Goal: Communication & Community: Answer question/provide support

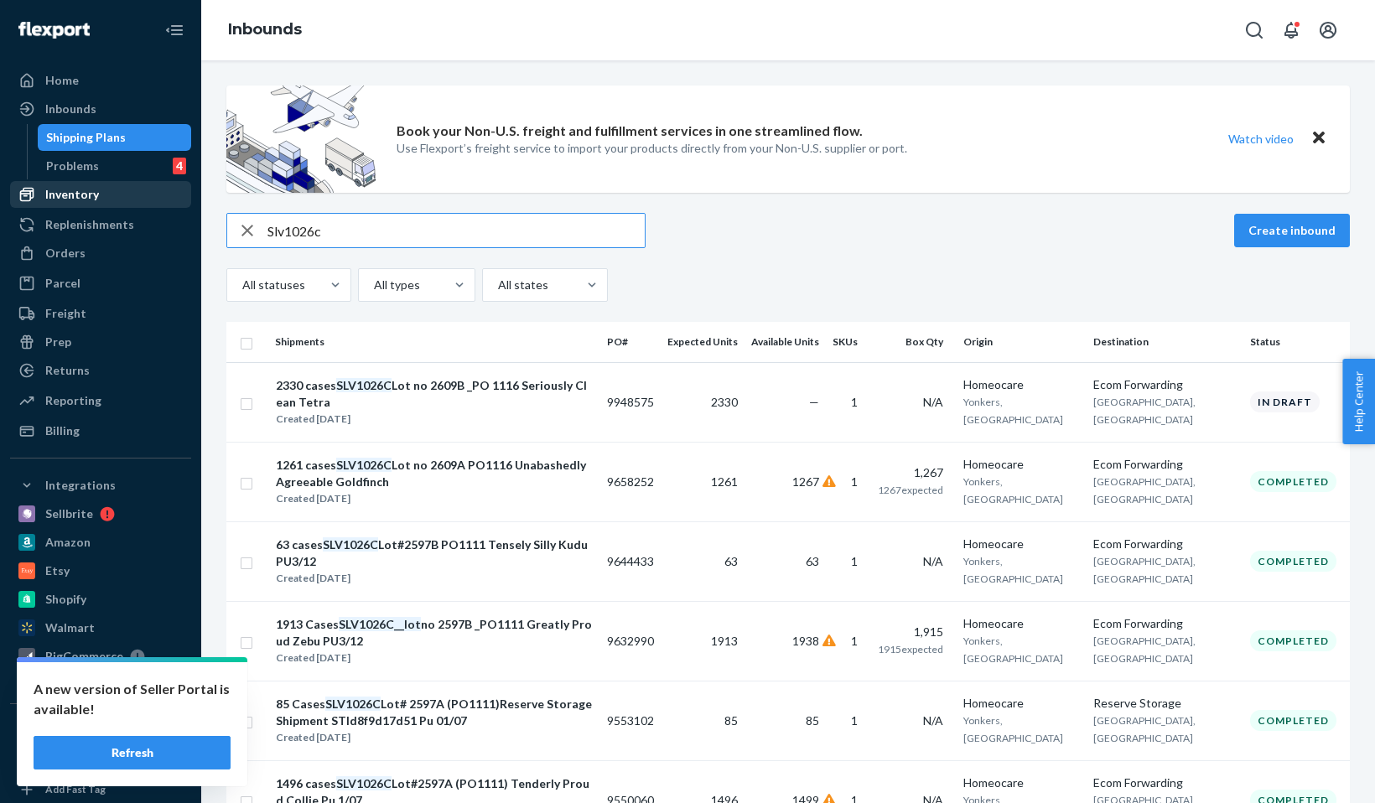
click at [113, 202] on div "Inventory" at bounding box center [101, 194] width 178 height 23
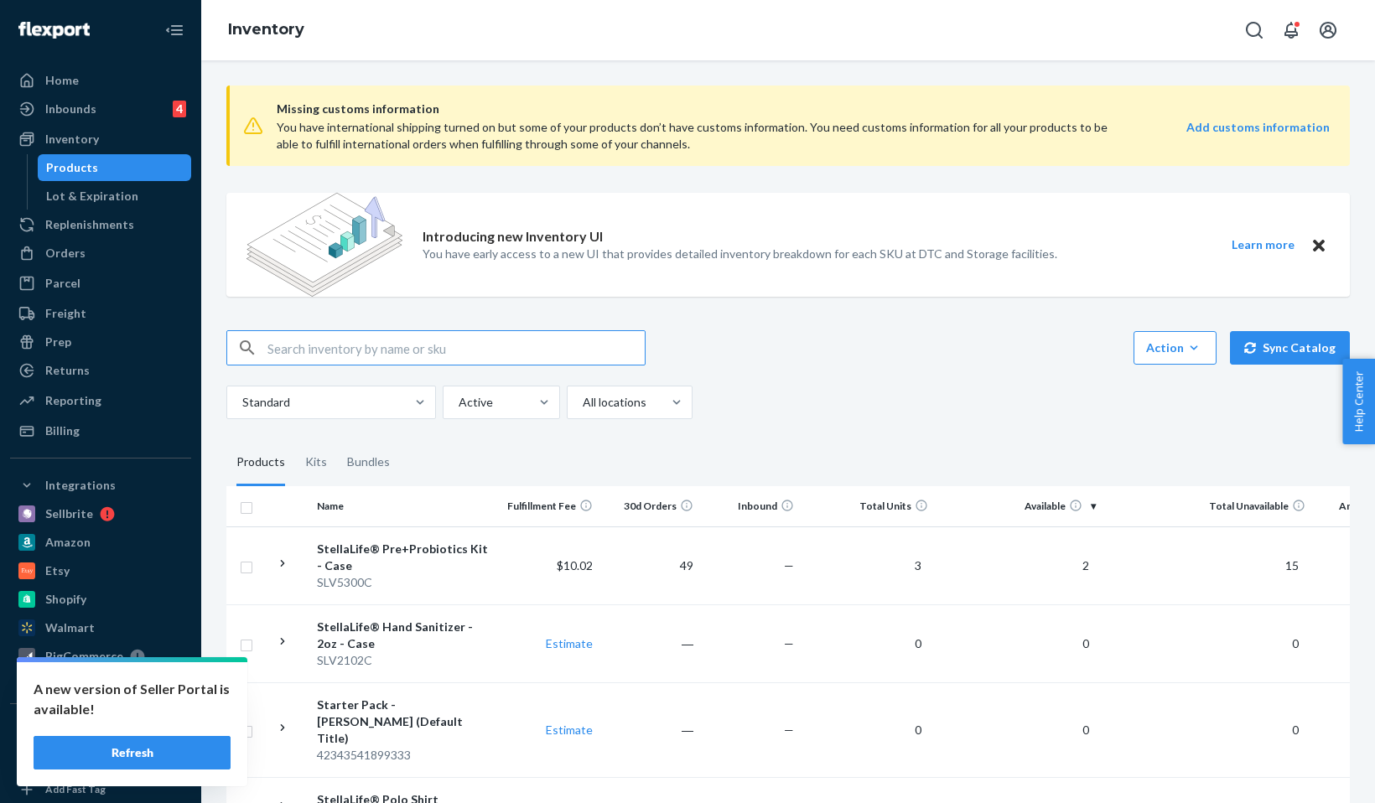
click at [130, 122] on div "Inbounds 4 Shipping Plans Problems 4" at bounding box center [100, 110] width 181 height 29
click at [127, 115] on div "Inbounds 4" at bounding box center [101, 108] width 178 height 23
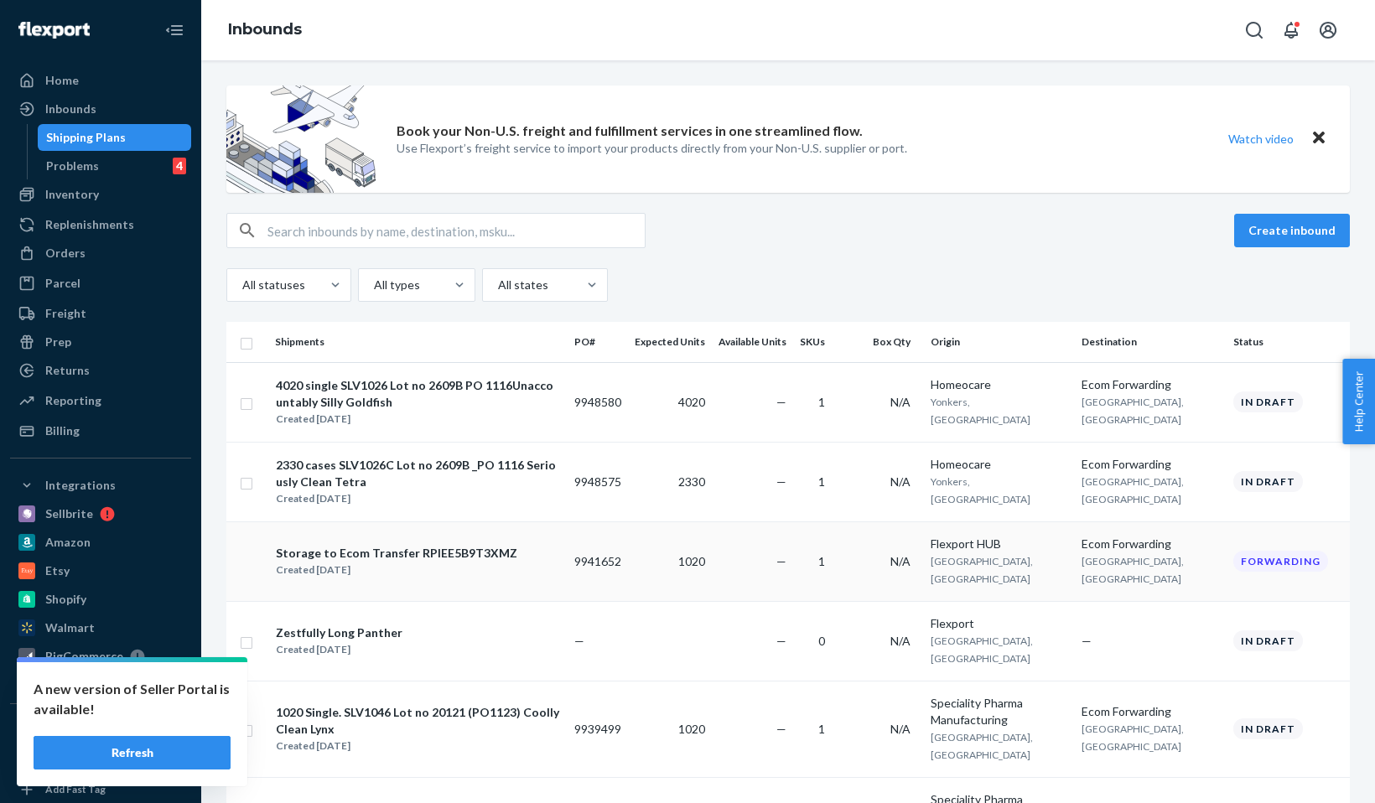
click at [422, 562] on div "Created Sep 19, 2025" at bounding box center [397, 570] width 242 height 17
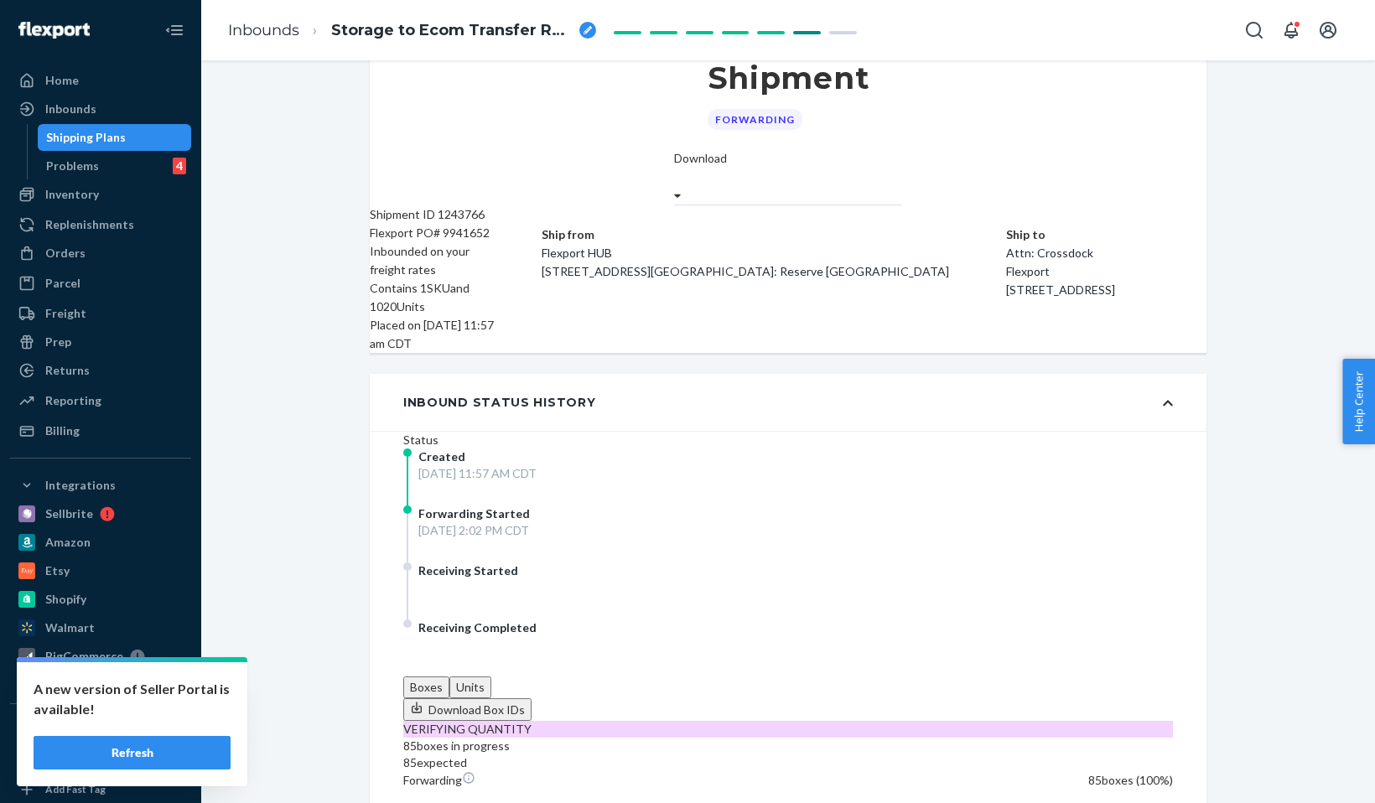
scroll to position [47, 0]
click at [63, 84] on div "Home" at bounding box center [62, 80] width 34 height 17
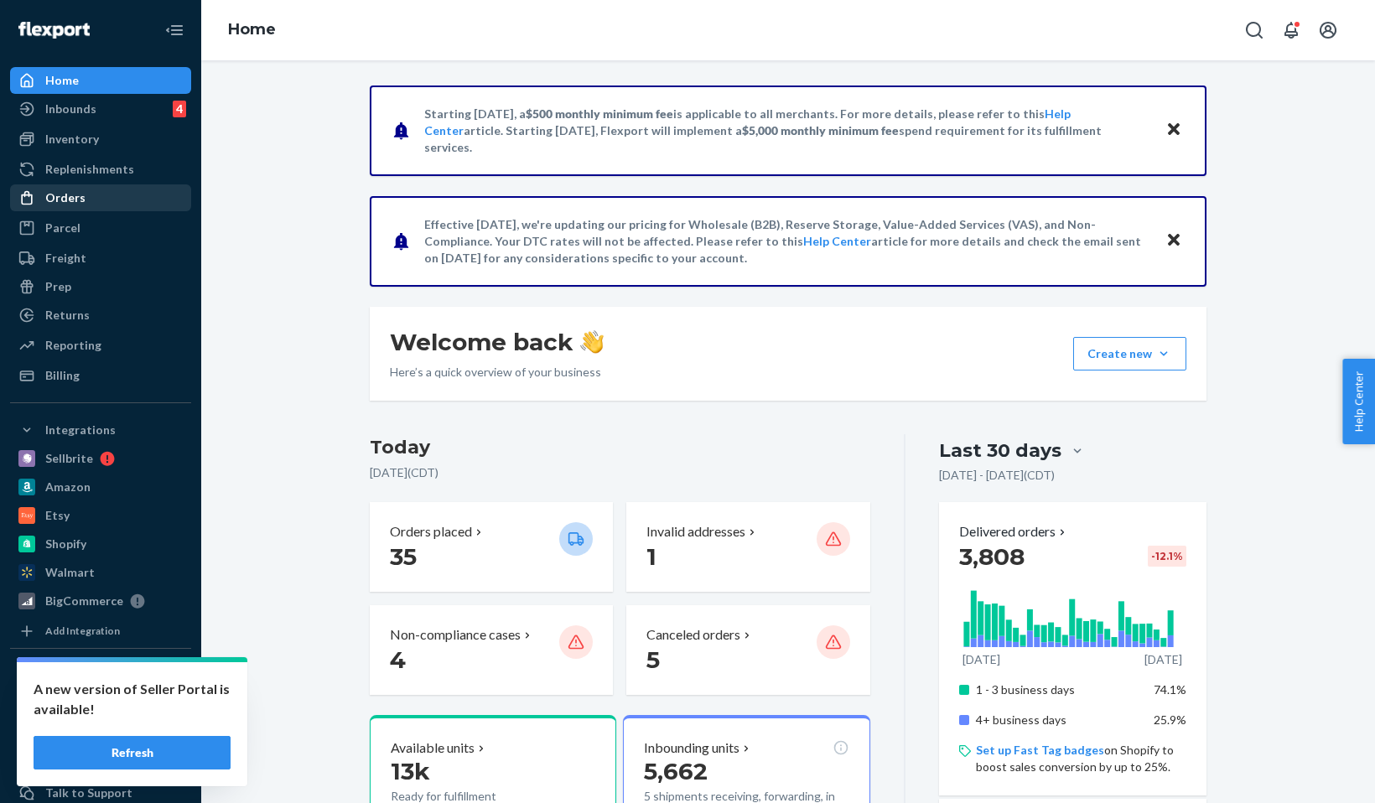
click at [92, 206] on div "Orders" at bounding box center [101, 197] width 178 height 23
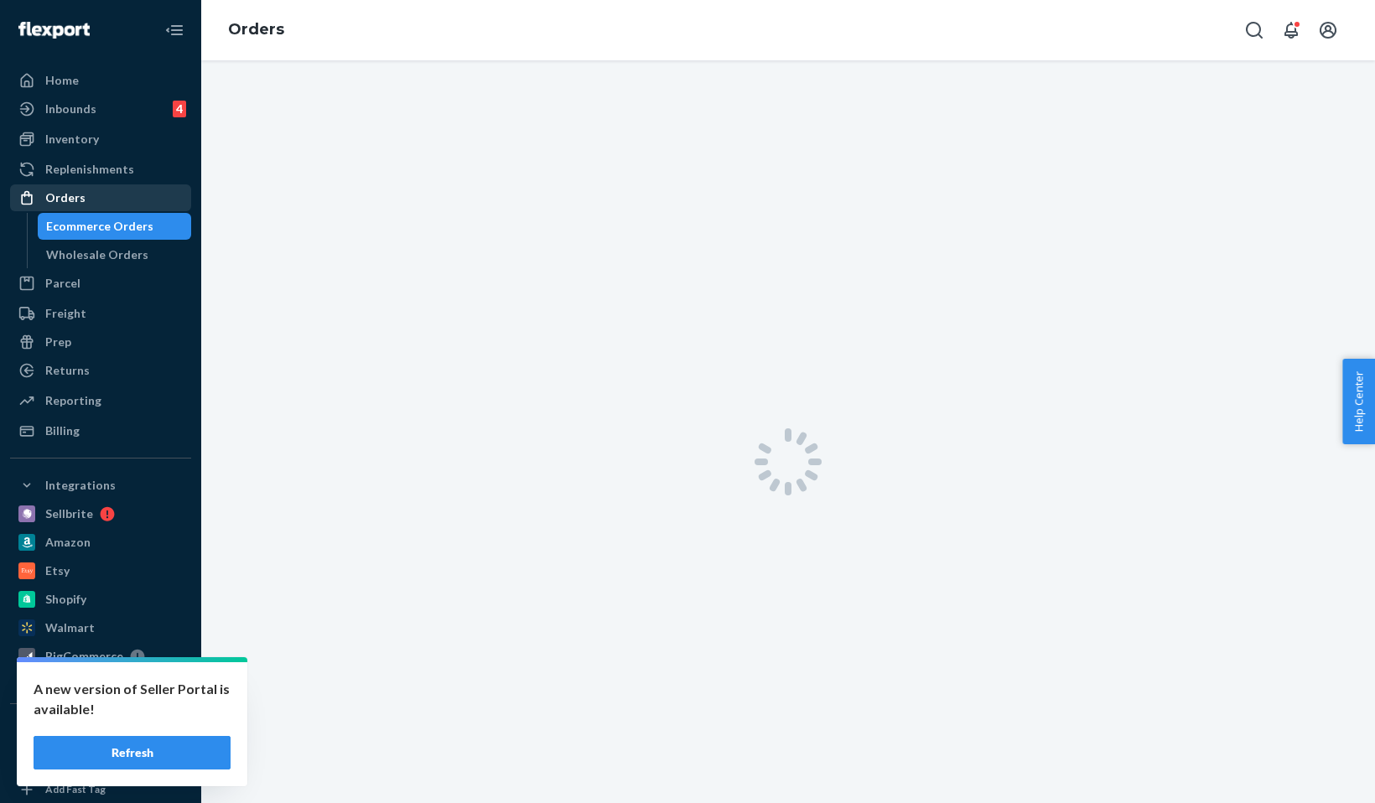
click at [92, 206] on div "Orders" at bounding box center [101, 197] width 178 height 23
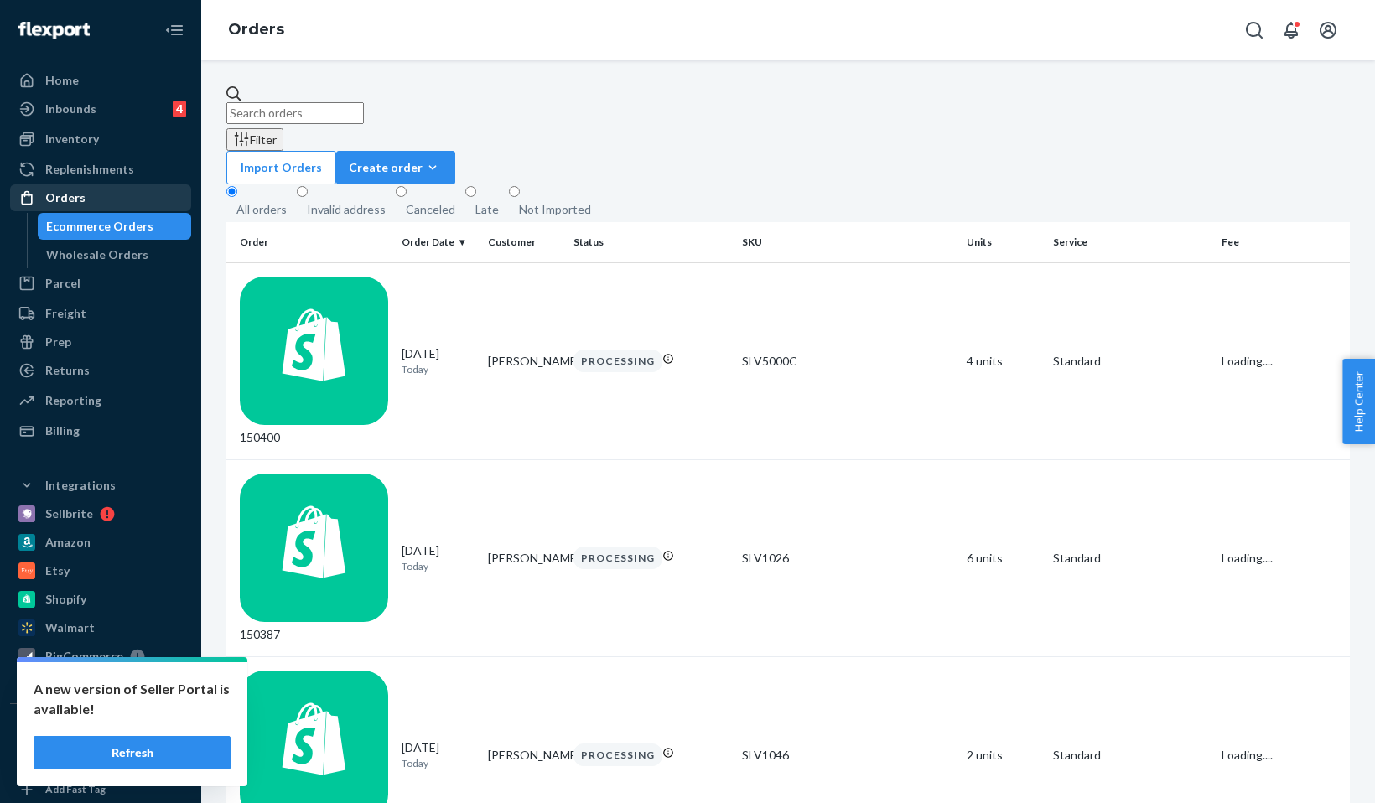
click at [75, 194] on div "Orders" at bounding box center [65, 198] width 40 height 17
click at [75, 193] on div "Orders" at bounding box center [65, 198] width 40 height 17
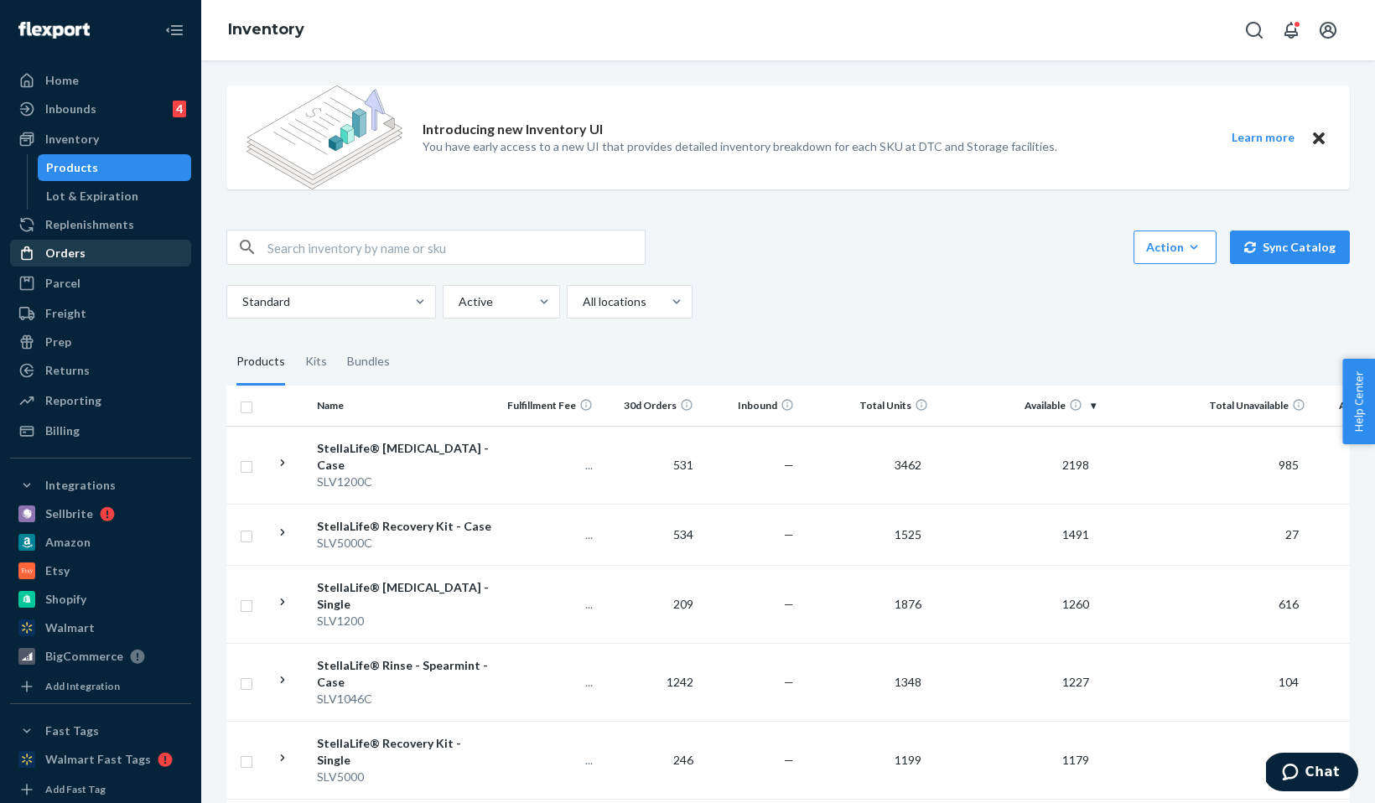
click at [79, 258] on div "Orders" at bounding box center [65, 253] width 40 height 17
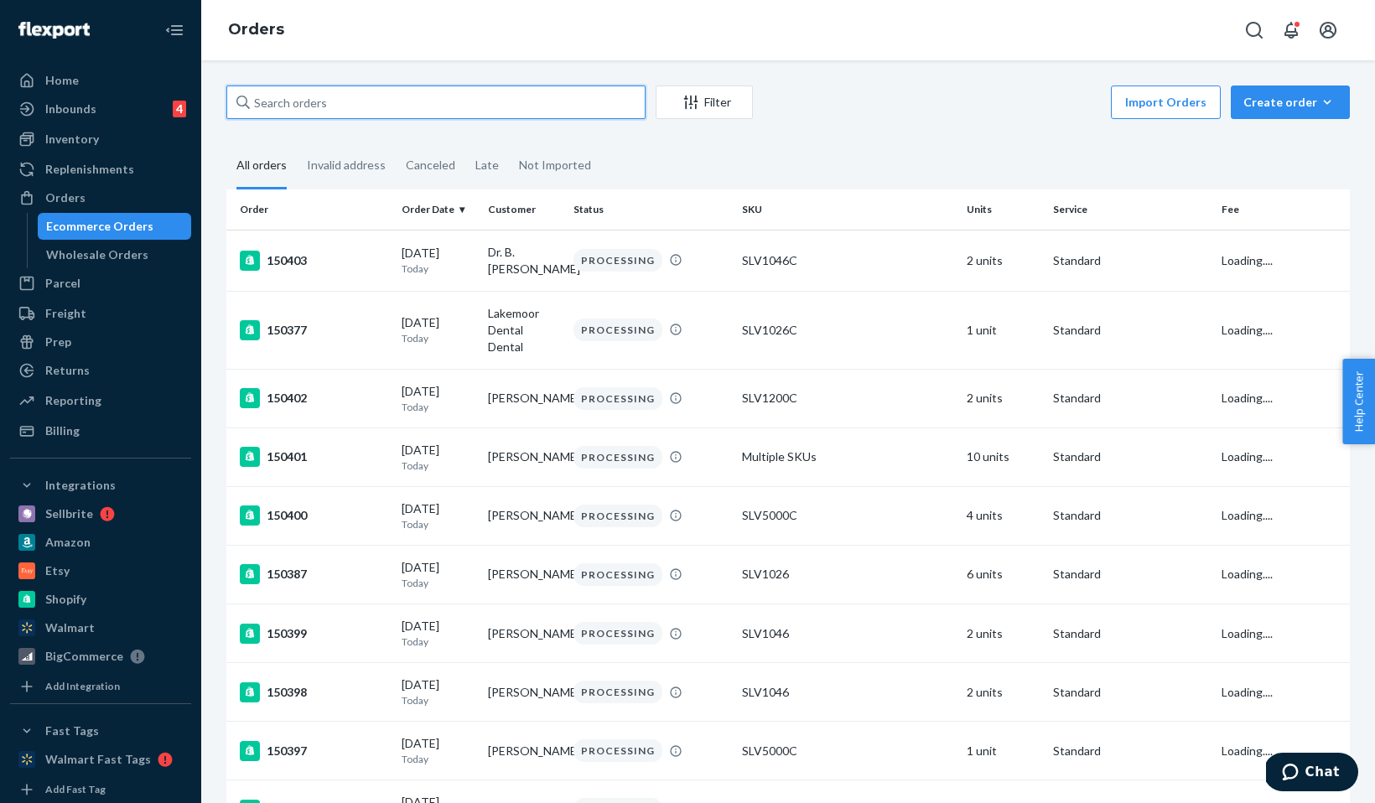
click at [317, 105] on input "text" at bounding box center [435, 103] width 419 height 34
paste input "Selina Best"
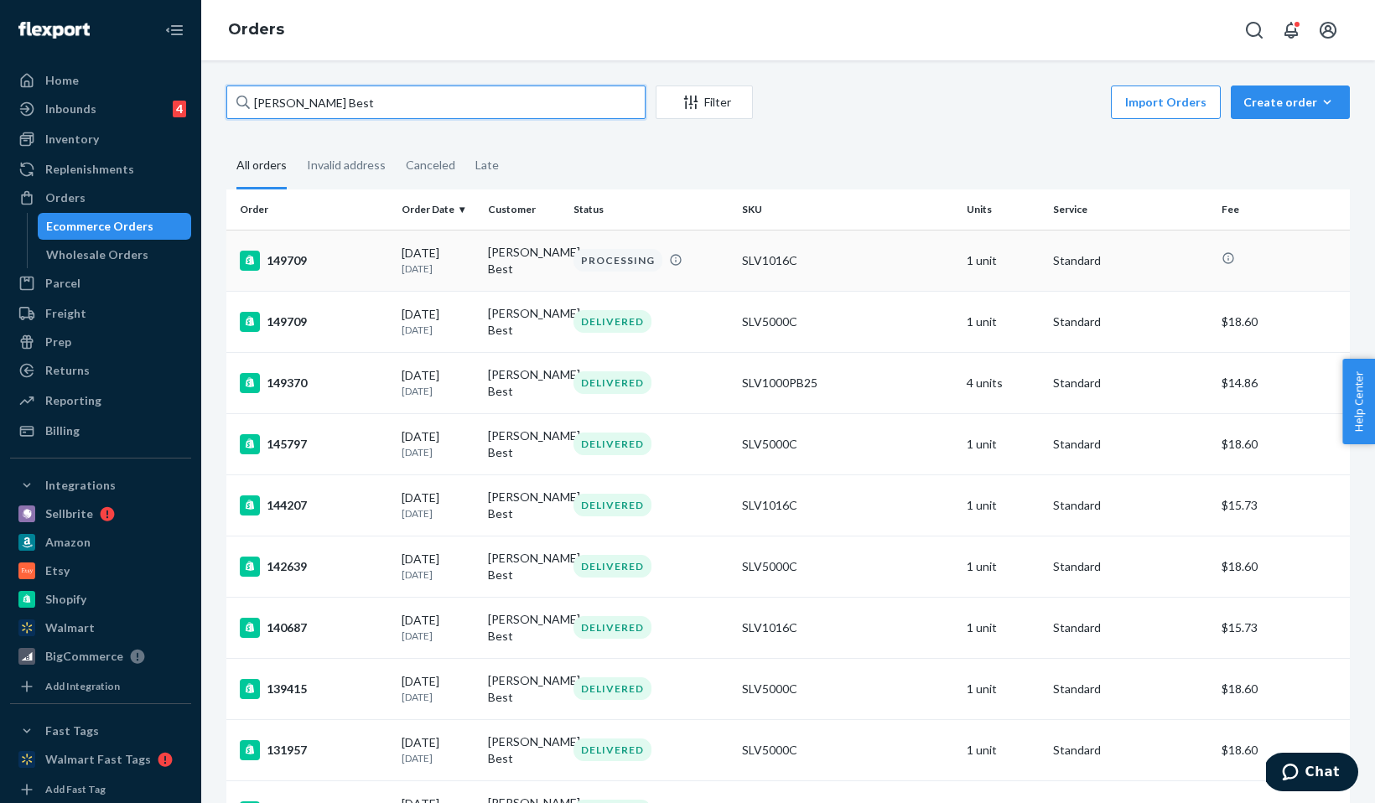
type input "Selina Best"
click at [264, 251] on div "149709" at bounding box center [314, 261] width 148 height 20
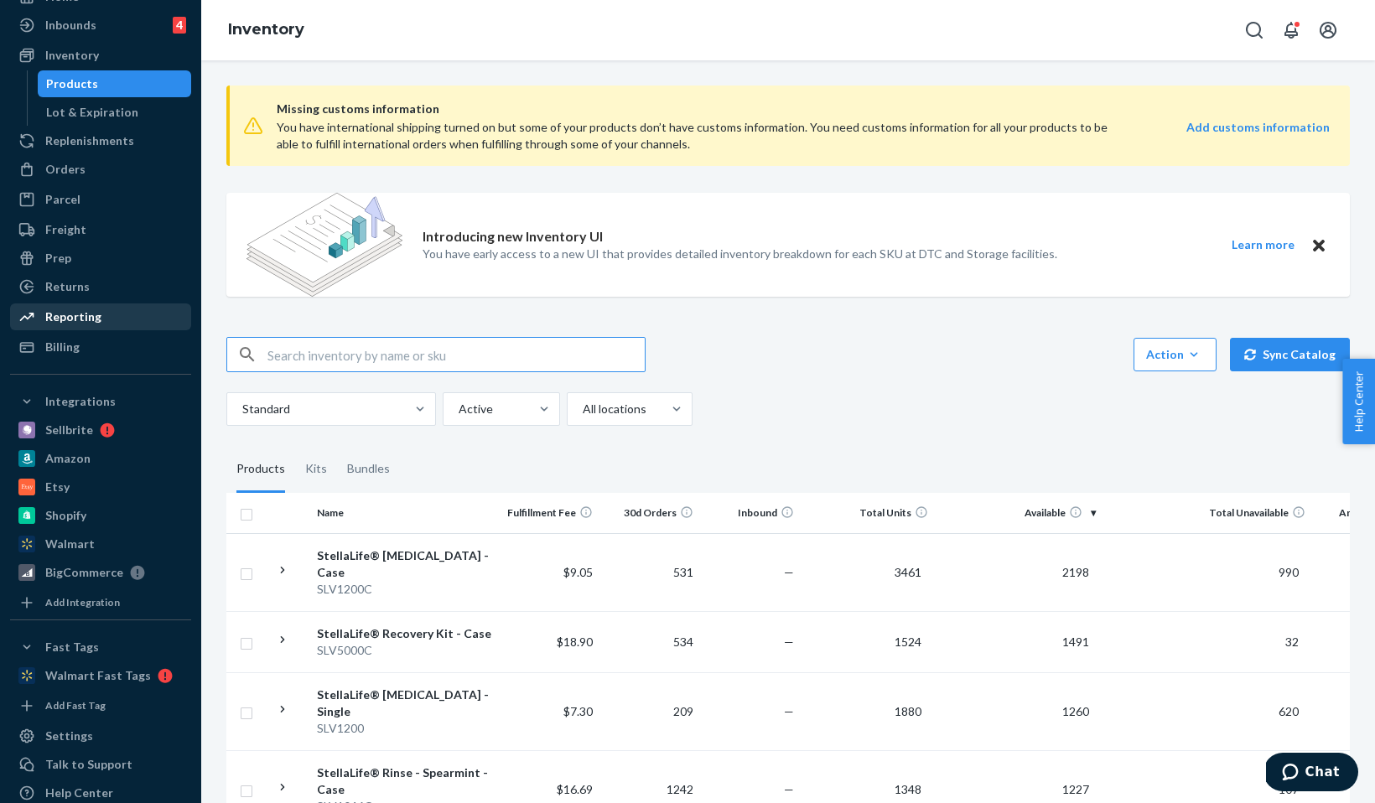
scroll to position [136, 0]
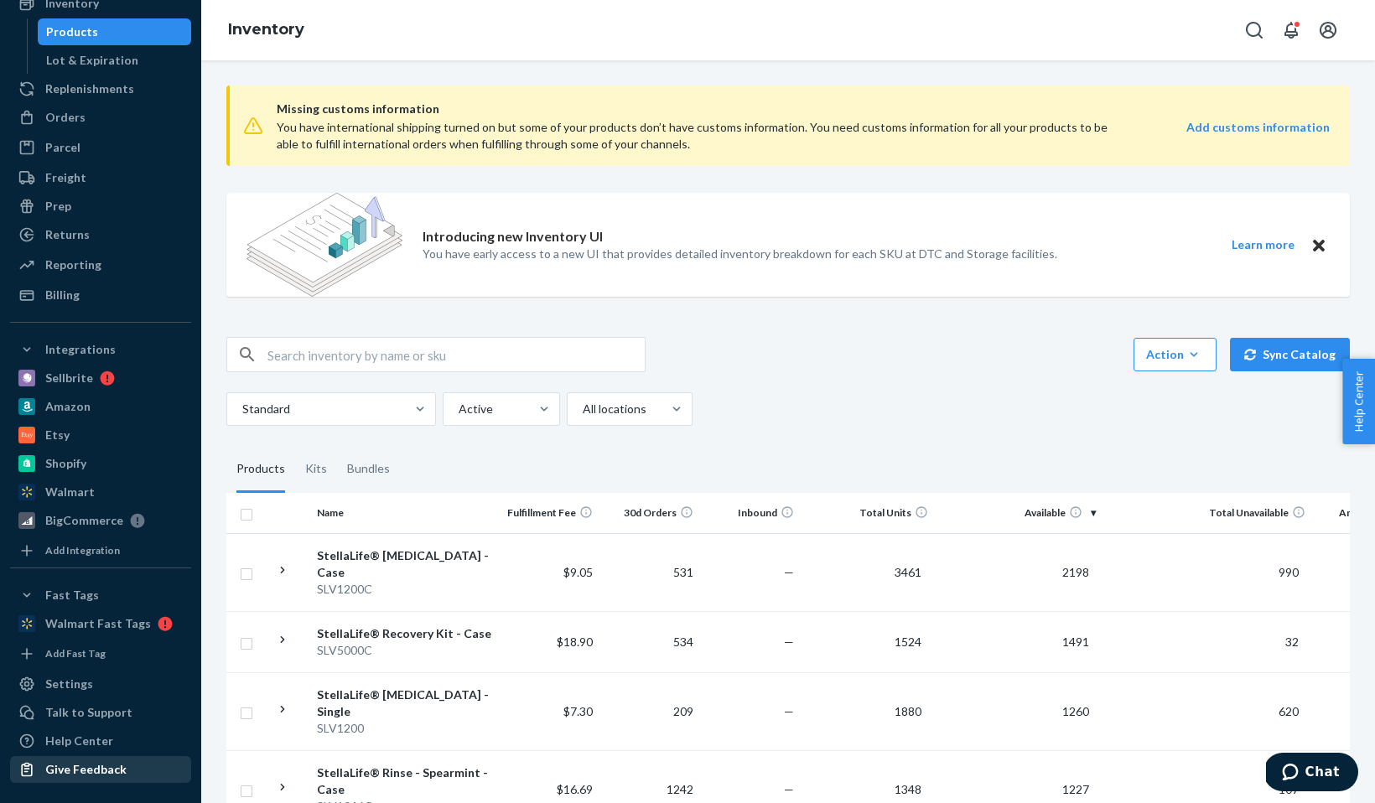
click at [120, 759] on div "Give Feedback" at bounding box center [101, 769] width 178 height 23
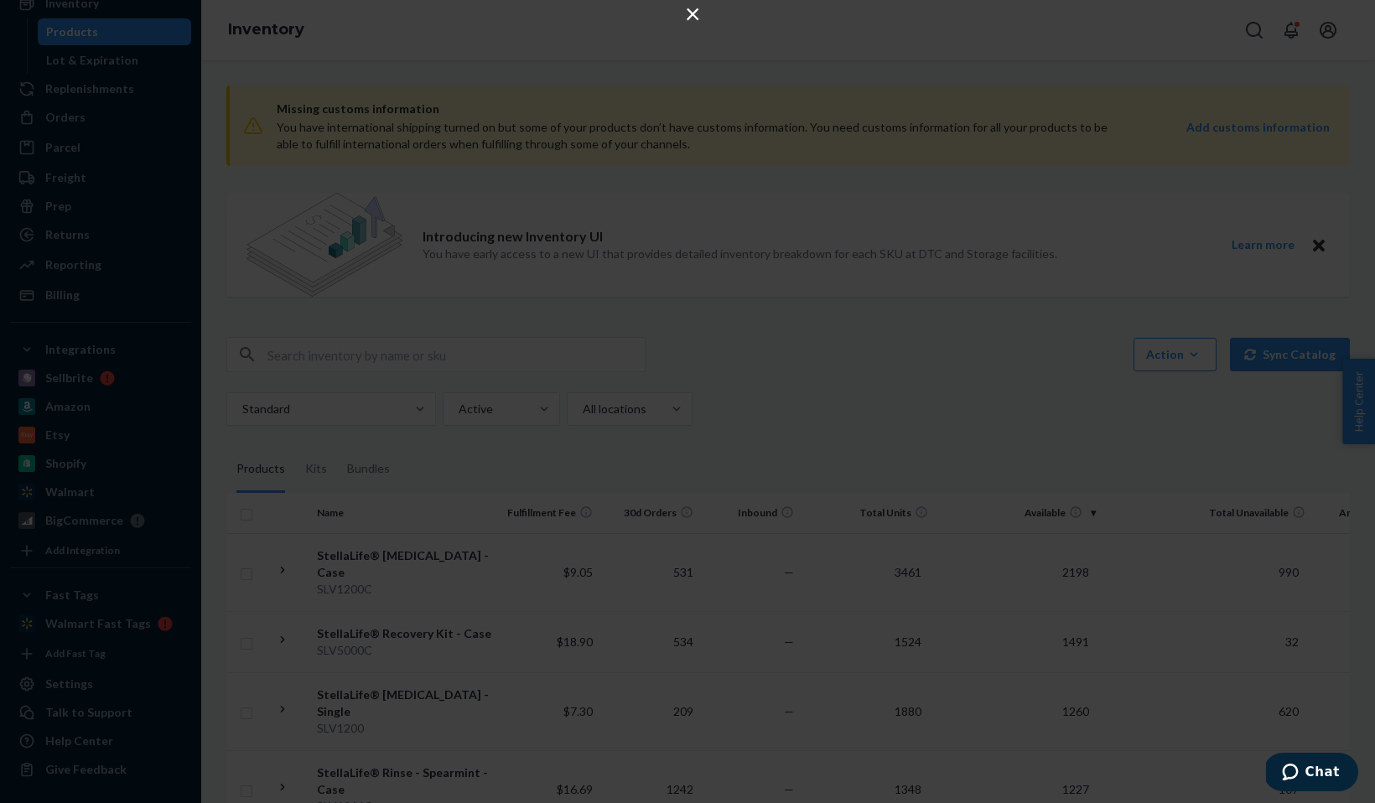
click at [688, 5] on button "×" at bounding box center [693, 13] width 20 height 20
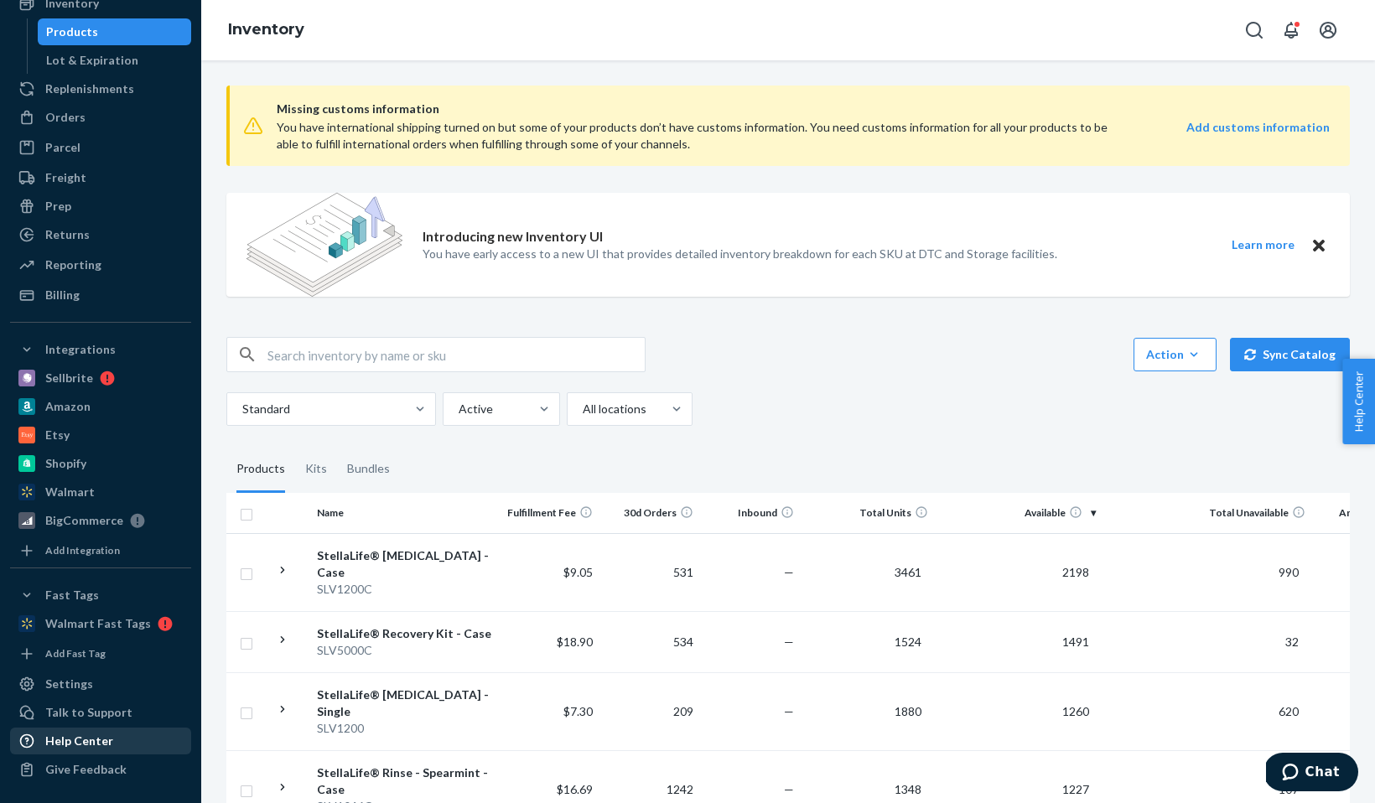
click at [86, 731] on div "Help Center" at bounding box center [101, 741] width 178 height 23
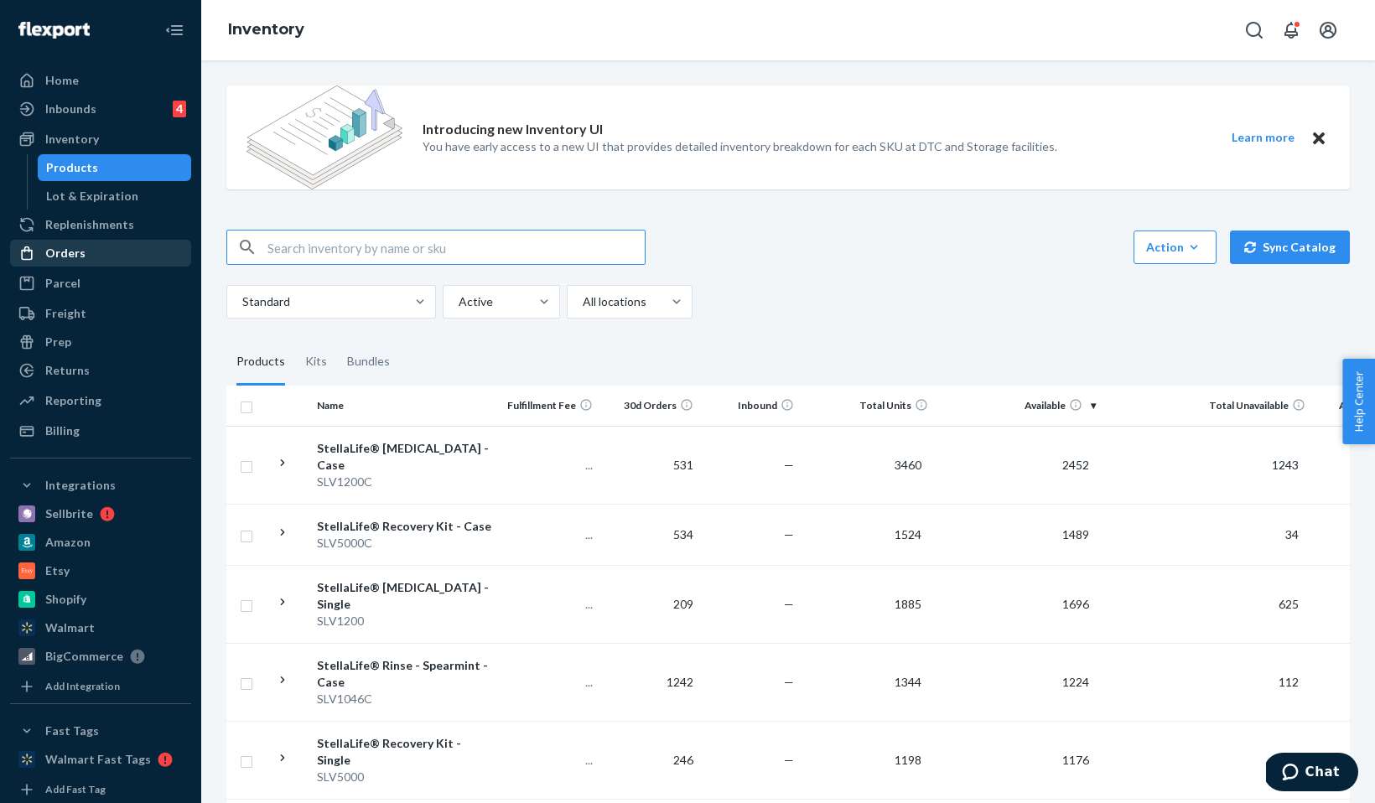
click at [78, 256] on div "Orders" at bounding box center [65, 253] width 40 height 17
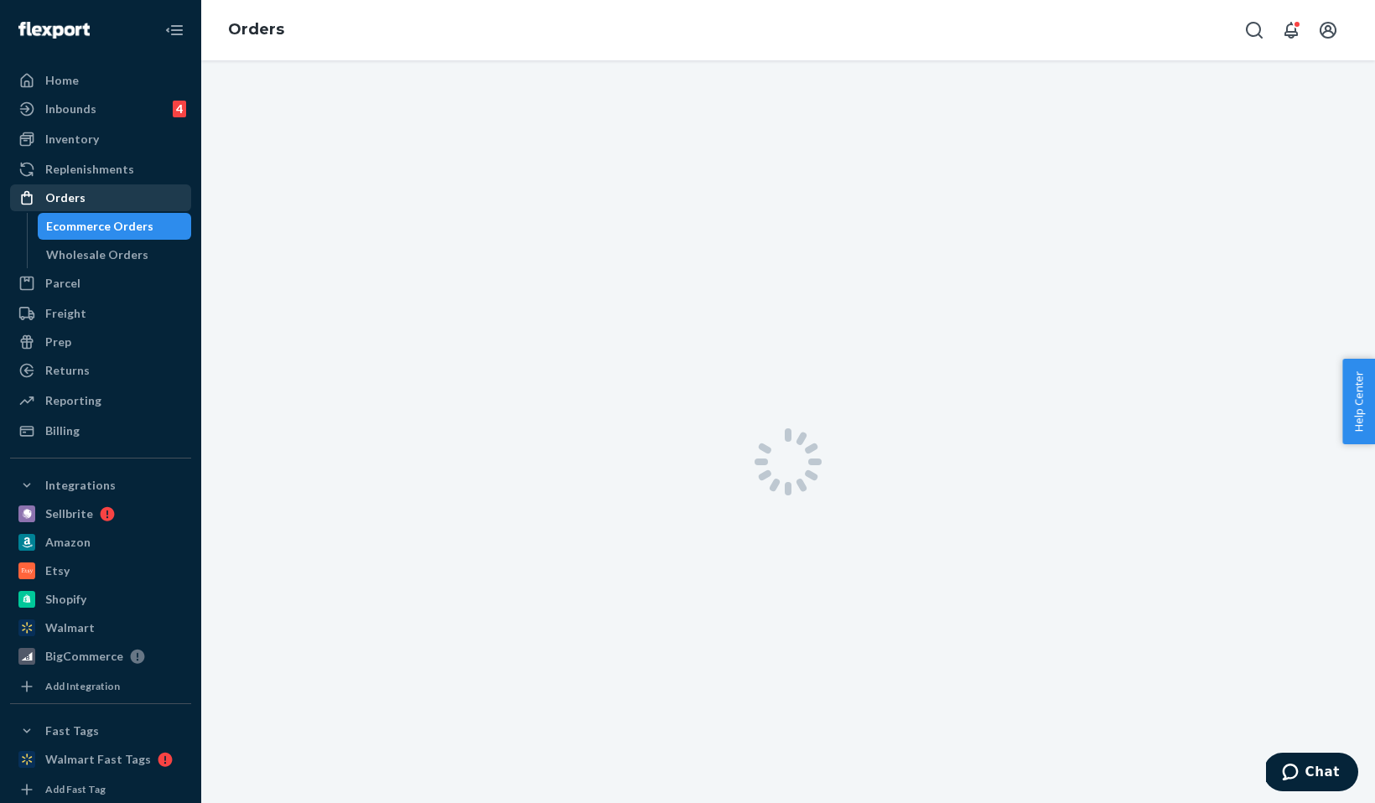
click at [78, 256] on div "Orders Ecommerce Orders Wholesale Orders" at bounding box center [100, 226] width 181 height 84
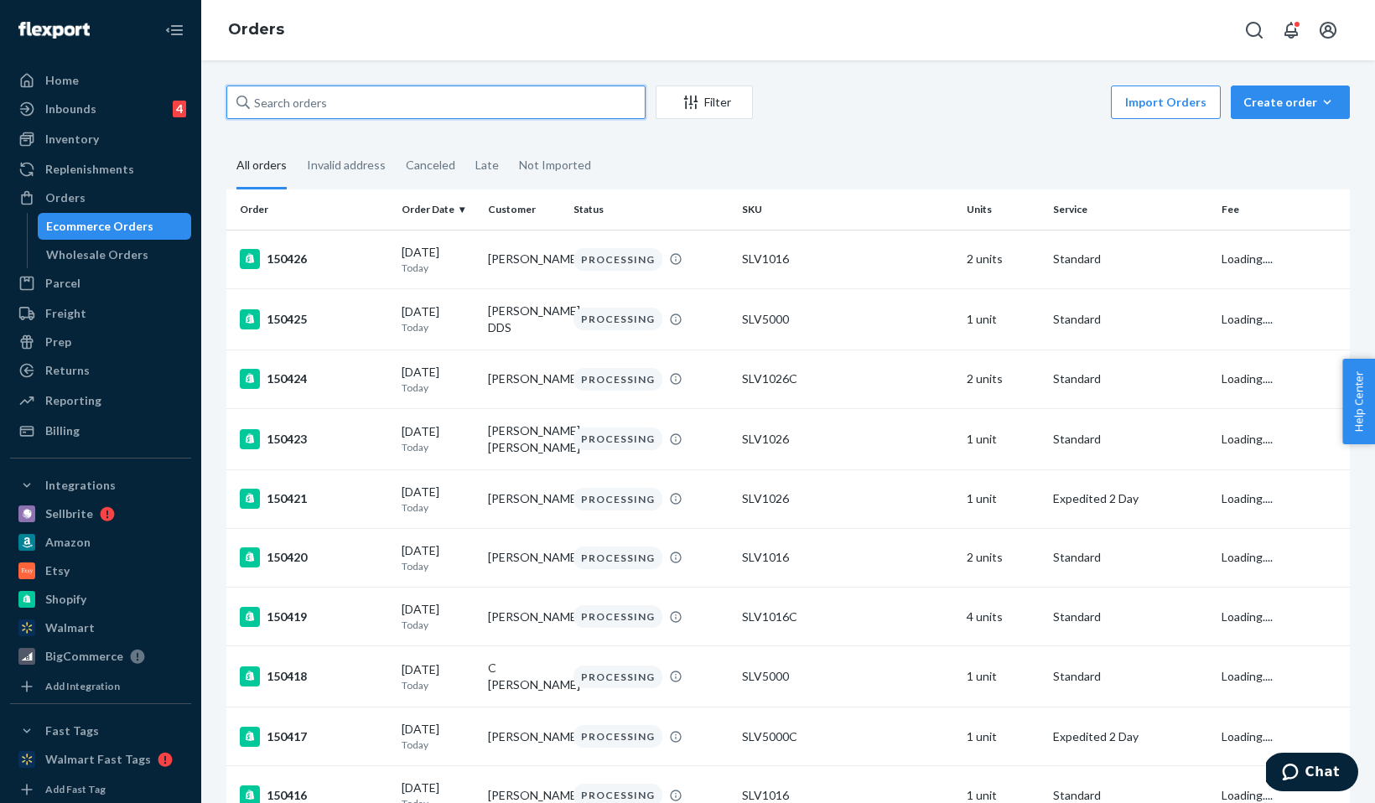
click at [321, 114] on input "text" at bounding box center [435, 103] width 419 height 34
paste input "[PERSON_NAME]"
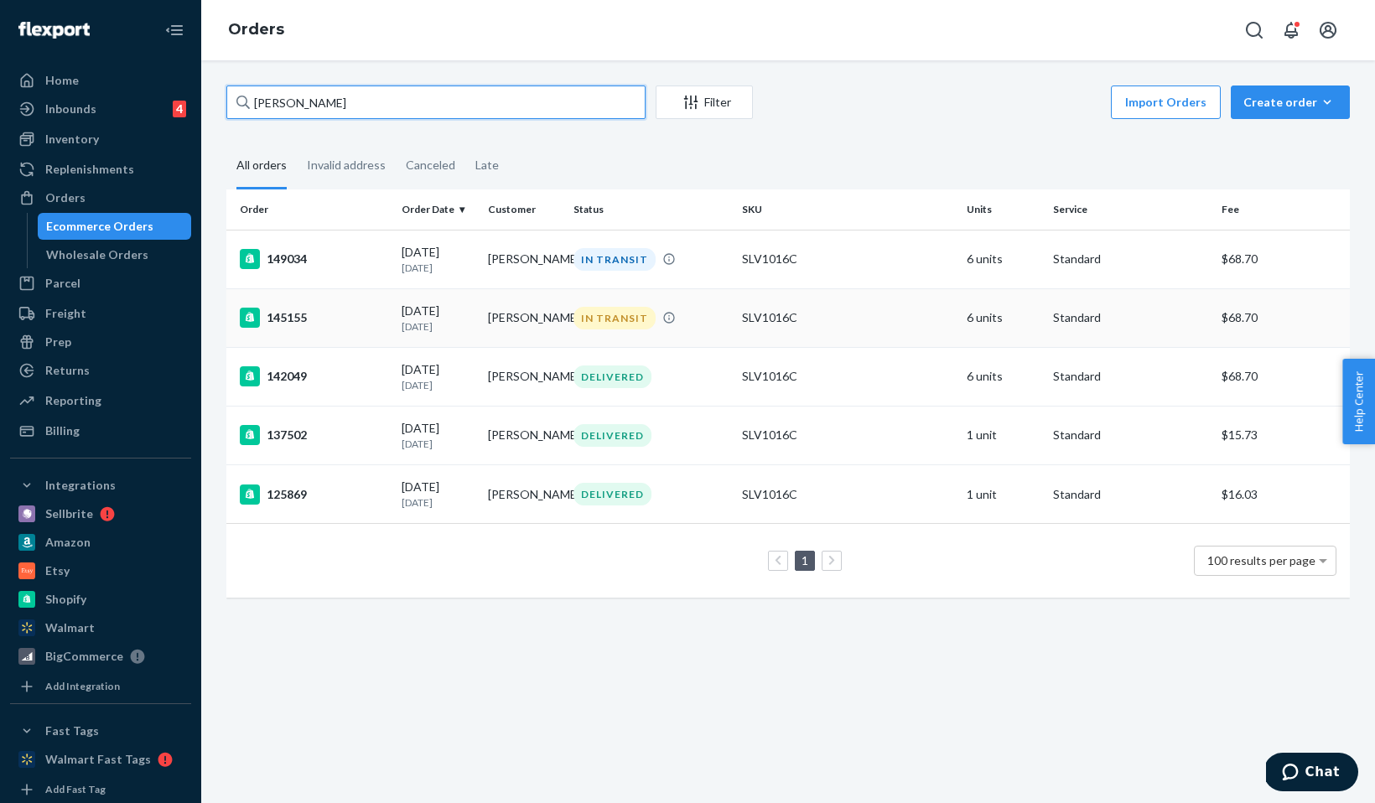
type input "[PERSON_NAME]"
click at [287, 306] on td "145155" at bounding box center [310, 317] width 169 height 59
click at [272, 258] on div "149034" at bounding box center [314, 259] width 148 height 20
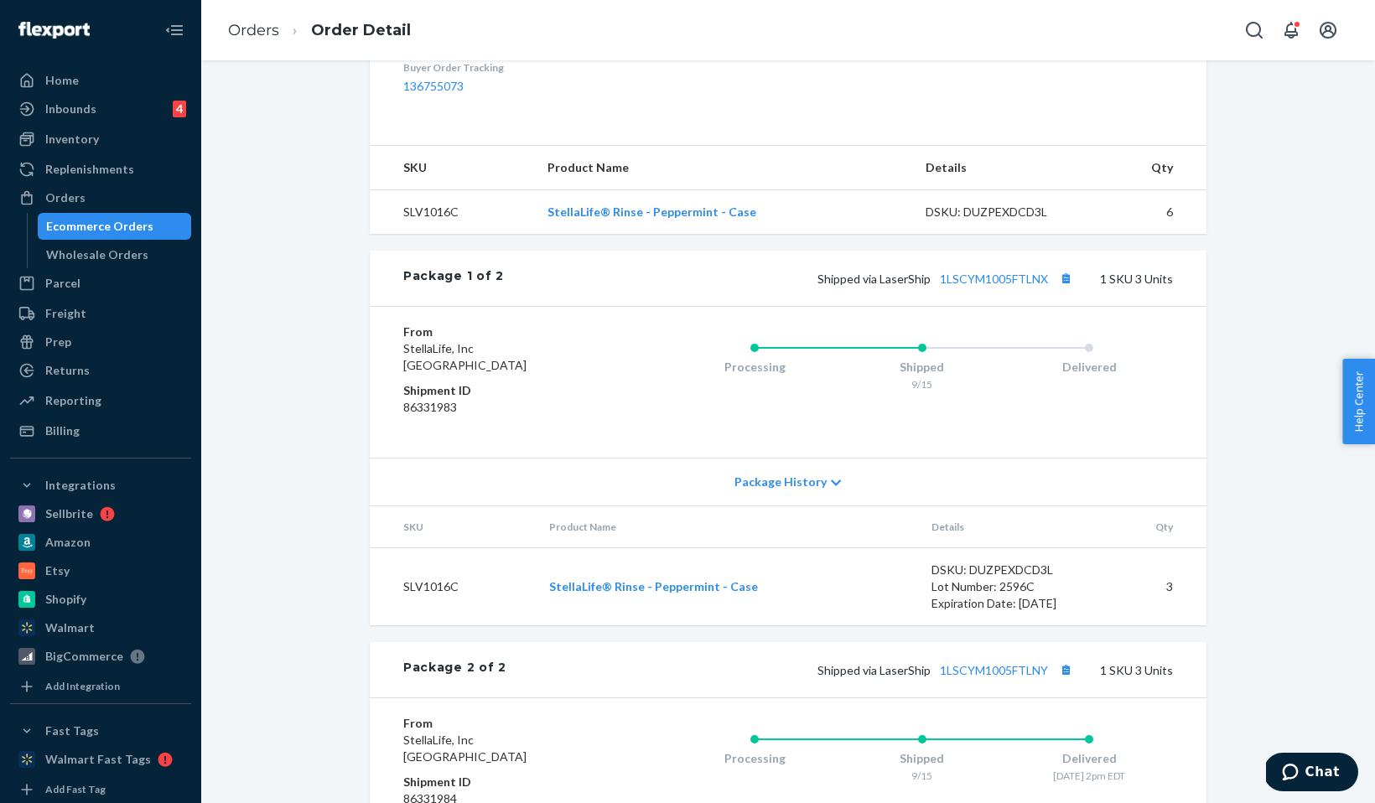
scroll to position [460, 0]
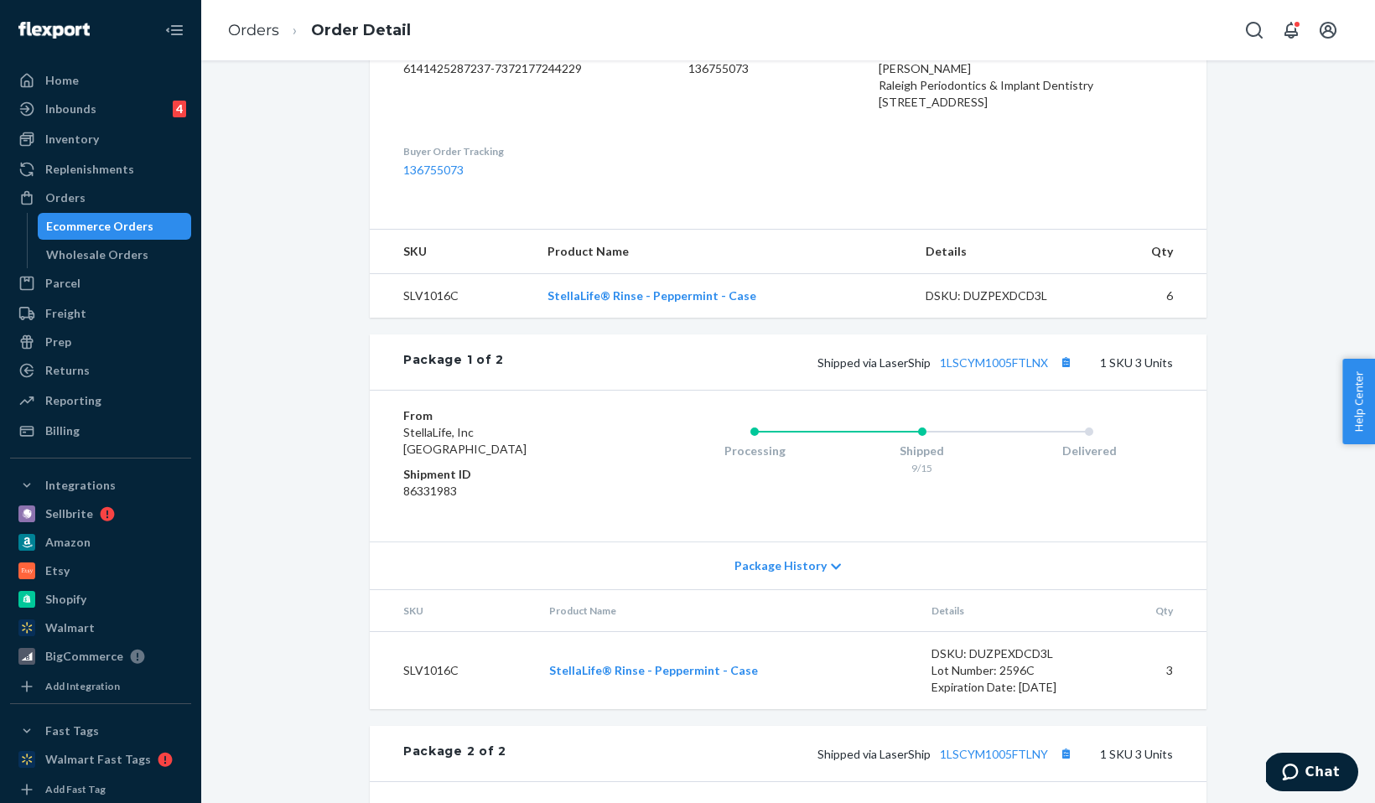
click at [988, 373] on div "Shipped via LaserShip 1LSCYM1005FTLNX 1 SKU 3 Units" at bounding box center [838, 362] width 669 height 22
click at [988, 370] on link "1LSCYM1005FTLNX" at bounding box center [994, 363] width 108 height 14
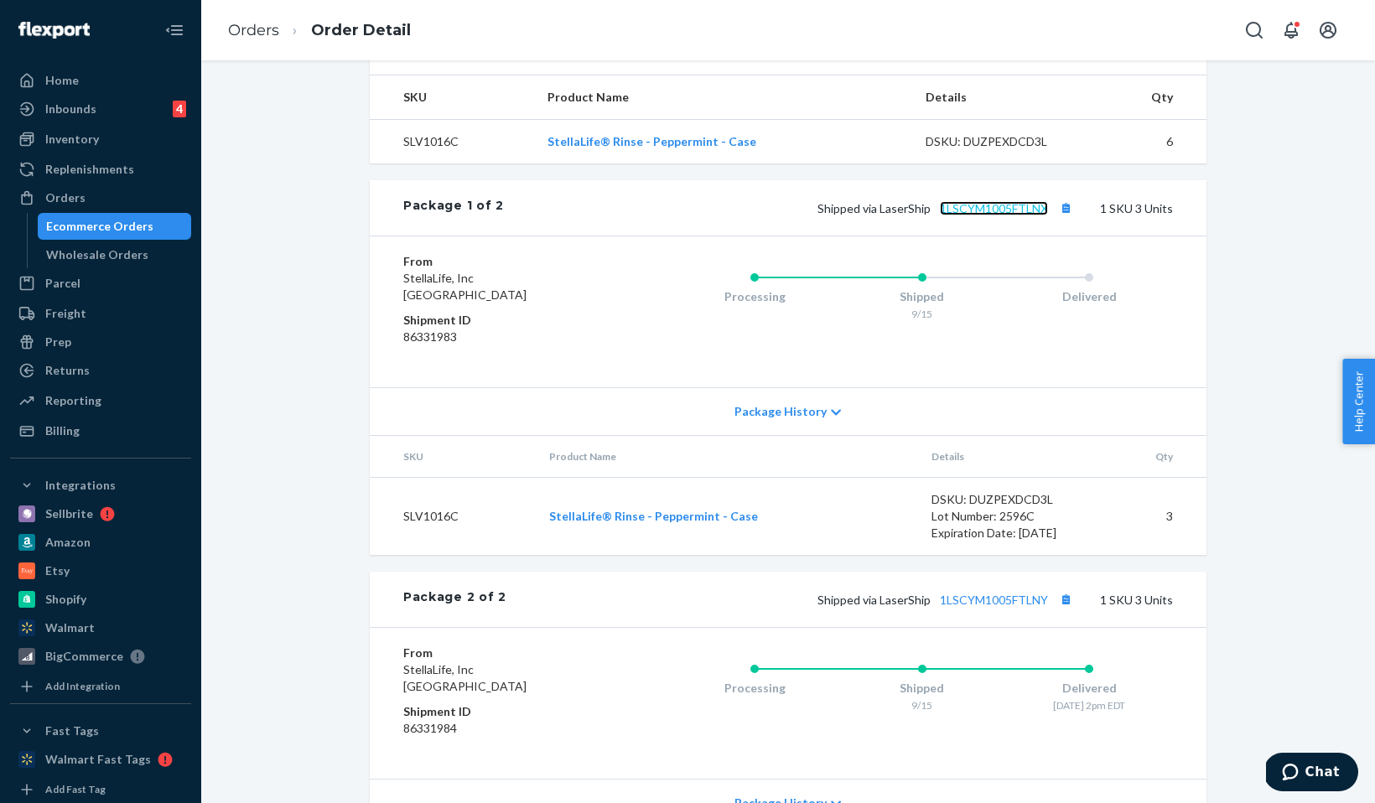
scroll to position [590, 0]
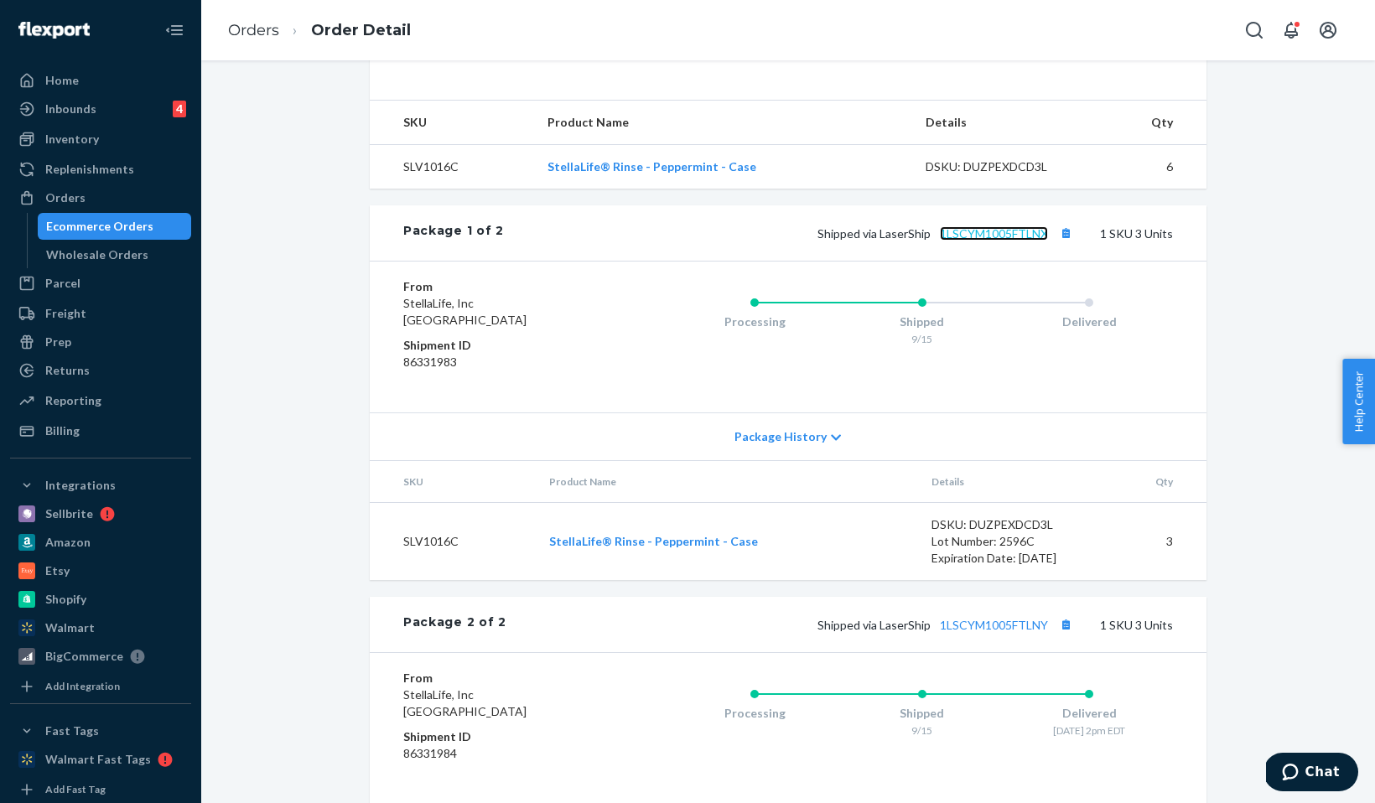
click at [1015, 241] on link "1LSCYM1005FTLNX" at bounding box center [994, 233] width 108 height 14
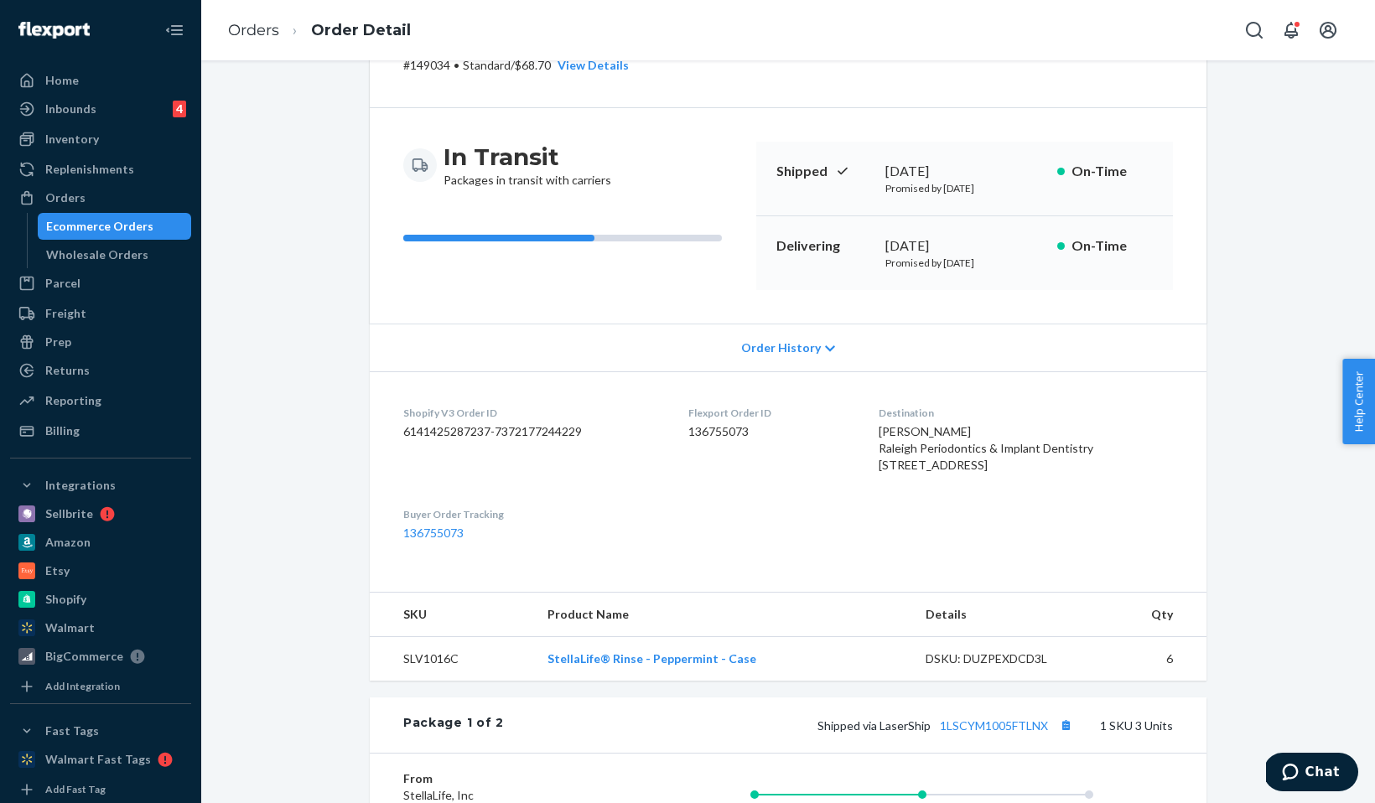
scroll to position [0, 0]
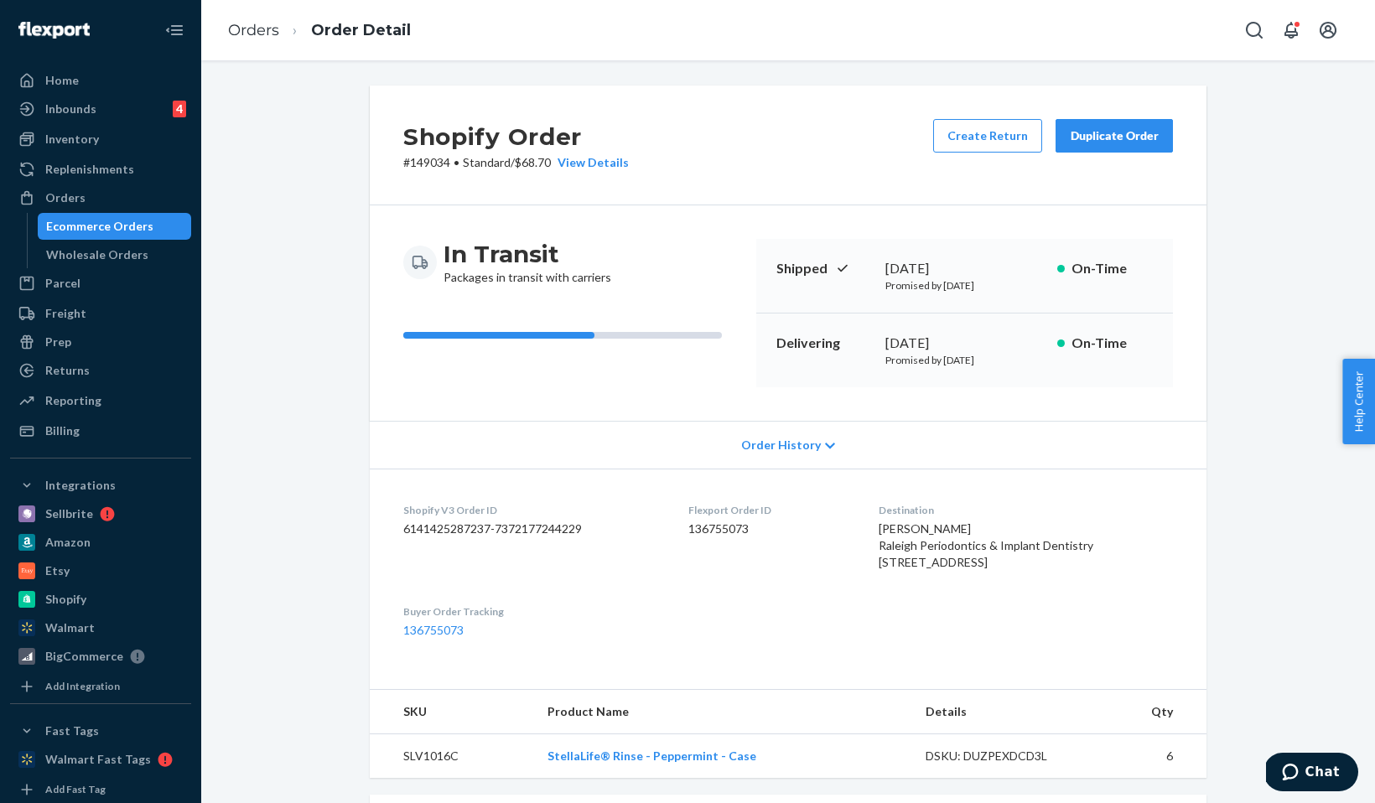
click at [1125, 145] on button "Duplicate Order" at bounding box center [1114, 136] width 117 height 34
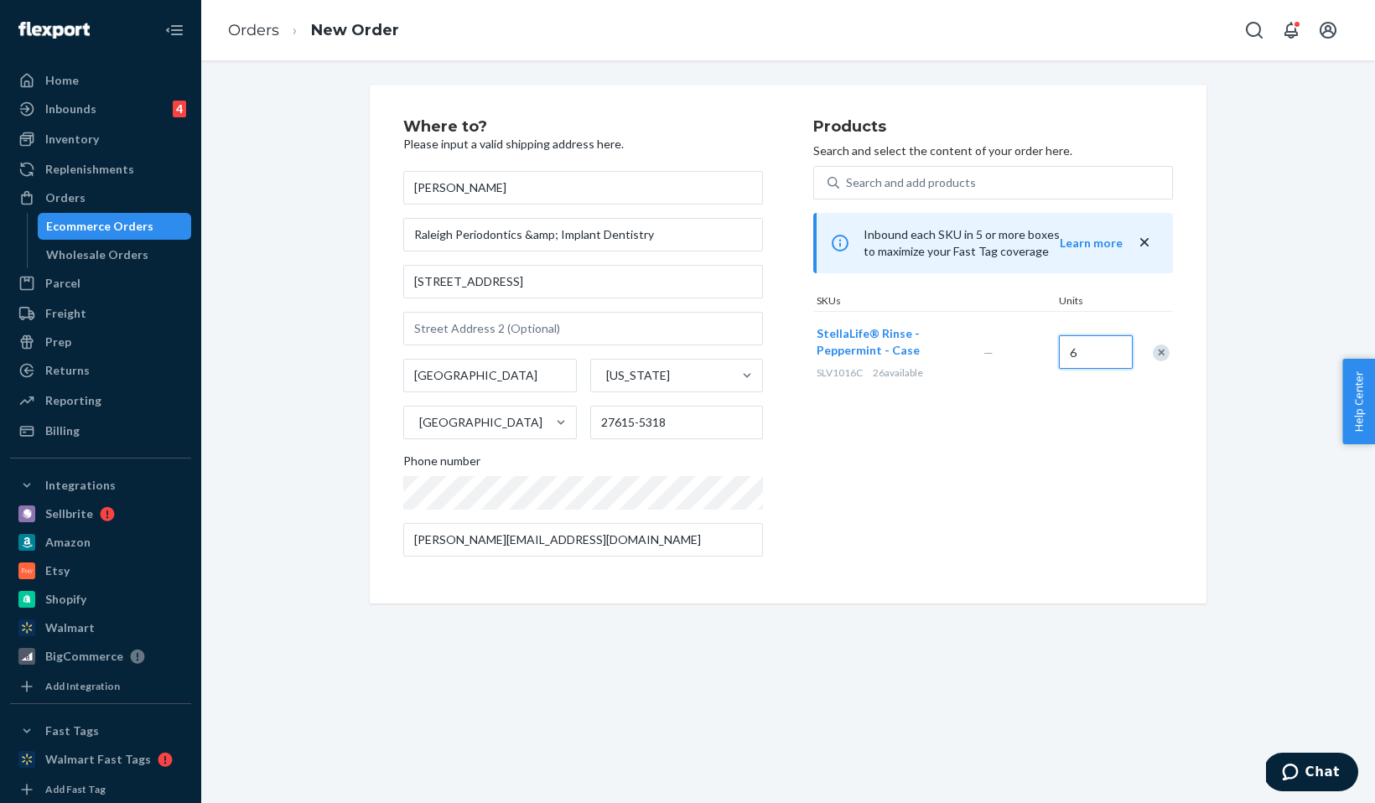
drag, startPoint x: 1115, startPoint y: 348, endPoint x: 1036, endPoint y: 348, distance: 78.8
click at [1036, 348] on div "StellaLife® Rinse - Peppermint - Case SLV1016C 26 available — 6" at bounding box center [993, 352] width 360 height 82
click at [253, 44] on ol "Orders New Order" at bounding box center [314, 30] width 198 height 49
click at [252, 33] on link "Orders" at bounding box center [253, 30] width 51 height 18
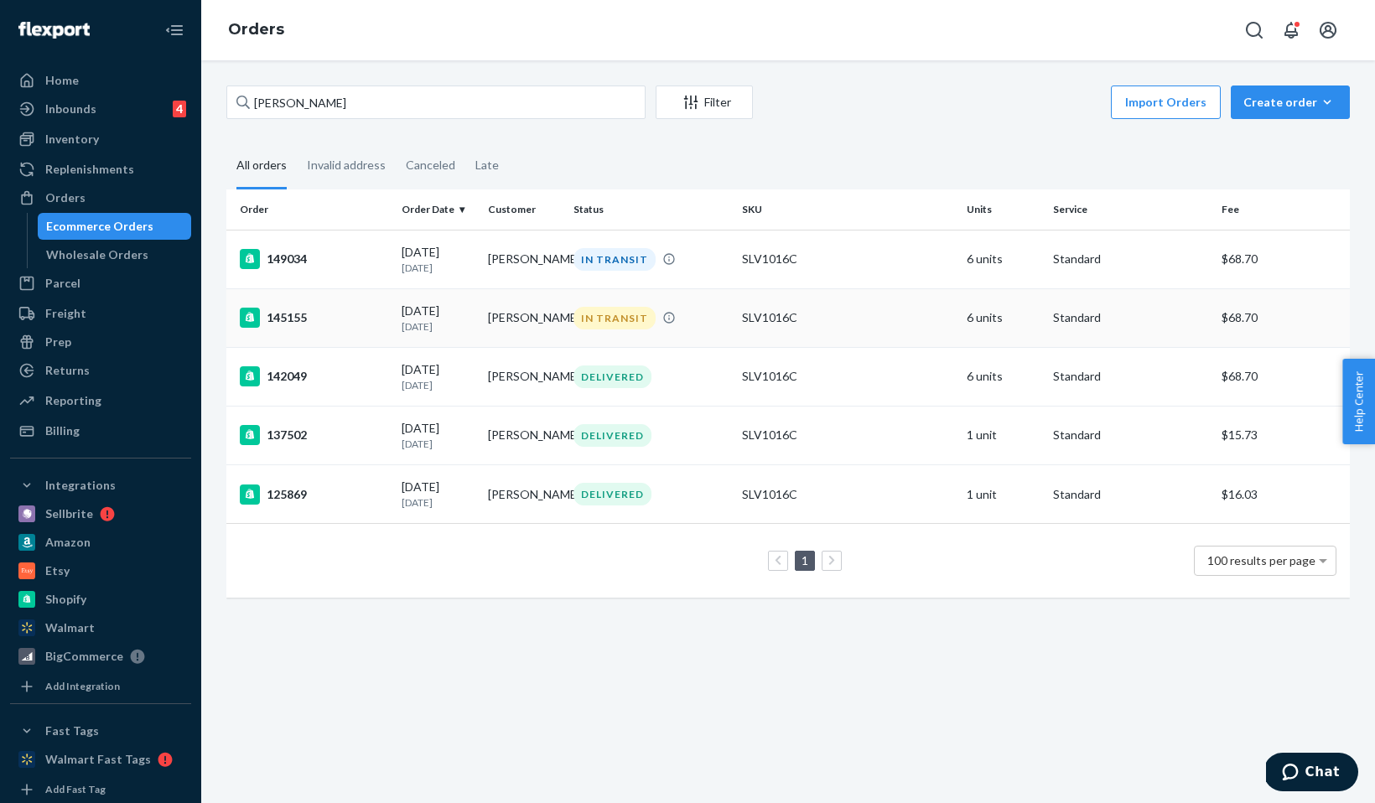
click at [740, 306] on td "SLV1016C" at bounding box center [847, 317] width 225 height 59
click at [662, 432] on div "DELIVERED" at bounding box center [651, 435] width 162 height 23
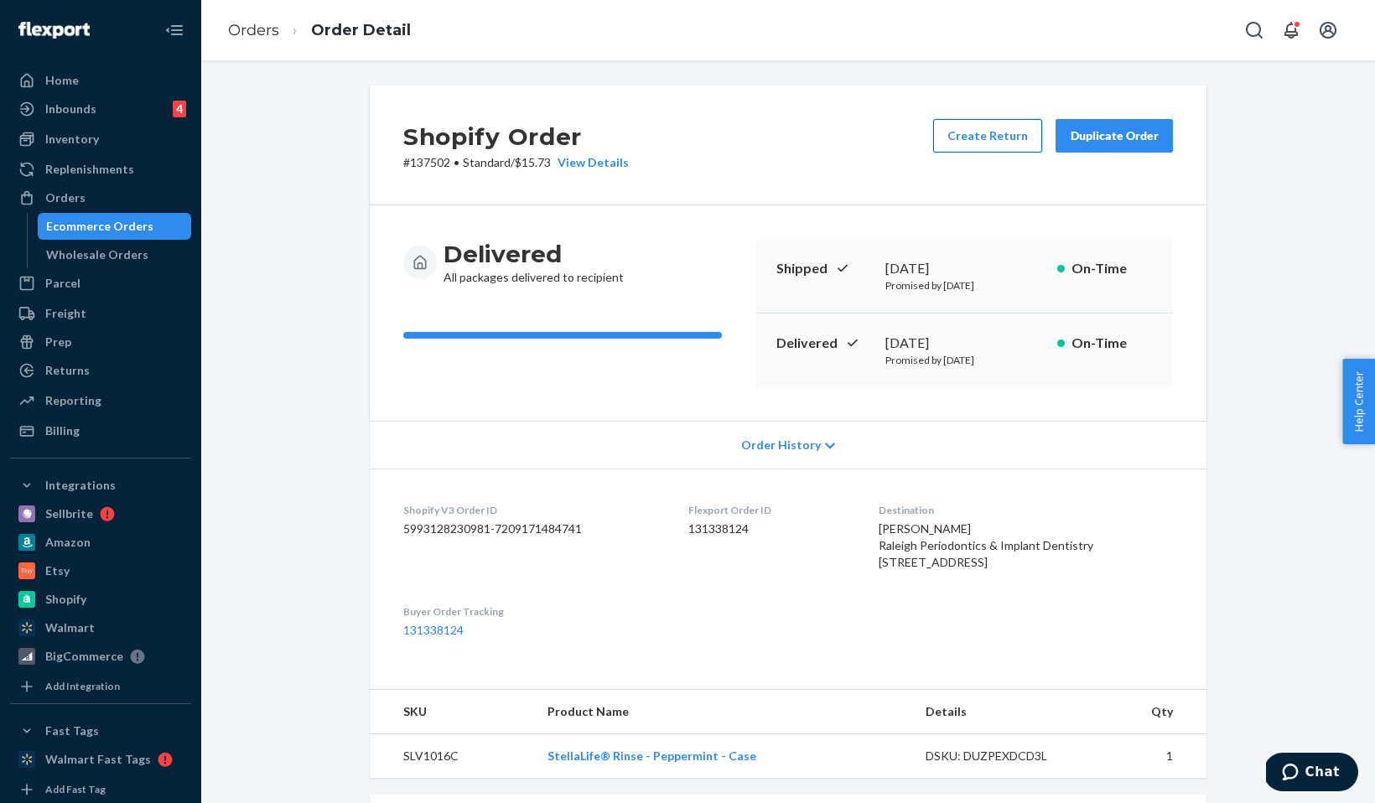
click at [1017, 132] on button "Create Return" at bounding box center [987, 136] width 109 height 34
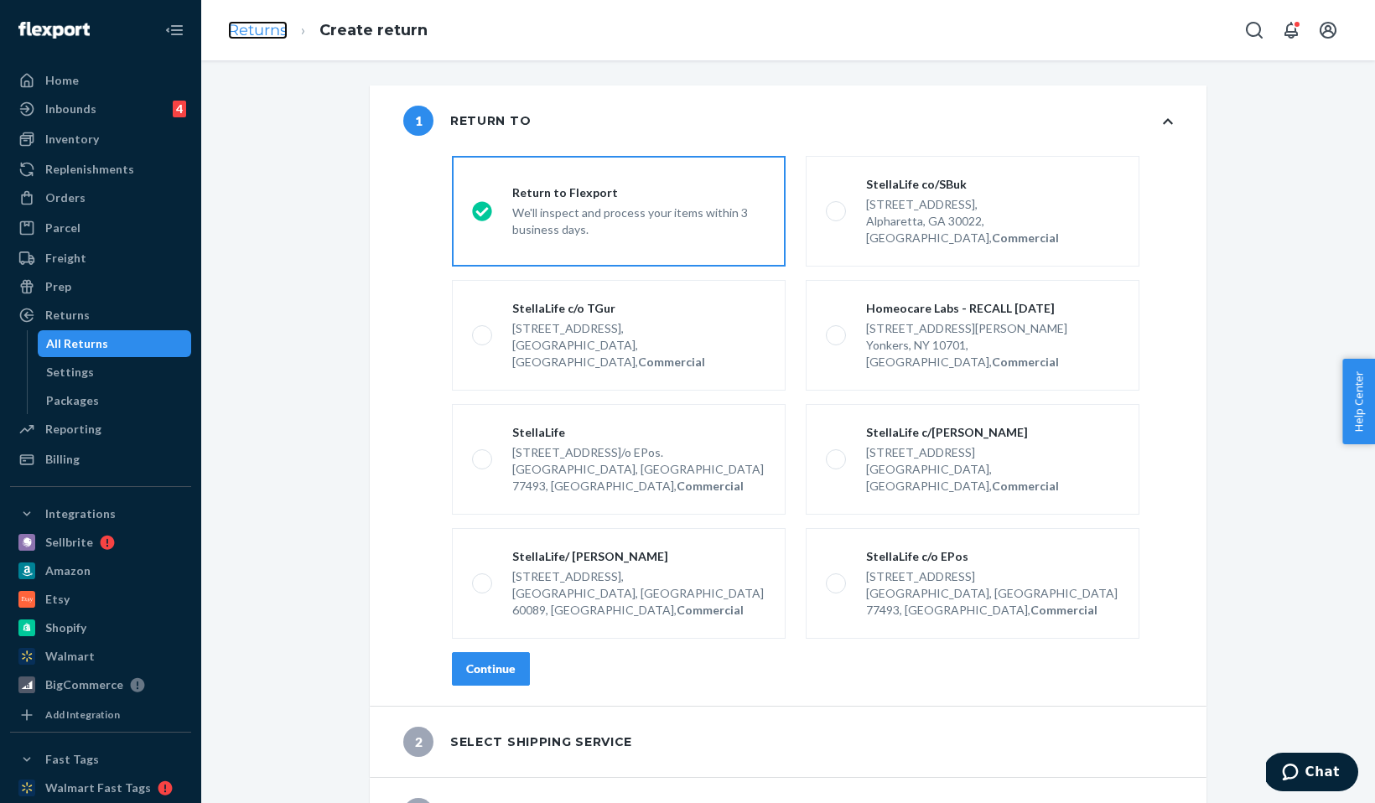
click at [265, 24] on link "Returns" at bounding box center [258, 30] width 60 height 18
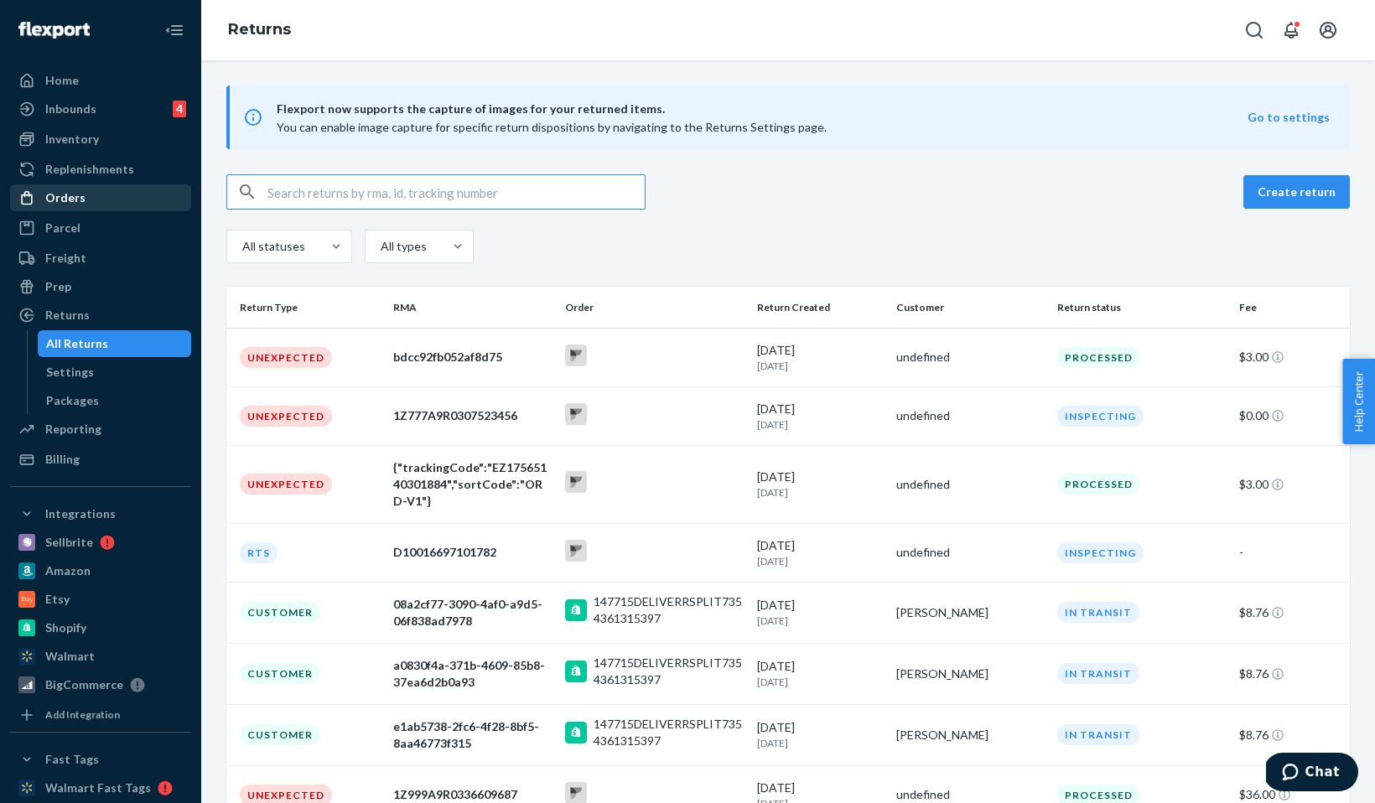
click at [56, 194] on div "Orders" at bounding box center [65, 198] width 40 height 17
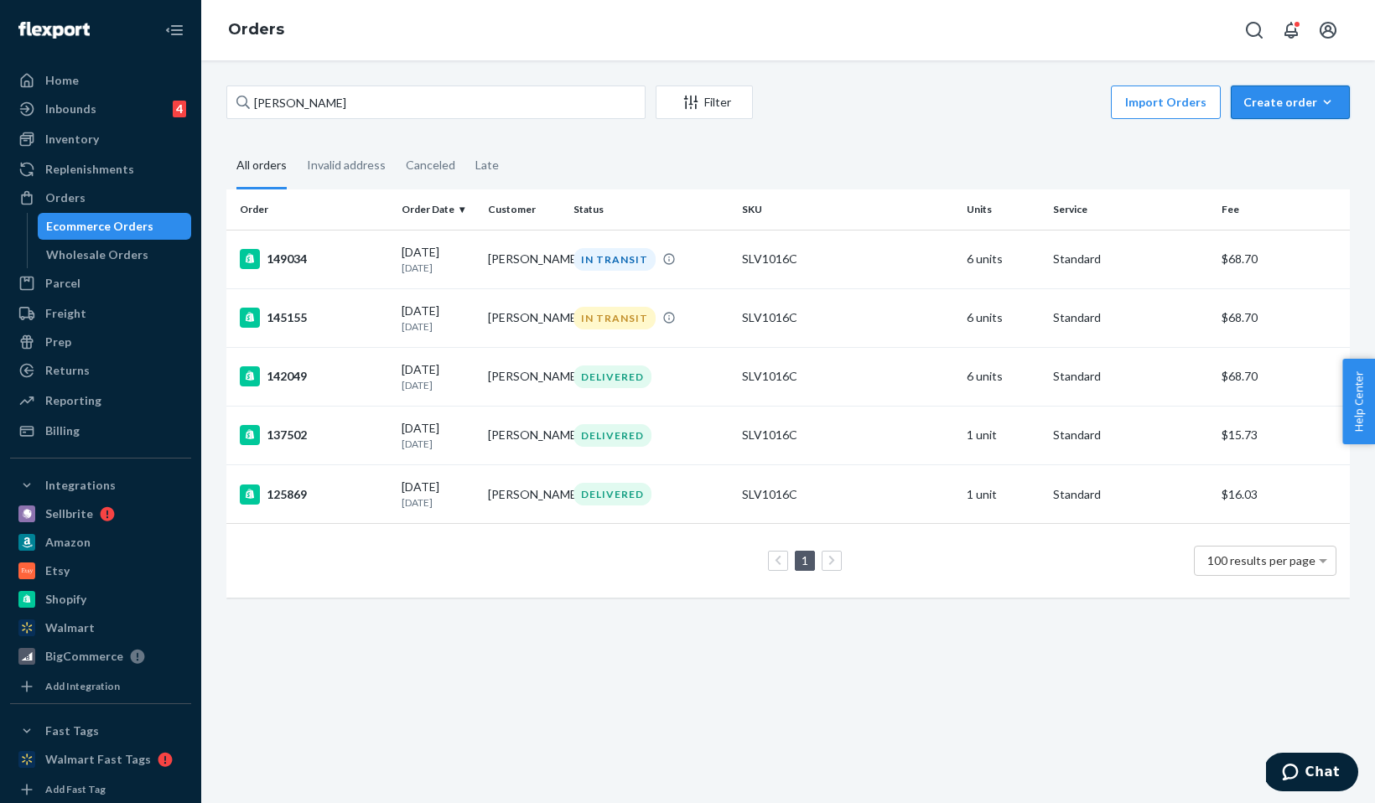
click at [1276, 106] on div "Create order" at bounding box center [1291, 102] width 94 height 17
click at [1289, 137] on span "Ecommerce order" at bounding box center [1301, 143] width 104 height 12
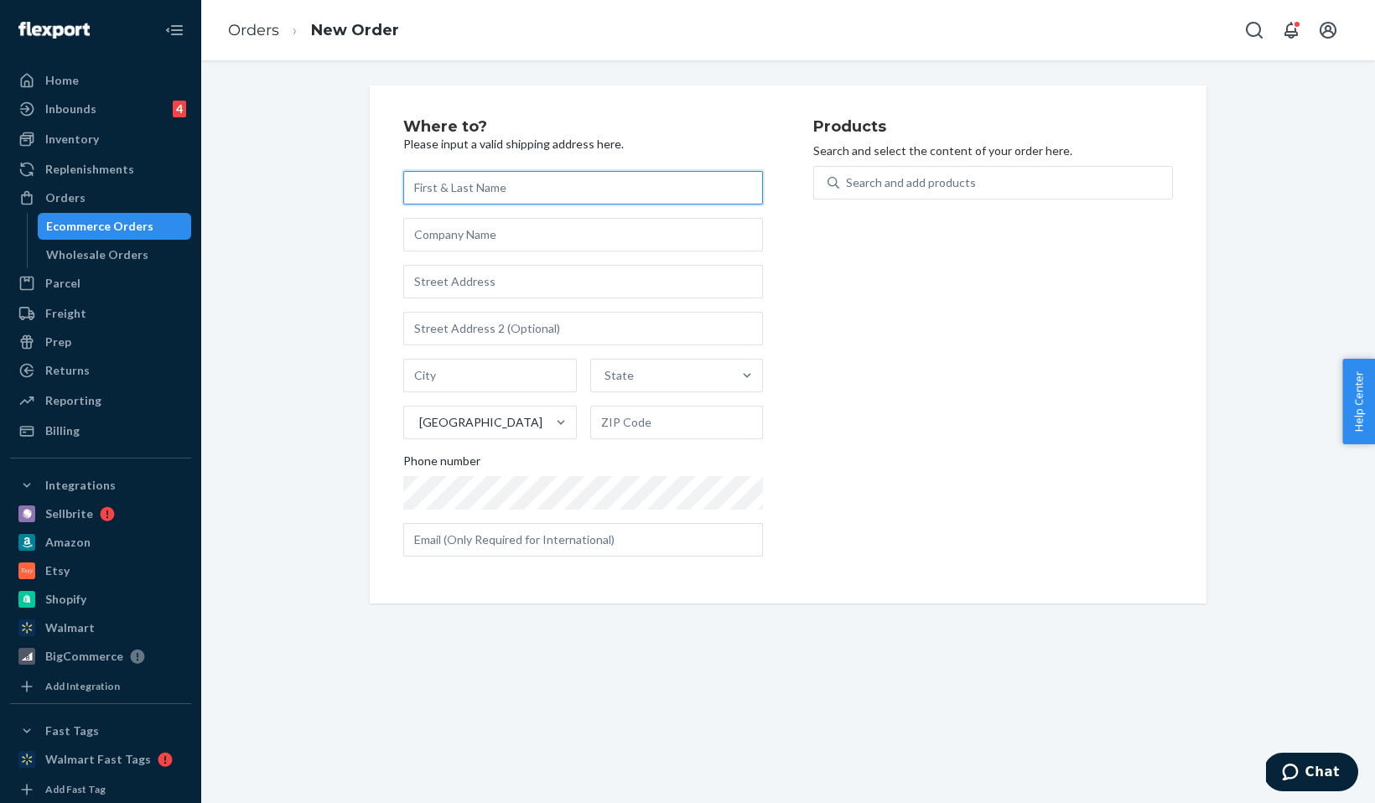
click at [570, 195] on input "text" at bounding box center [583, 188] width 360 height 34
paste input "[PERSON_NAME]"
type input "[PERSON_NAME]"
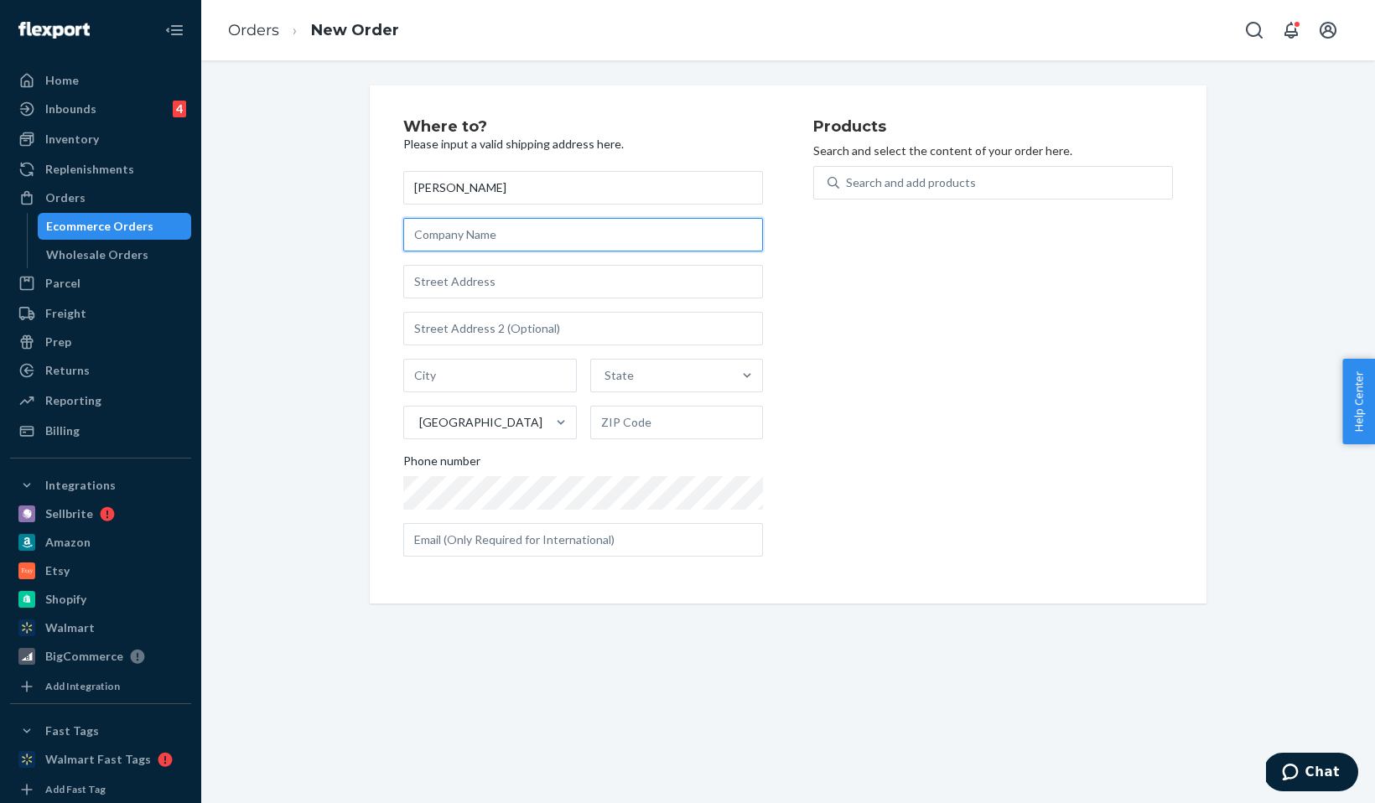
click at [482, 238] on input "text" at bounding box center [583, 235] width 360 height 34
paste input "Raleigh Periodontics & Implant Dentistry"
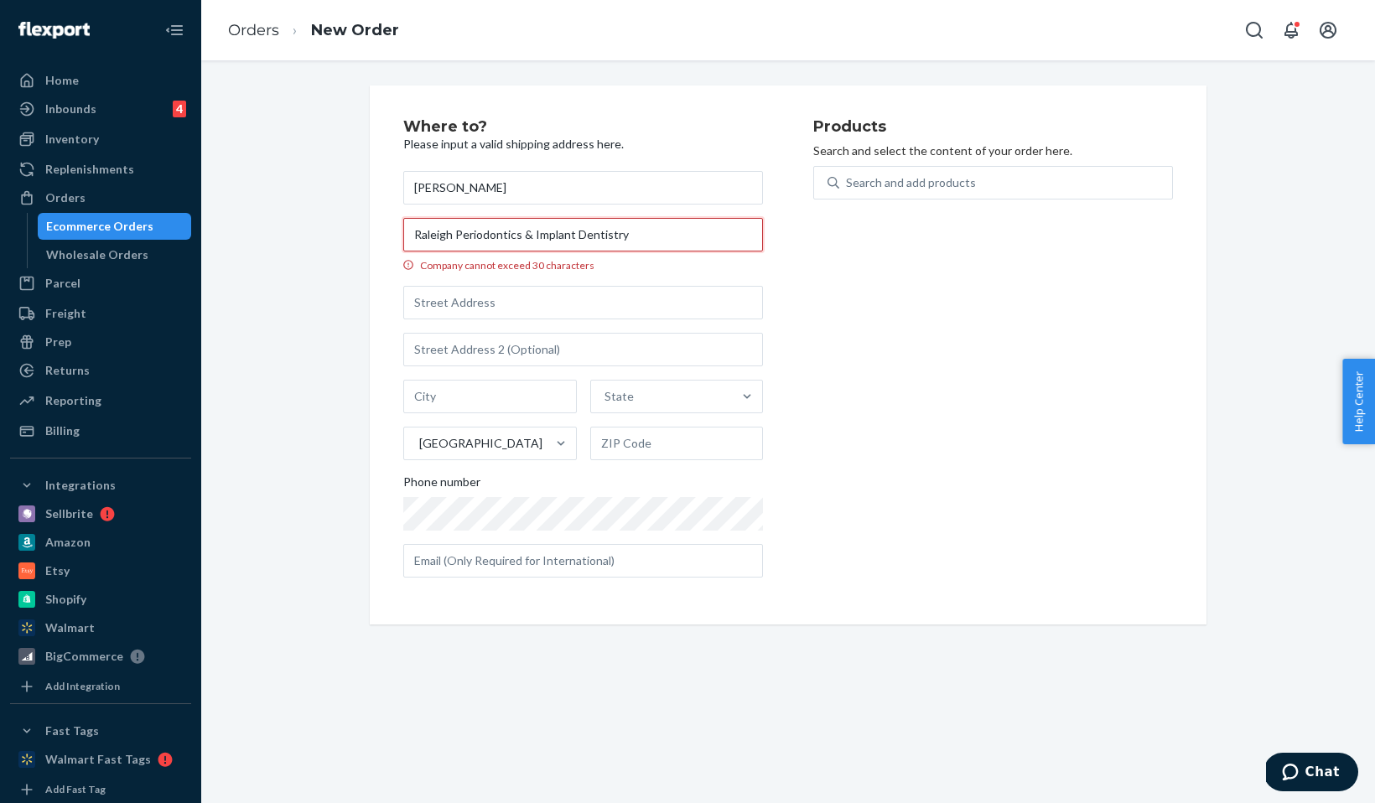
drag, startPoint x: 659, startPoint y: 235, endPoint x: 558, endPoint y: 234, distance: 100.6
click at [558, 235] on input "Raleigh Periodontics & Implant Dentistry" at bounding box center [583, 235] width 360 height 34
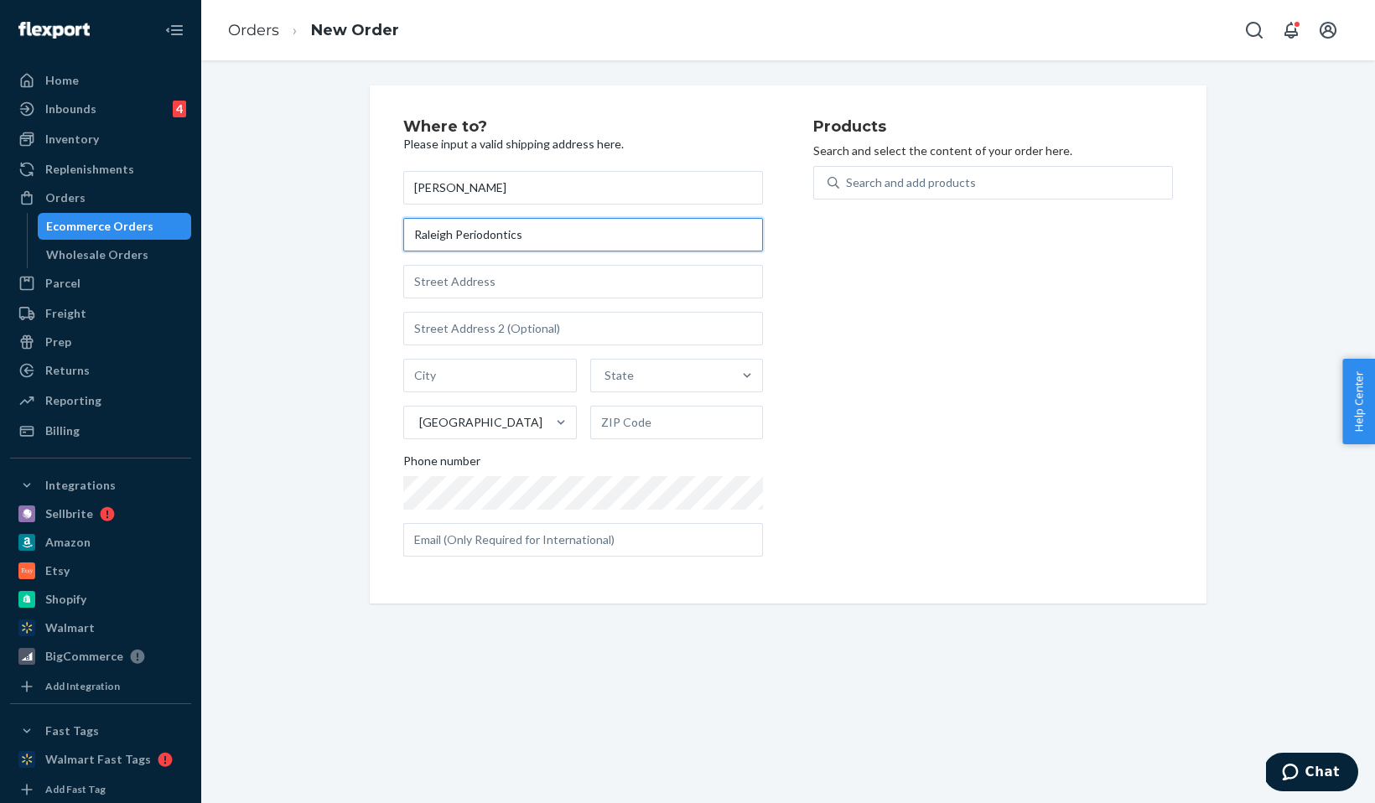
type input "Raleigh Periodontics"
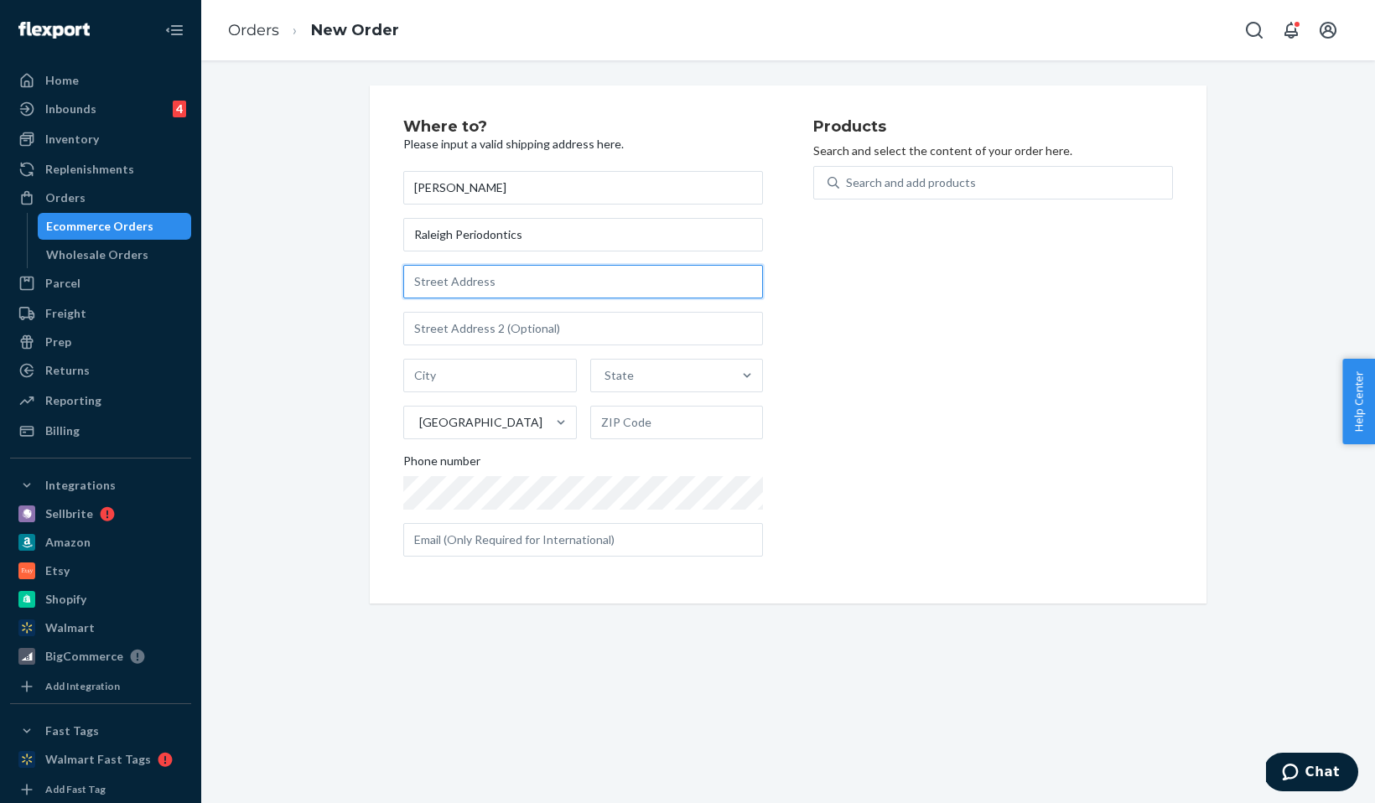
click at [496, 274] on input "text" at bounding box center [583, 282] width 360 height 34
paste input "7501 Falls of Neuse Road"
type input "7501 Falls of Neuse Rd"
type input "Raleigh"
type input "27615"
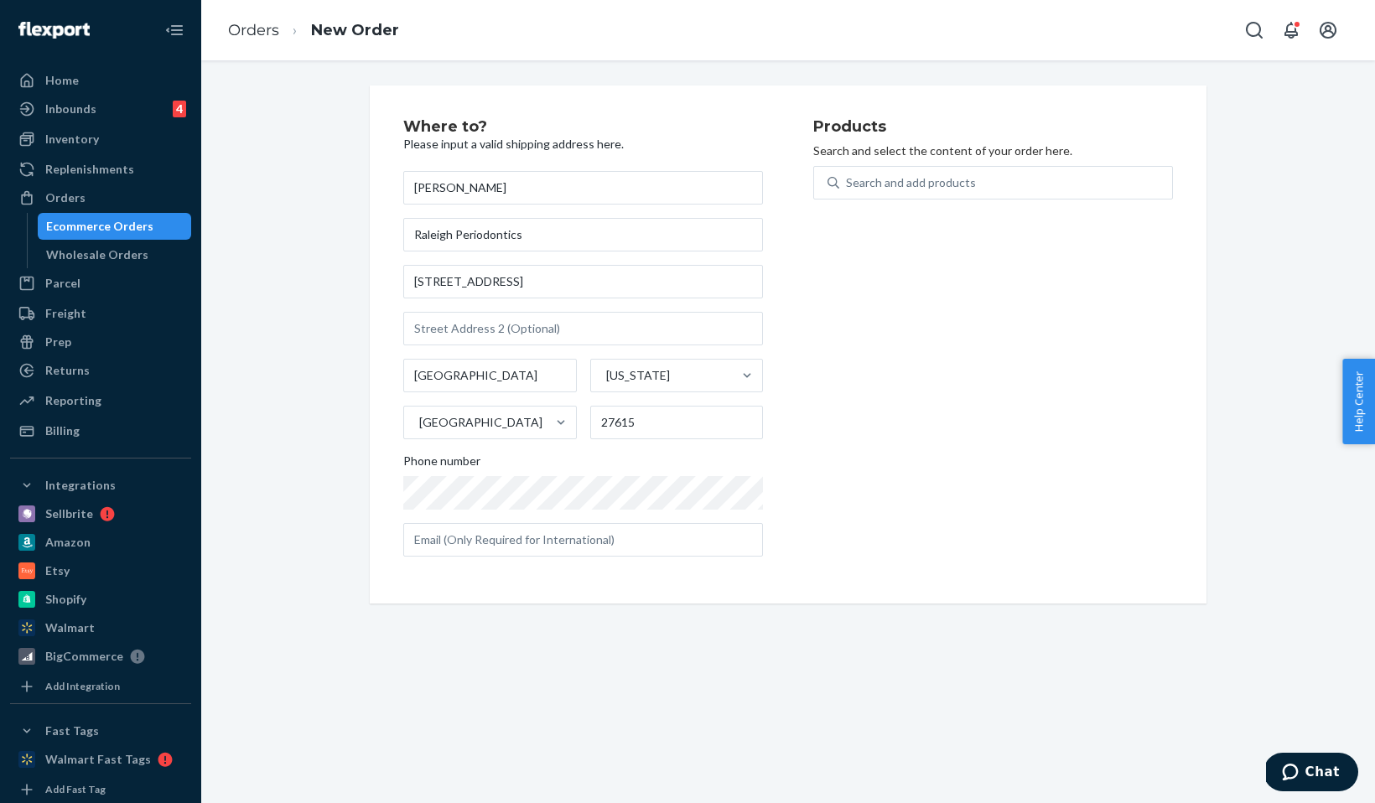
click at [870, 483] on div "Products Search and select the content of your order here. Search and add produ…" at bounding box center [993, 344] width 360 height 451
click at [895, 194] on div "Search and add products" at bounding box center [1005, 183] width 333 height 30
click at [848, 191] on input "0 results available. Use Up and Down to choose options, press Enter to select t…" at bounding box center [847, 182] width 2 height 17
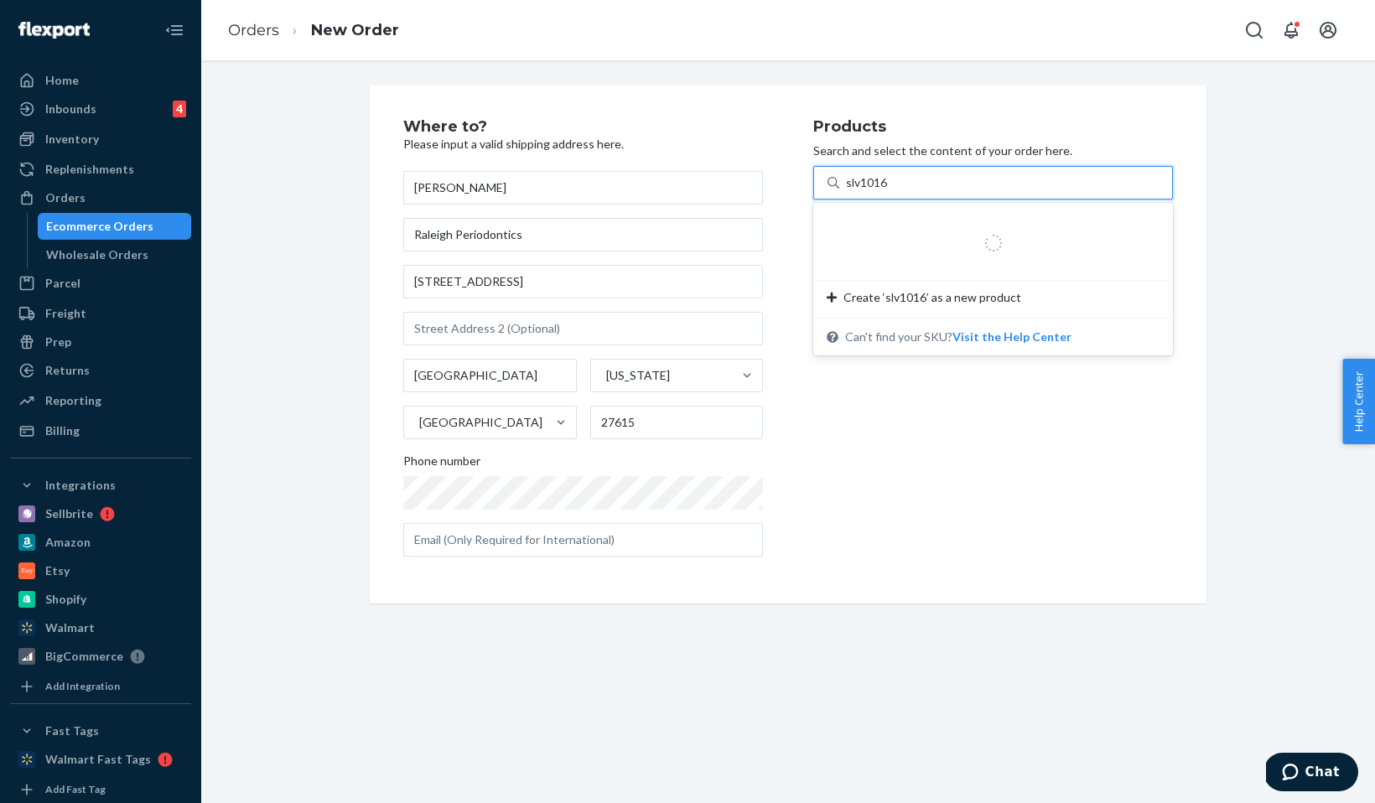
type input "slv1016c"
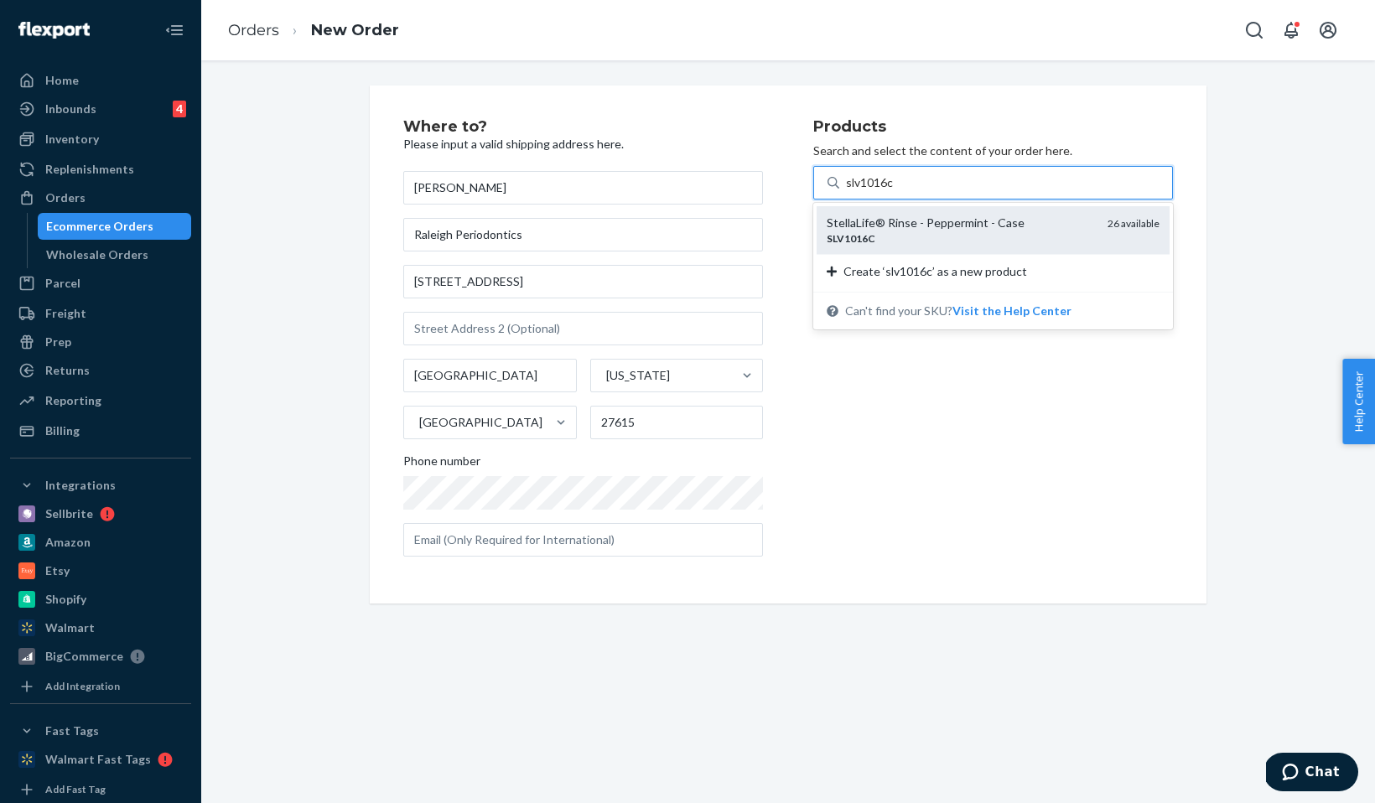
click at [896, 220] on div "StellaLife® Rinse - Peppermint - Case" at bounding box center [960, 223] width 267 height 17
click at [895, 191] on input "slv1016c" at bounding box center [870, 182] width 49 height 17
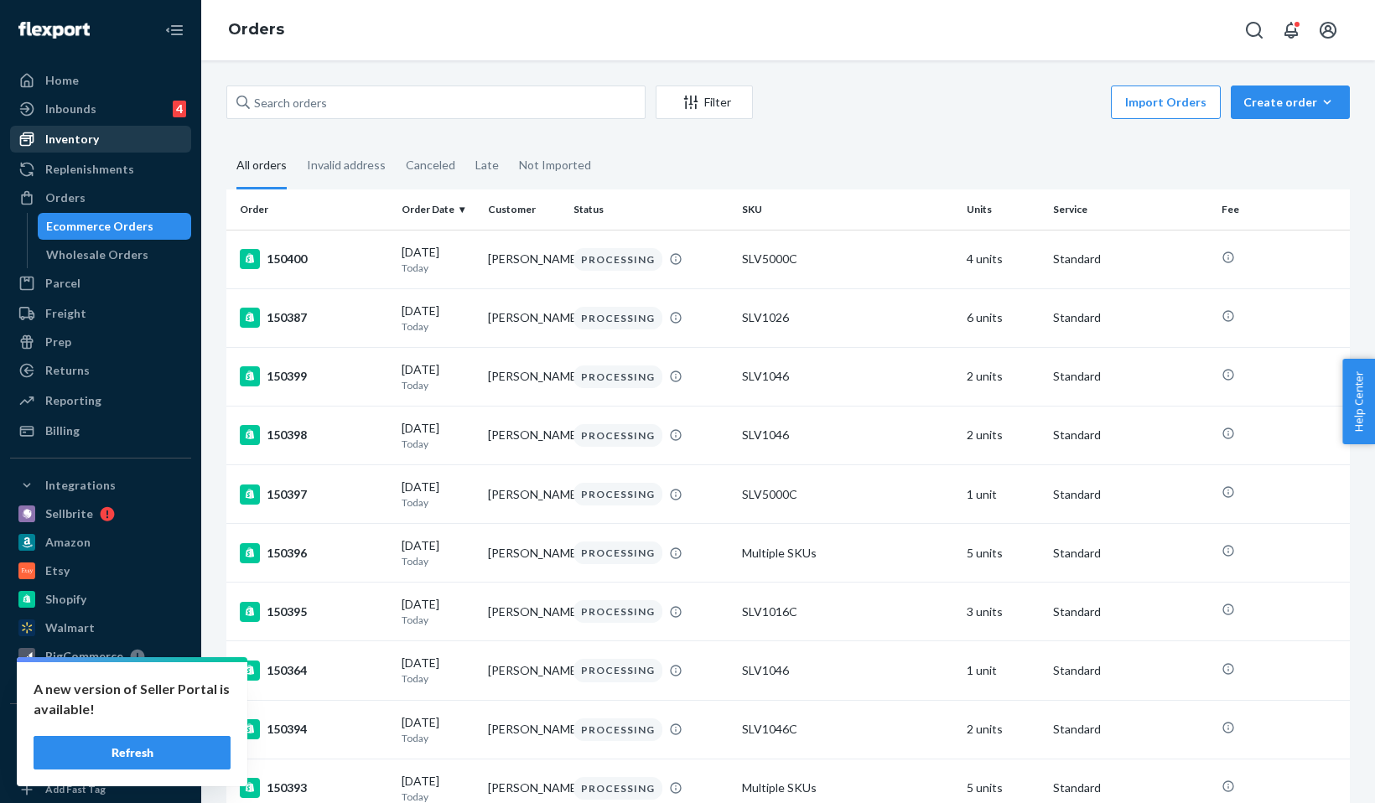
click at [65, 145] on div "Inventory" at bounding box center [72, 139] width 54 height 17
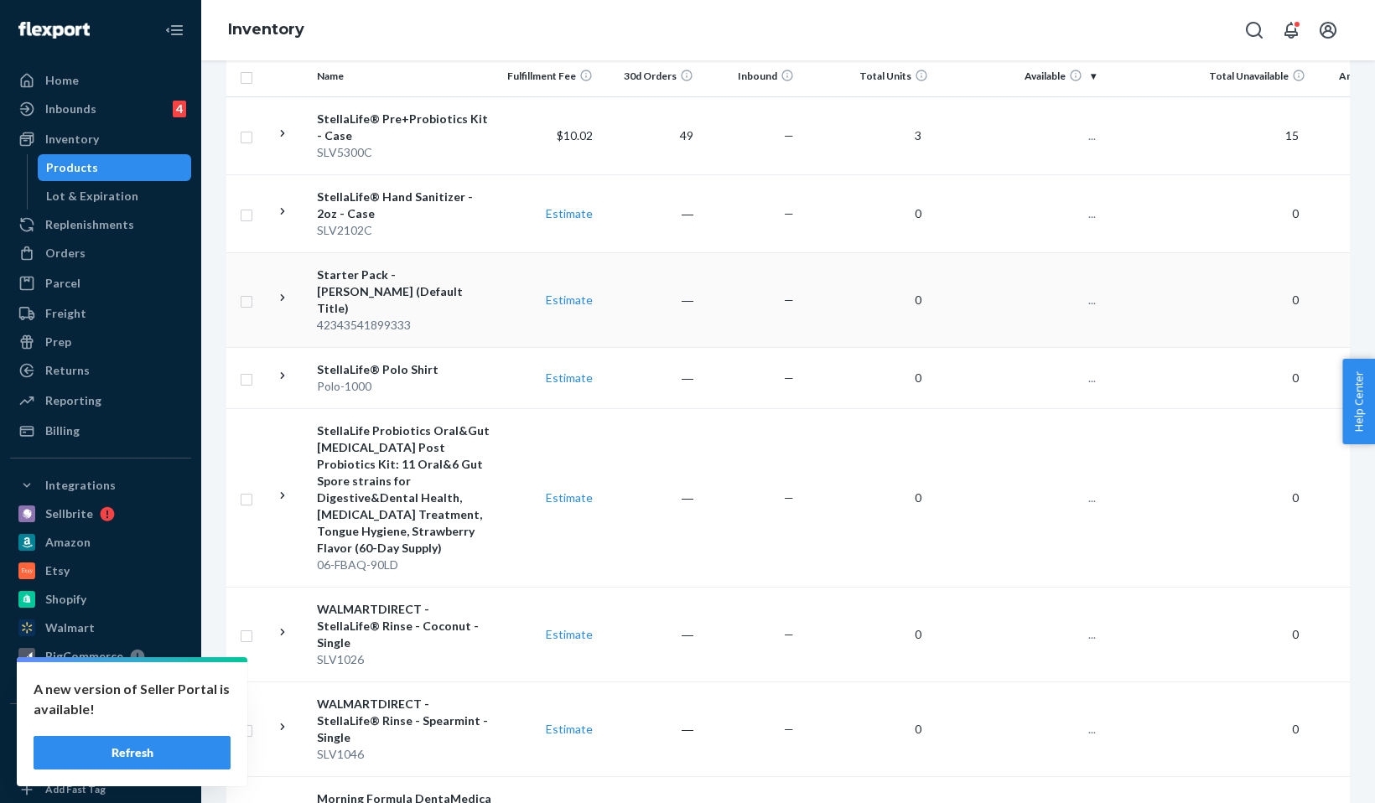
scroll to position [339, 0]
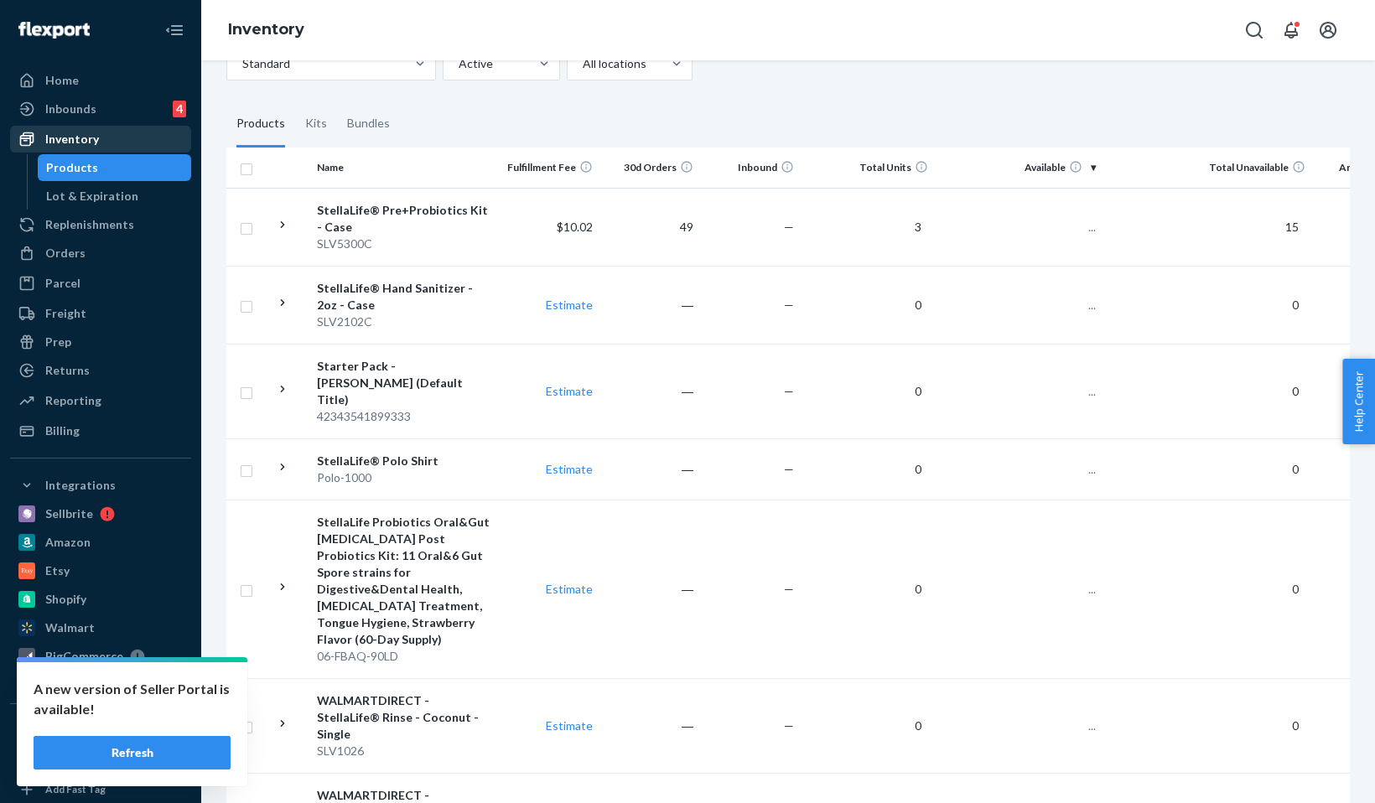
click at [100, 146] on div "Inventory" at bounding box center [101, 138] width 178 height 23
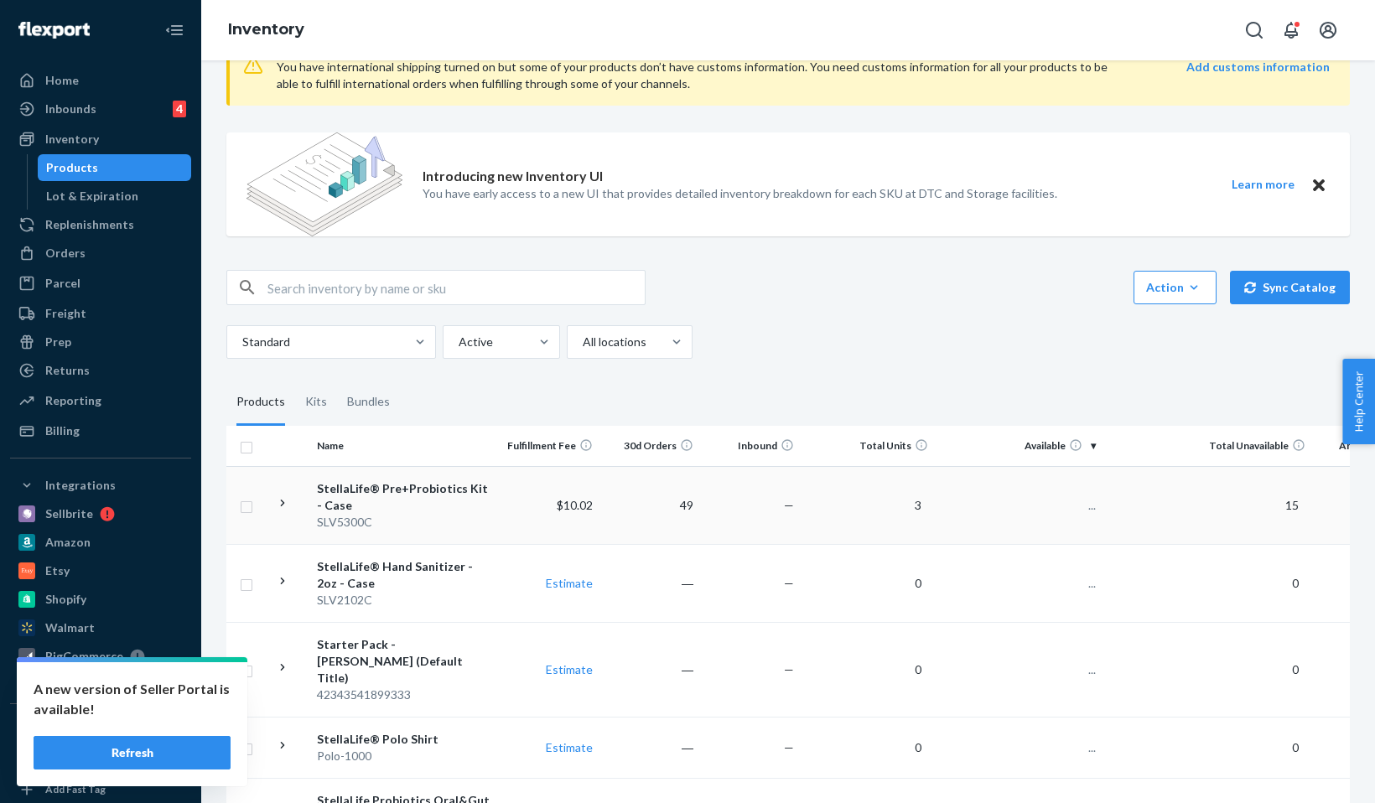
scroll to position [0, 0]
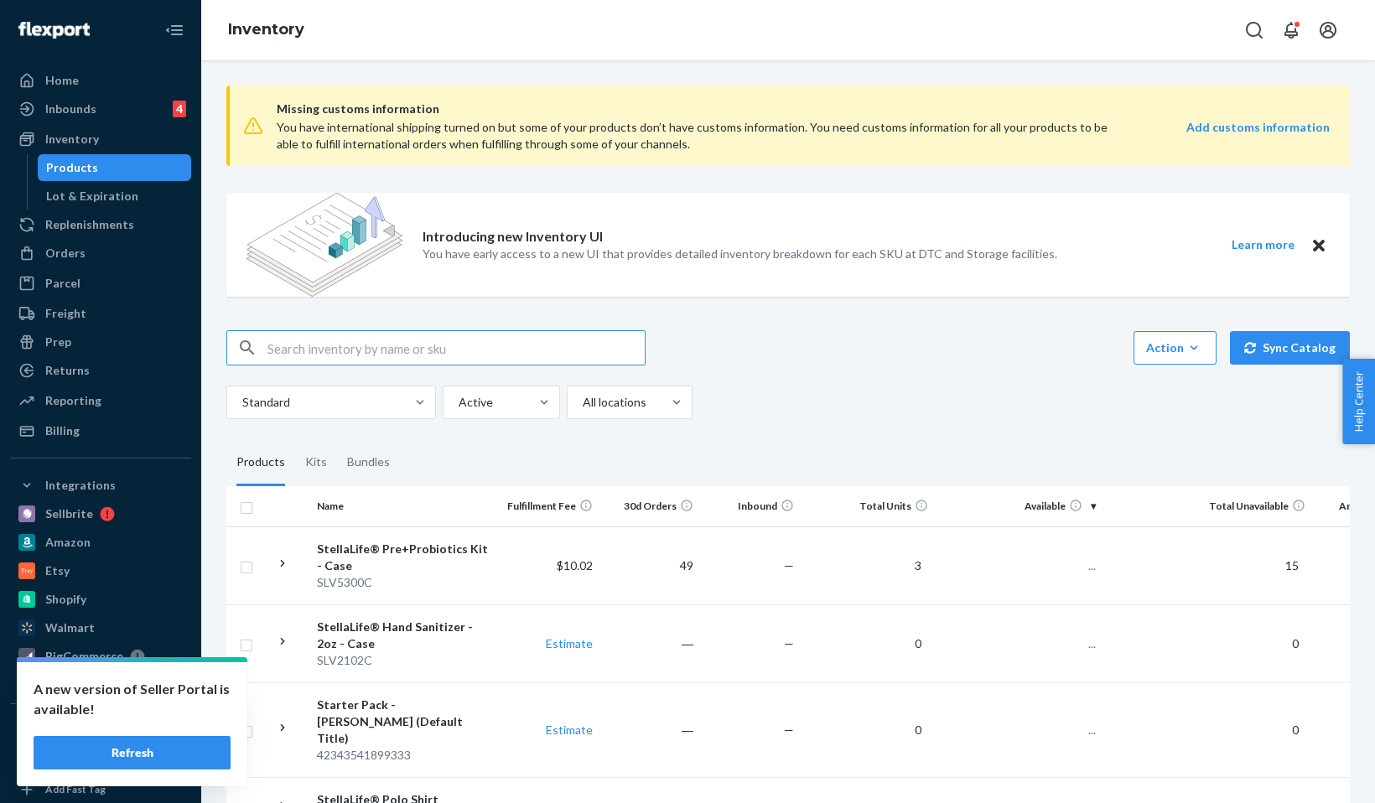
click at [382, 355] on input "text" at bounding box center [455, 348] width 377 height 34
type input "rinse"
click at [709, 365] on div "rinse Action Create product Create kit or bundle Bulk create products Bulk upda…" at bounding box center [788, 347] width 1124 height 35
click at [596, 358] on input "rinse" at bounding box center [455, 348] width 377 height 34
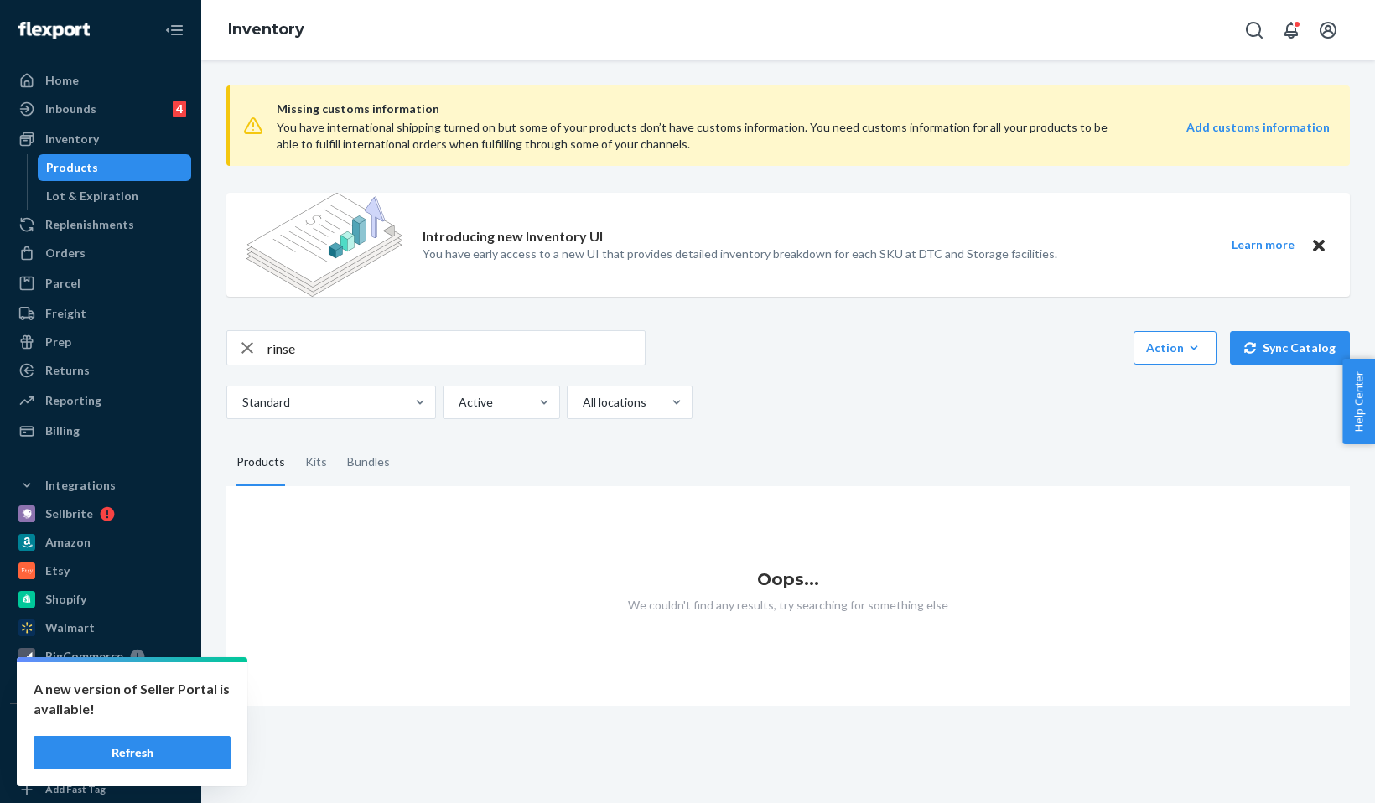
click at [449, 344] on input "rinse" at bounding box center [455, 348] width 377 height 34
click at [458, 343] on input "rinse" at bounding box center [455, 348] width 377 height 34
click at [81, 170] on div "Products" at bounding box center [72, 167] width 52 height 17
click at [79, 138] on div "Inventory" at bounding box center [72, 139] width 54 height 17
click at [66, 245] on div "Orders" at bounding box center [65, 253] width 40 height 17
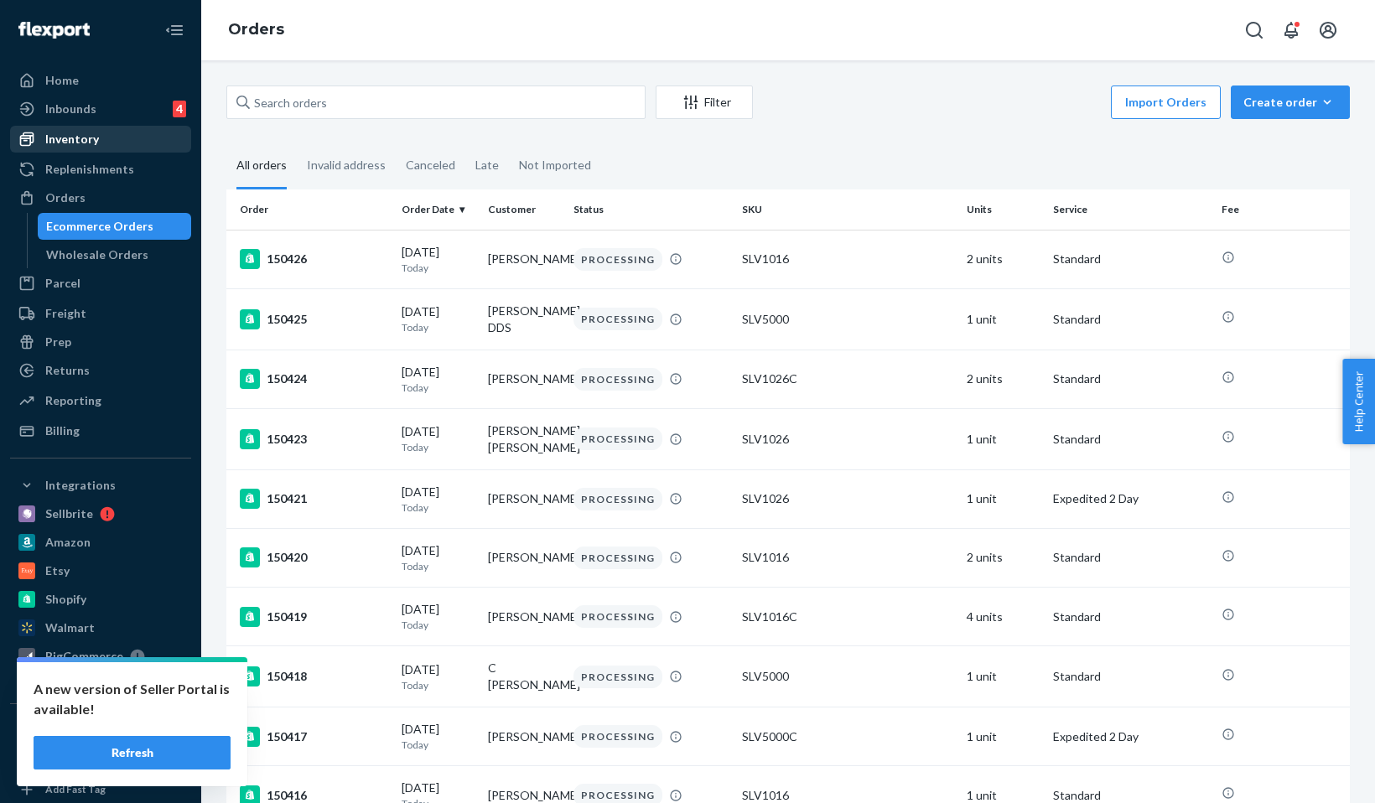
click at [70, 135] on div "Inventory" at bounding box center [72, 139] width 54 height 17
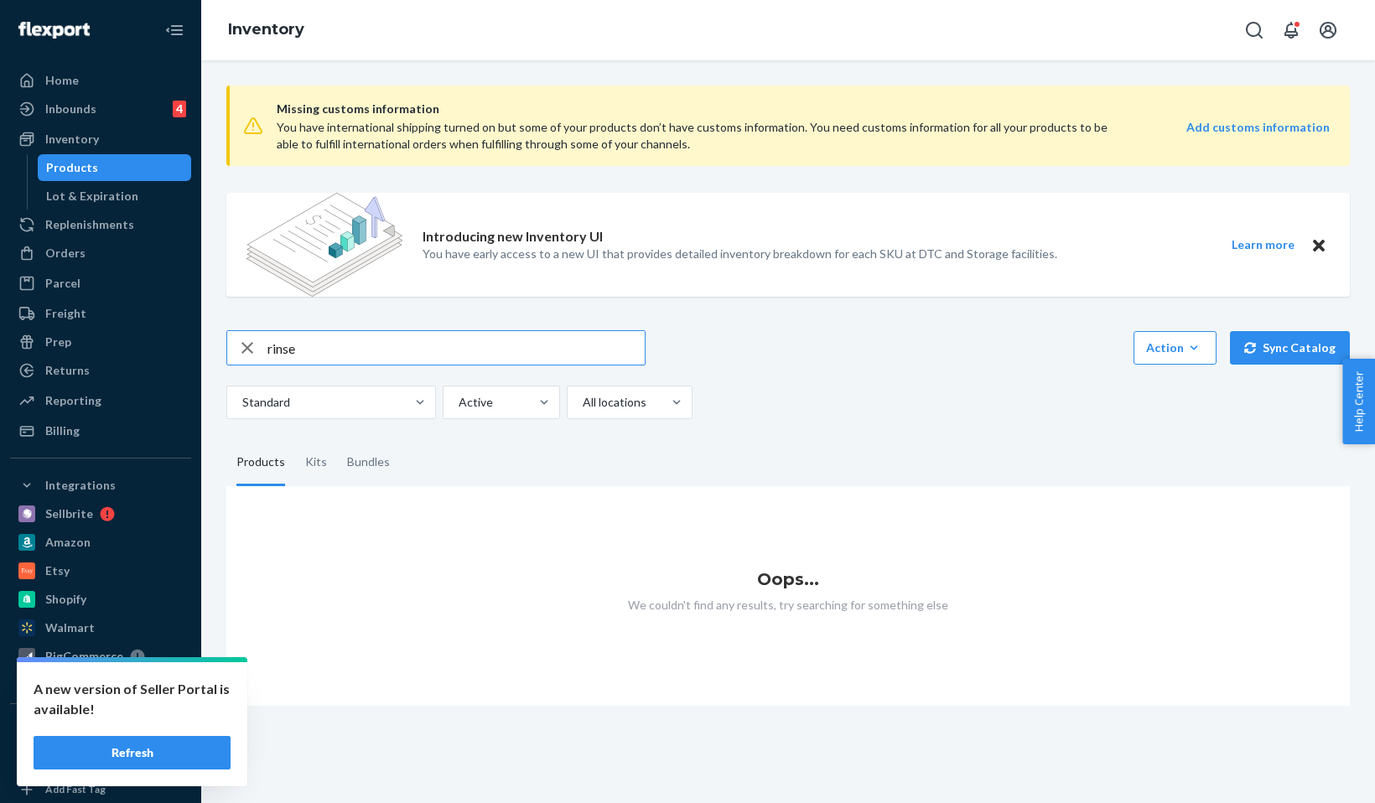
drag, startPoint x: 368, startPoint y: 363, endPoint x: 241, endPoint y: 328, distance: 132.2
click at [242, 328] on div "Missing customs information You have international shipping turned on but some …" at bounding box center [788, 389] width 1149 height 634
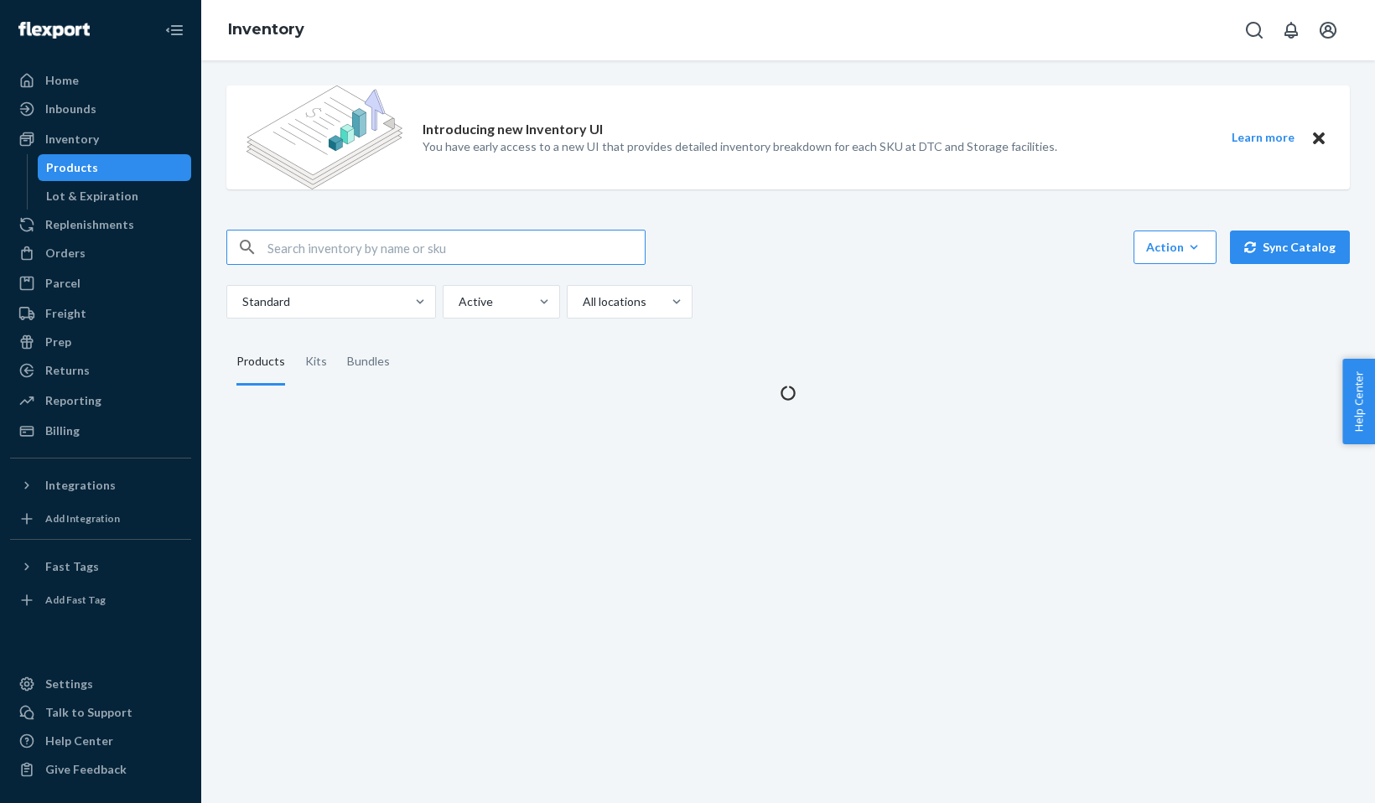
type input "a"
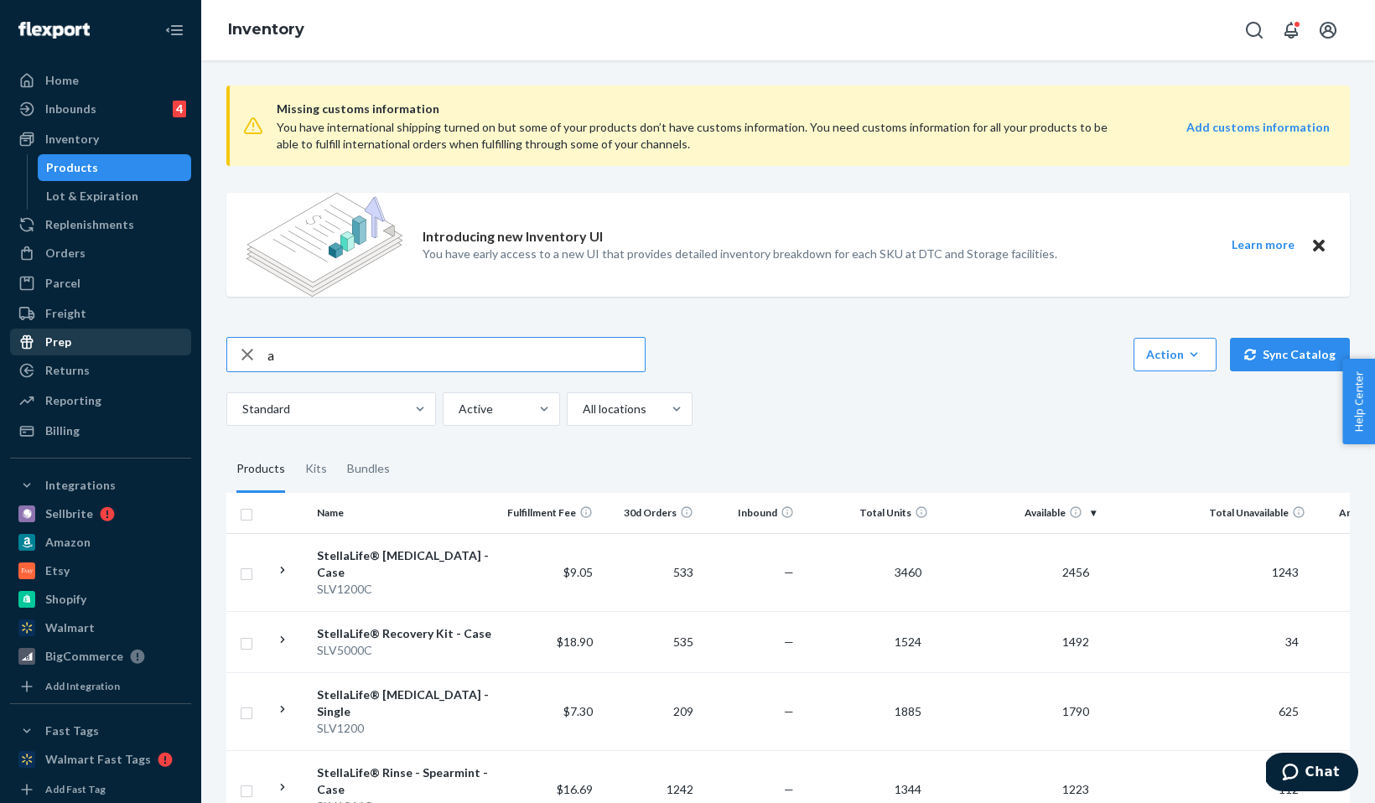
drag, startPoint x: 325, startPoint y: 360, endPoint x: 171, endPoint y: 345, distance: 155.0
click at [171, 351] on div "Home Inbounds 4 Shipping Plans Problems 4 Inventory Products Lot & Expiration R…" at bounding box center [687, 401] width 1375 height 803
click at [386, 354] on input "text" at bounding box center [455, 355] width 377 height 34
type input "slv1046c"
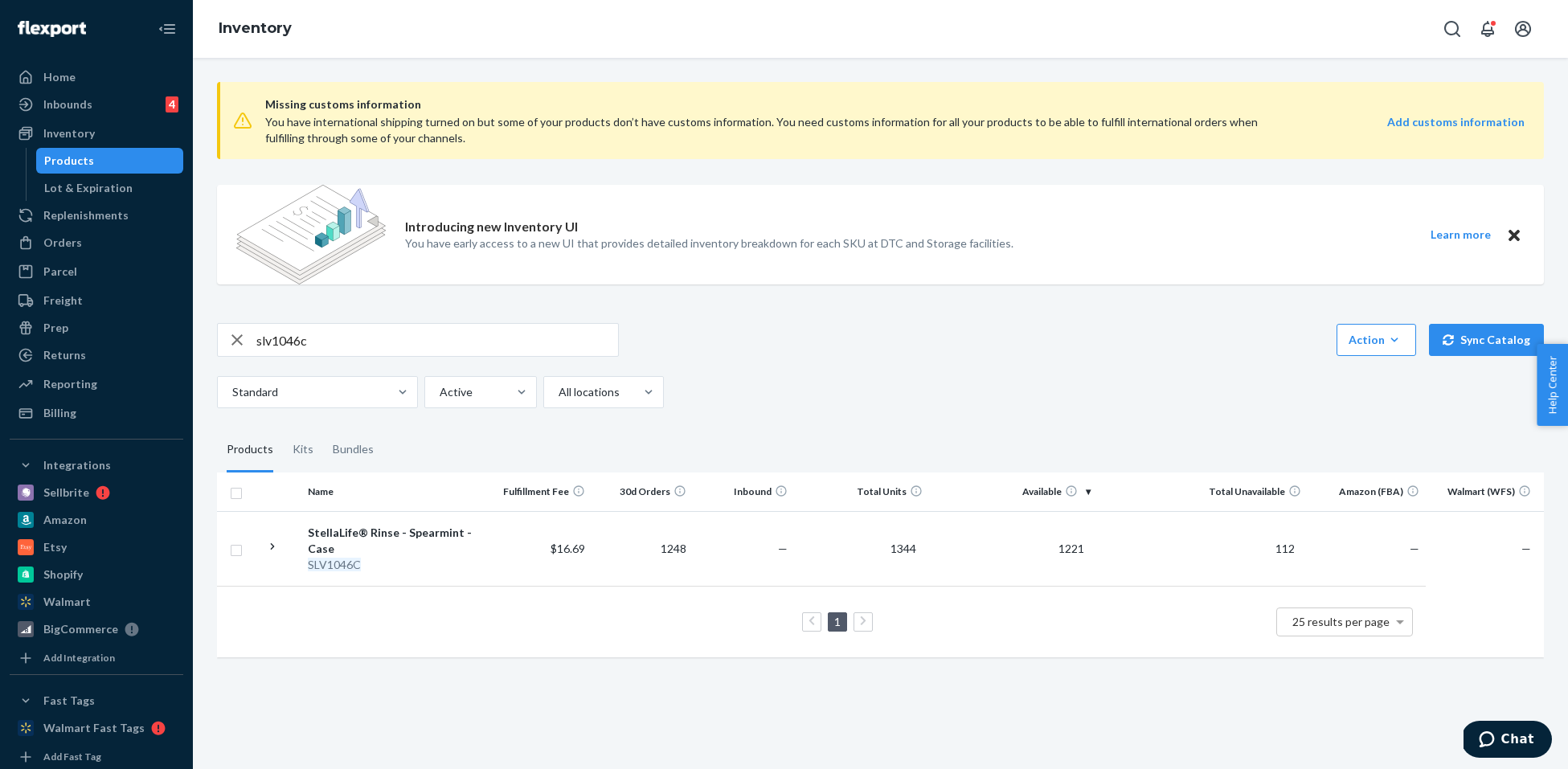
click at [883, 337] on div "slv1046c Action Create product Create kit or bundle Bulk create products Bulk u…" at bounding box center [880, 339] width 1326 height 34
click at [113, 107] on div "Inbounds 4" at bounding box center [97, 104] width 171 height 22
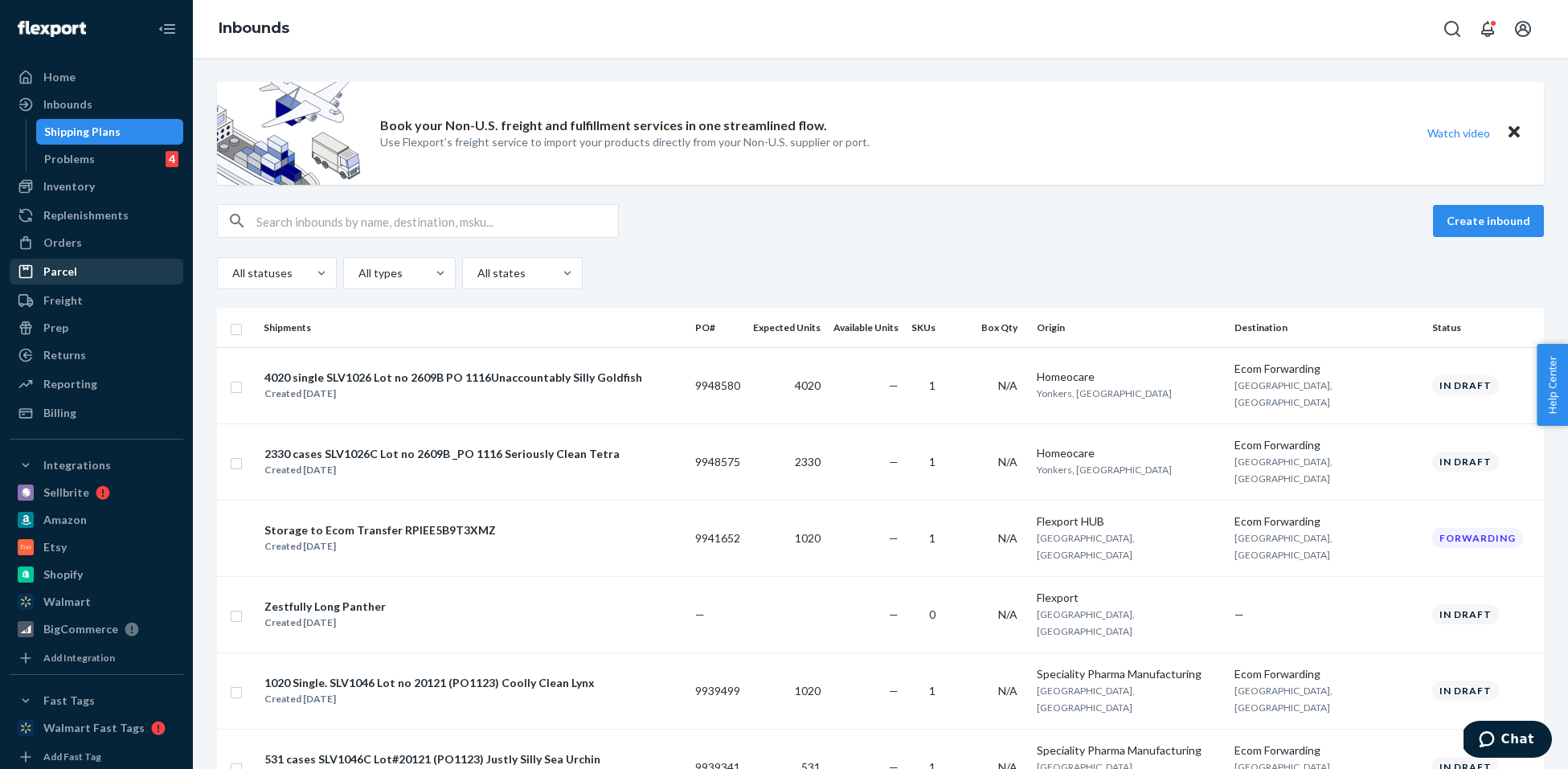
click at [94, 267] on div "Parcel" at bounding box center [97, 271] width 171 height 22
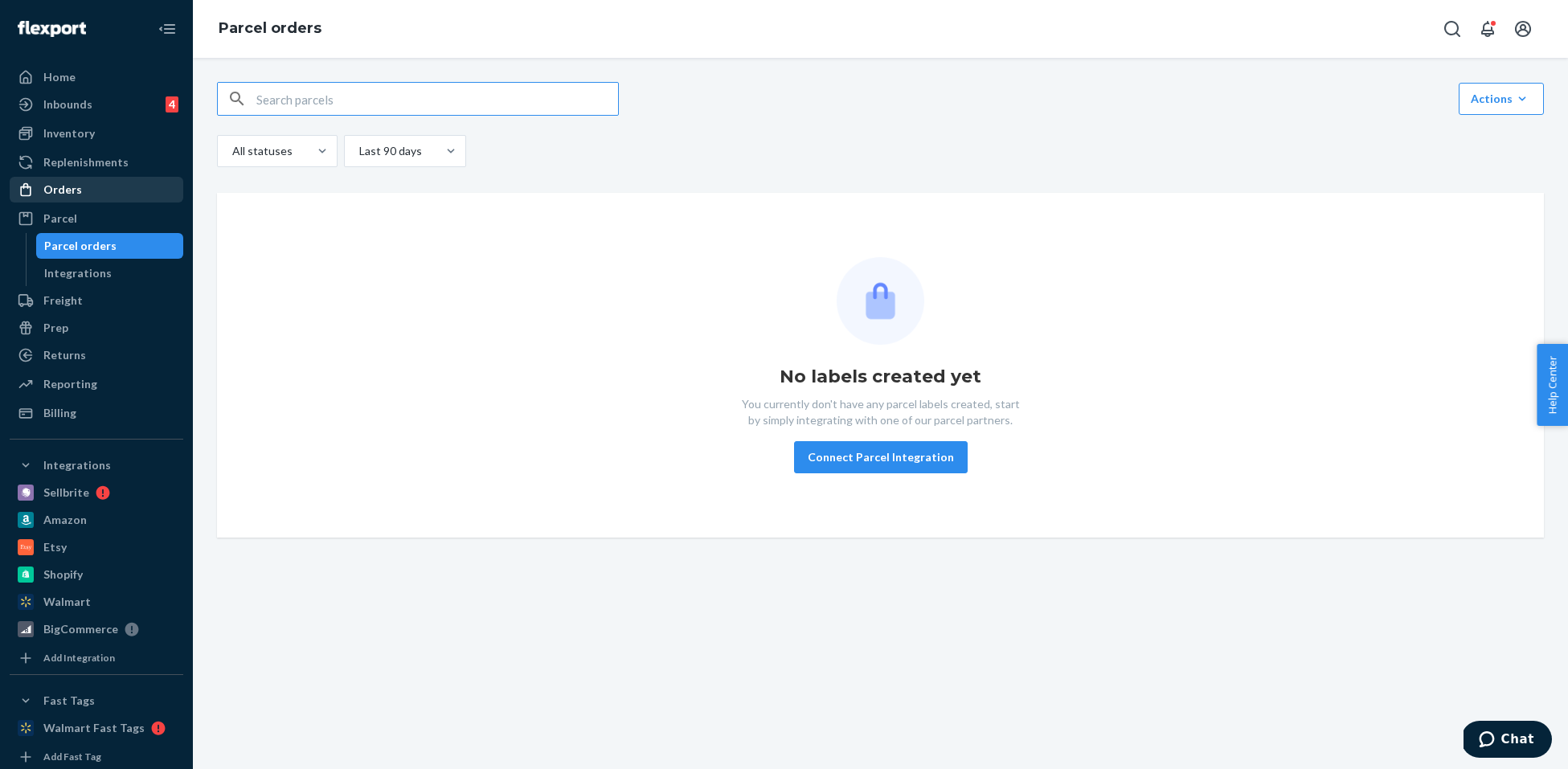
click at [91, 196] on div "Orders" at bounding box center [97, 189] width 171 height 22
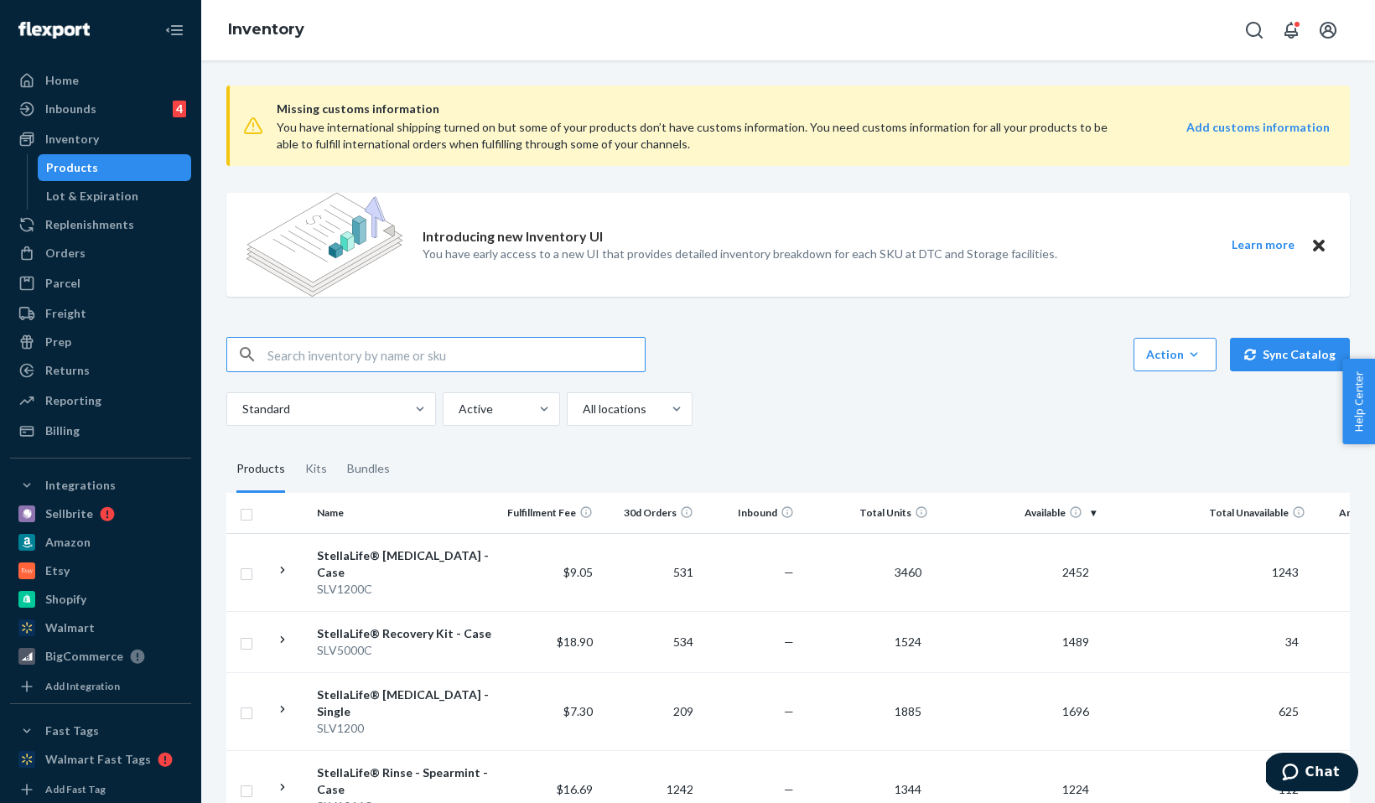
click at [717, 280] on div "Introducing new Inventory UI You have early access to a new UI that provides de…" at bounding box center [740, 245] width 635 height 104
click at [586, 189] on div "Missing customs information You have international shipping turned on but some …" at bounding box center [788, 194] width 1124 height 245
click at [724, 314] on div "Missing customs information You have international shipping turned on but some …" at bounding box center [788, 194] width 1124 height 245
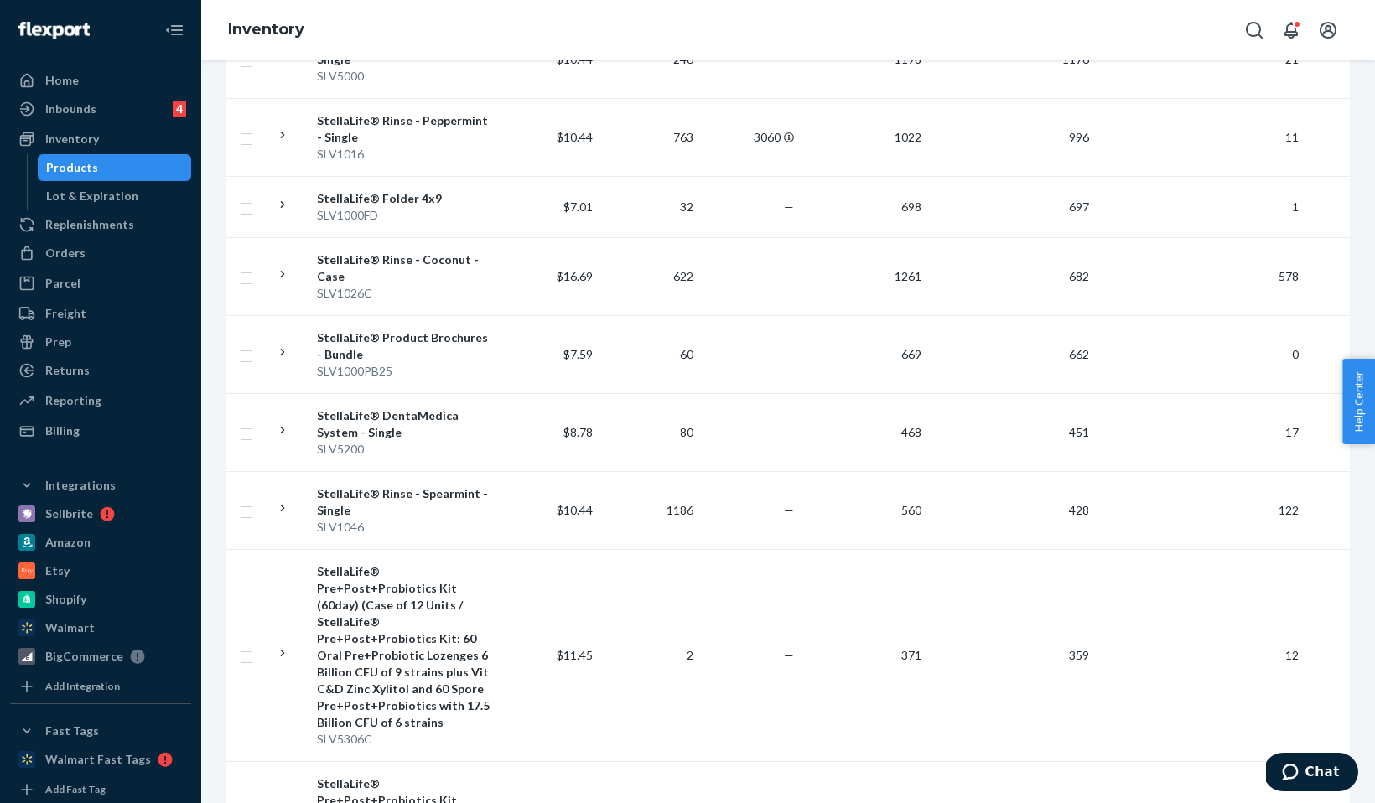
scroll to position [812, 0]
click at [361, 248] on div "StellaLife® Rinse - Coconut - Case" at bounding box center [404, 265] width 175 height 34
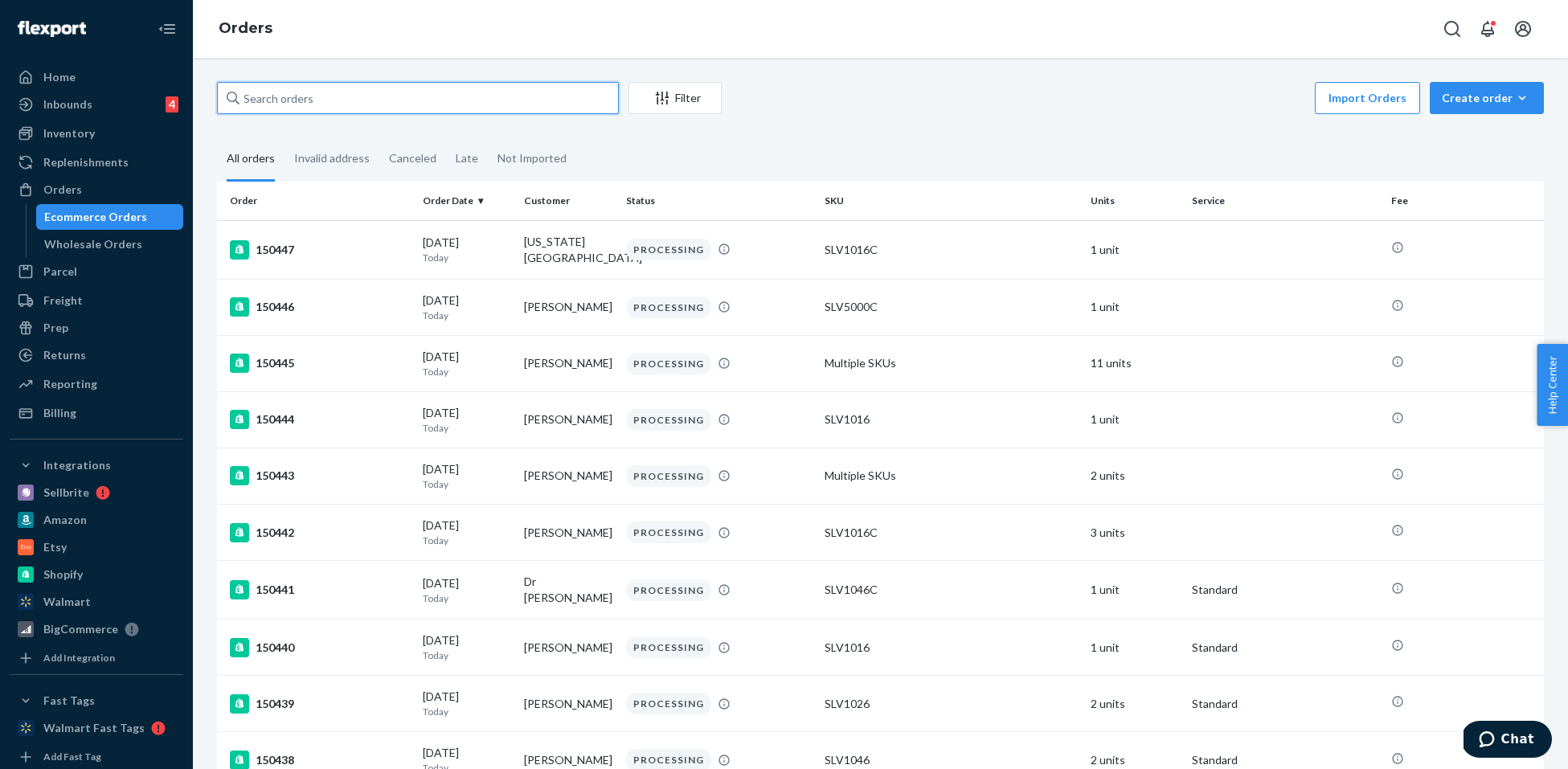
click at [346, 87] on input "text" at bounding box center [417, 99] width 402 height 33
paste input "Melissa Wiehl"
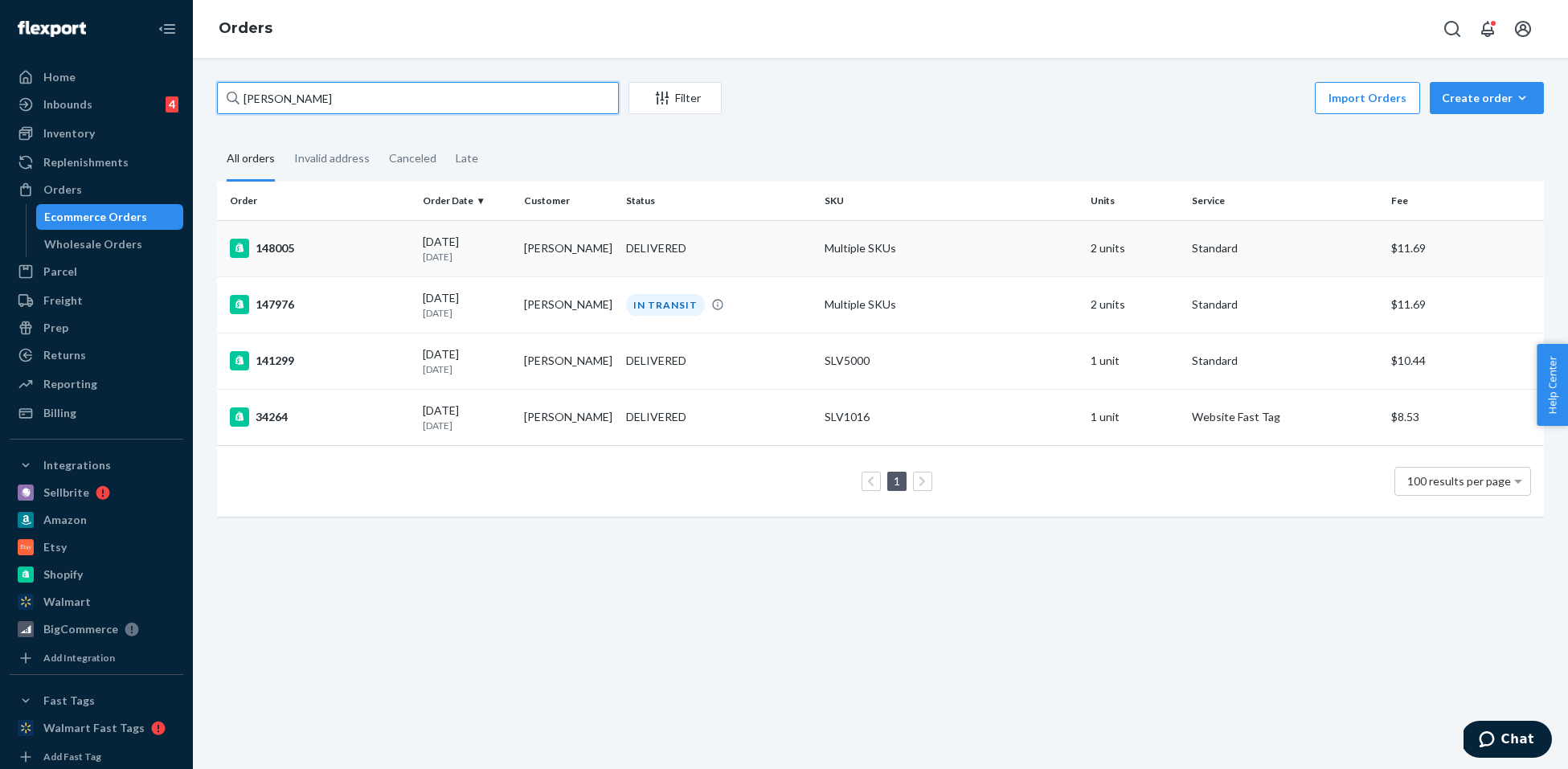
type input "Melissa Wiehl"
drag, startPoint x: 321, startPoint y: 237, endPoint x: 385, endPoint y: 198, distance: 74.9
click at [386, 198] on table "Order Order Date Customer Status SKU Units Service Fee 148005 09/06/2025 18 day…" at bounding box center [880, 350] width 1326 height 336
click at [292, 293] on td "147976" at bounding box center [316, 304] width 199 height 57
click at [362, 291] on td "147976" at bounding box center [316, 304] width 199 height 57
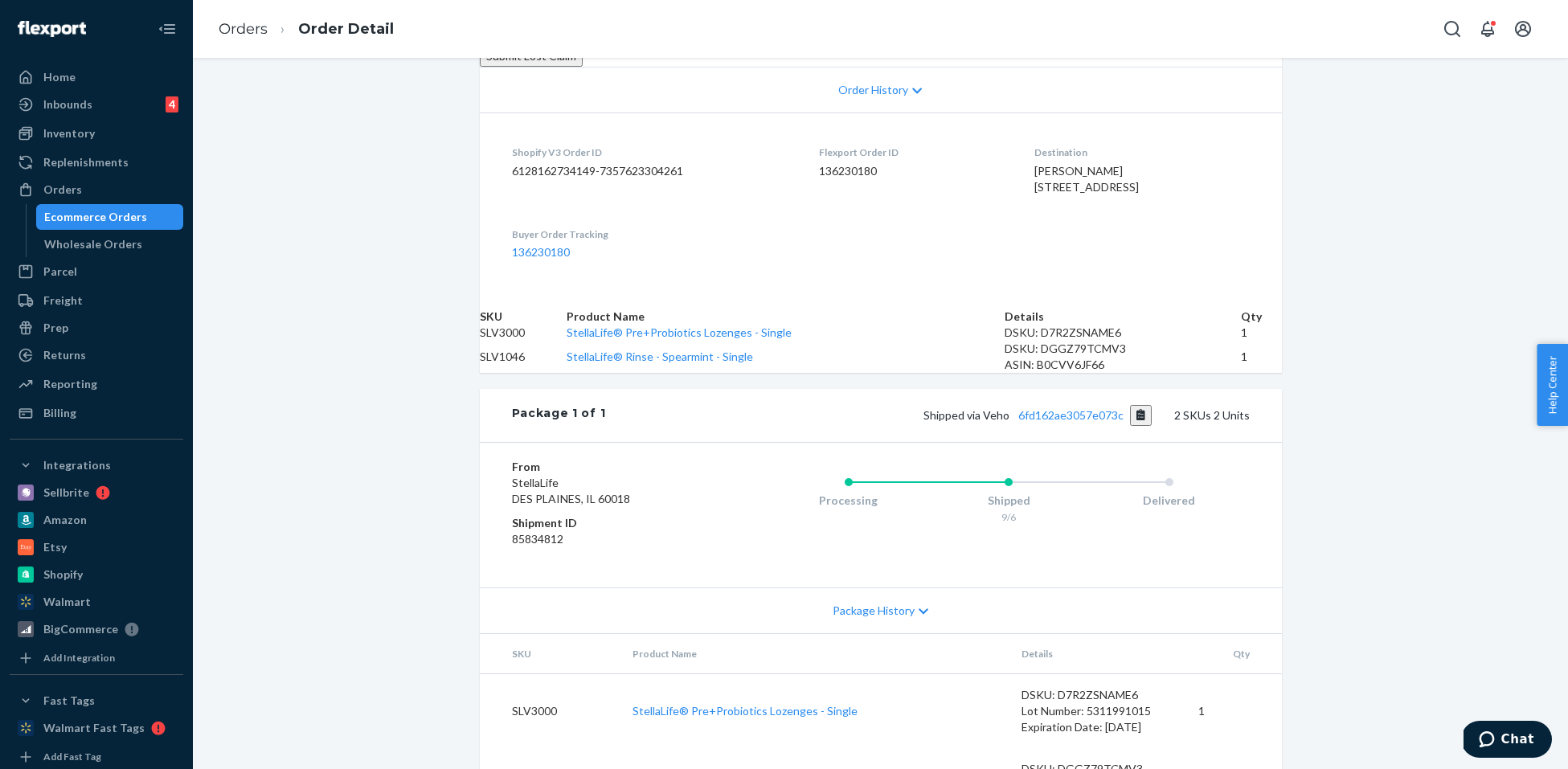
scroll to position [379, 0]
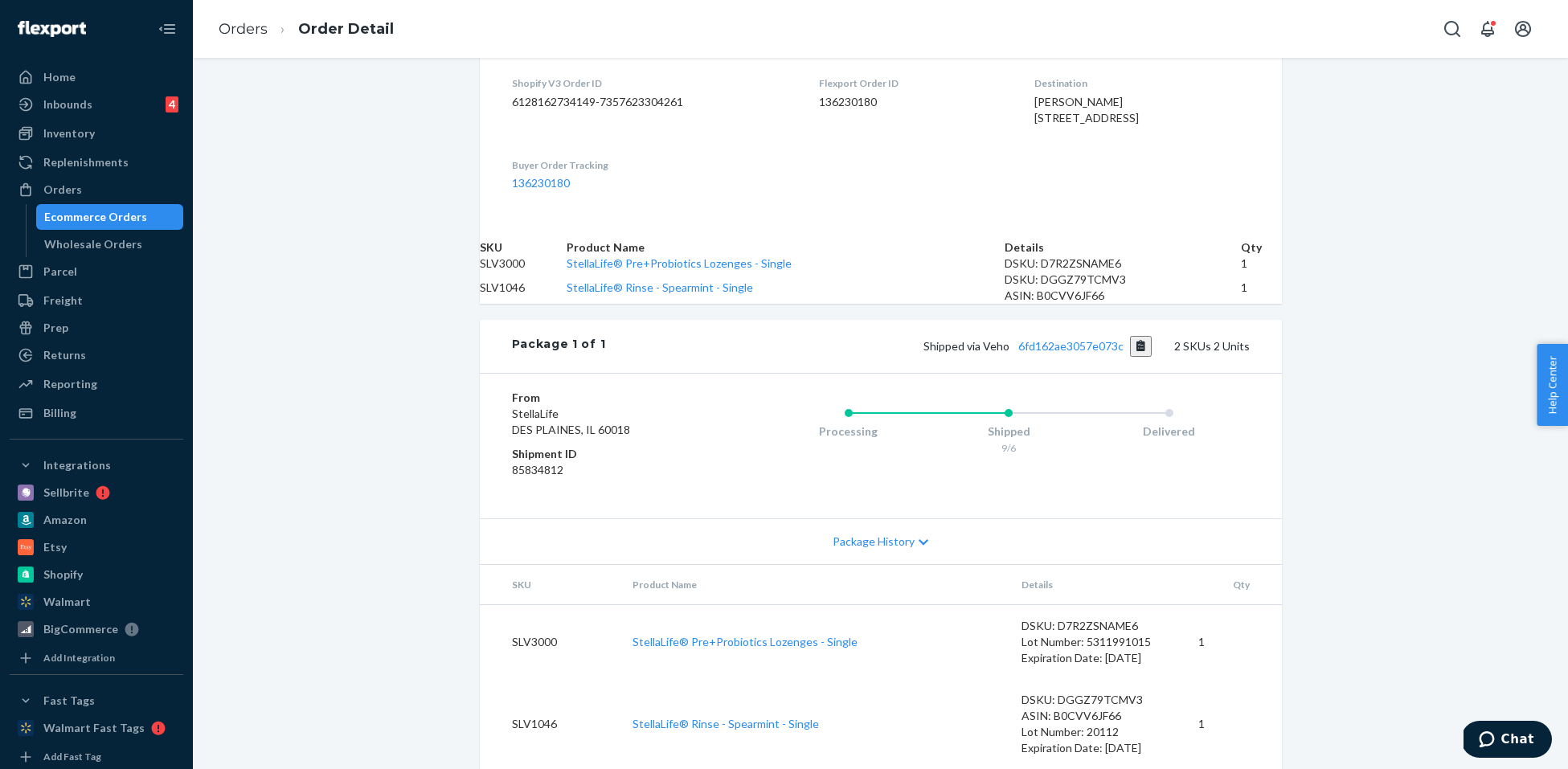
click at [1051, 357] on div "Shipped via Veho 6fd162ae3057e073c 2 SKUs 2 Units" at bounding box center [927, 347] width 644 height 21
click at [1051, 353] on link "6fd162ae3057e073c" at bounding box center [1071, 346] width 105 height 13
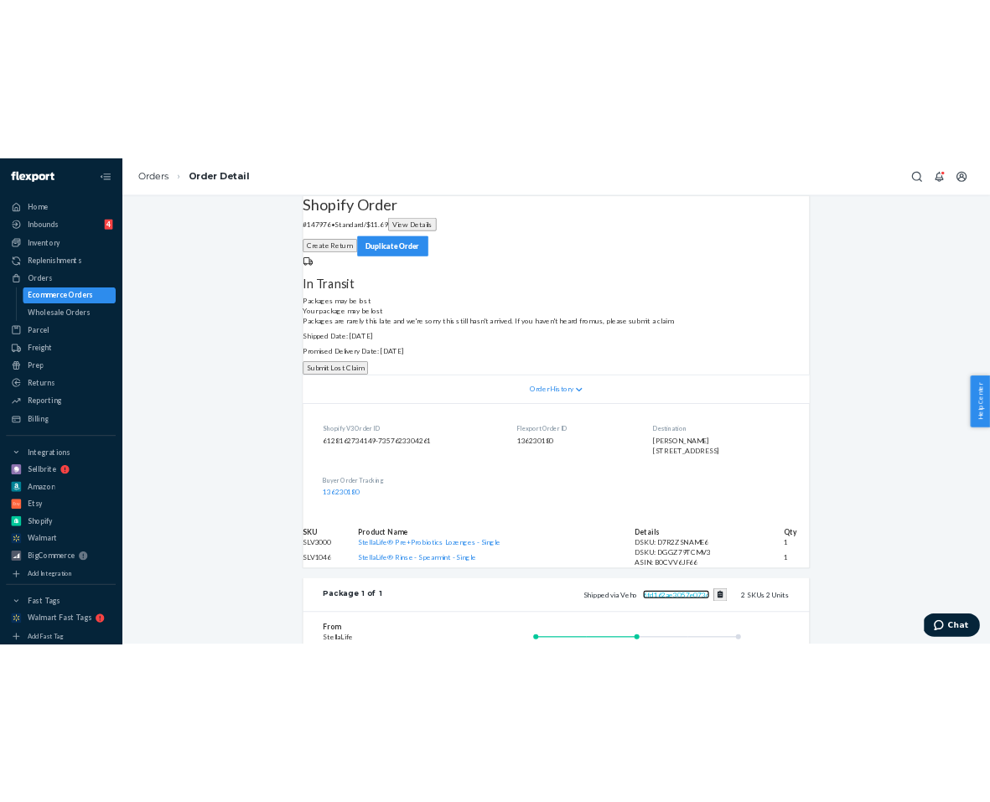
scroll to position [16, 0]
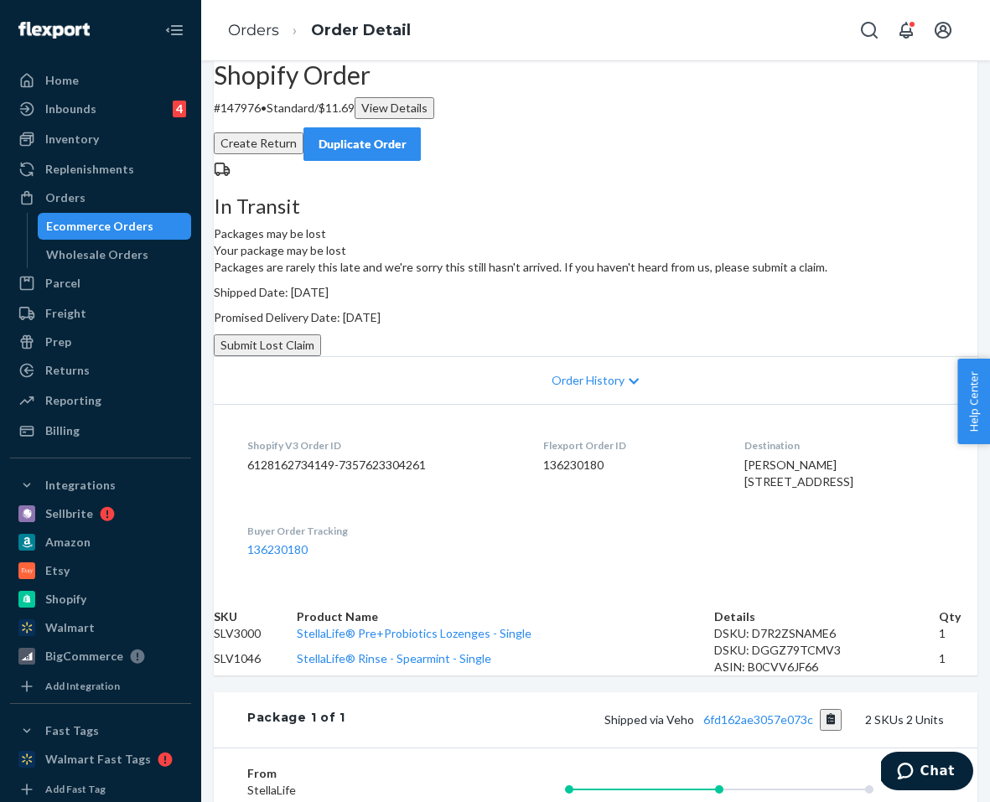
click at [764, 46] on div "Orders Order Detail" at bounding box center [595, 30] width 789 height 60
click at [321, 356] on button "Submit Lost Claim" at bounding box center [267, 346] width 107 height 22
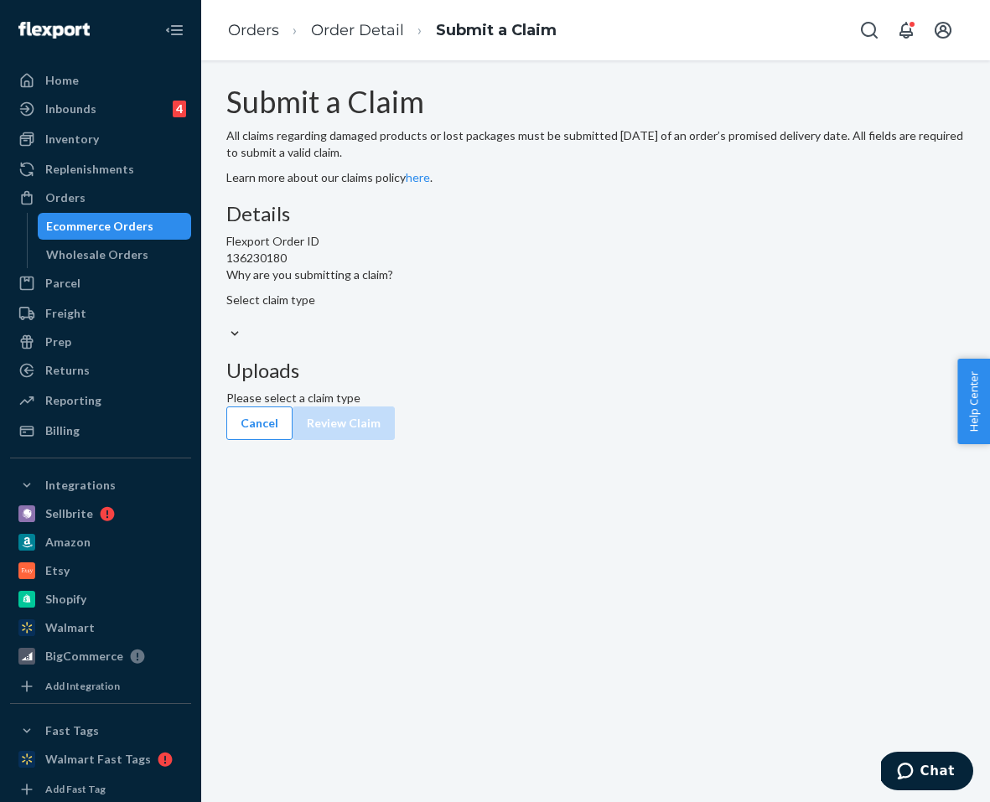
click at [479, 325] on div "Select claim type" at bounding box center [595, 309] width 739 height 34
click at [228, 325] on input "Why are you submitting a claim? Select claim type" at bounding box center [227, 317] width 2 height 17
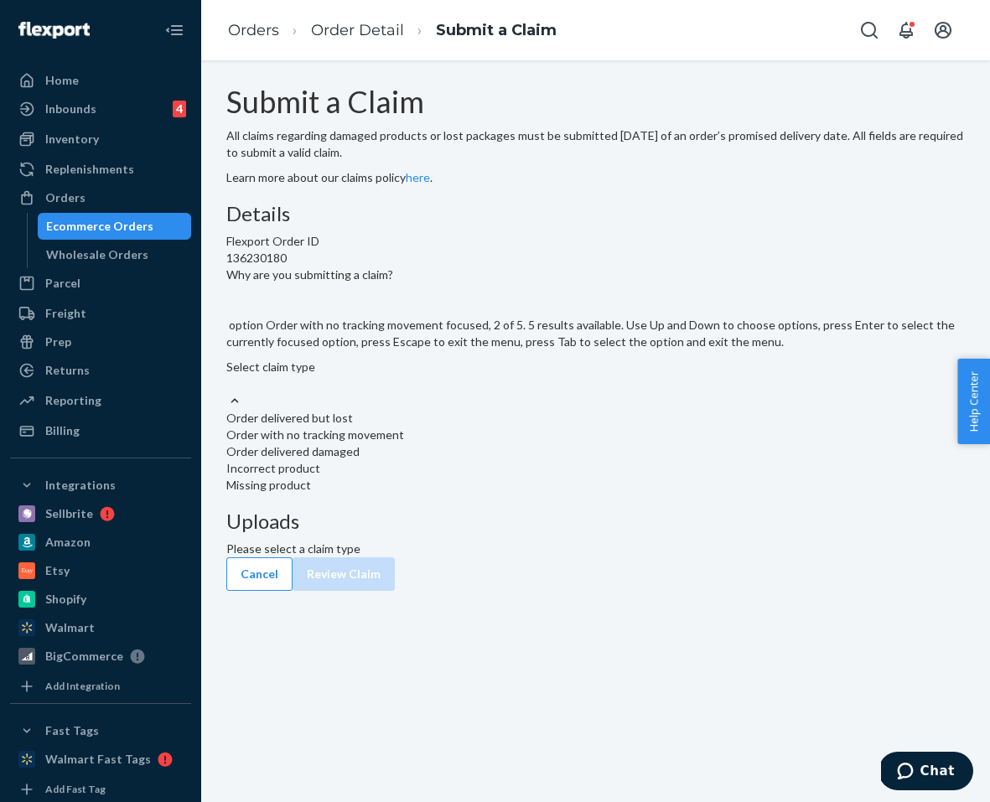
click at [465, 444] on div "Order with no tracking movement" at bounding box center [595, 435] width 739 height 17
click at [228, 392] on input "Why are you submitting a claim? option Order with no tracking movement focused,…" at bounding box center [227, 384] width 2 height 17
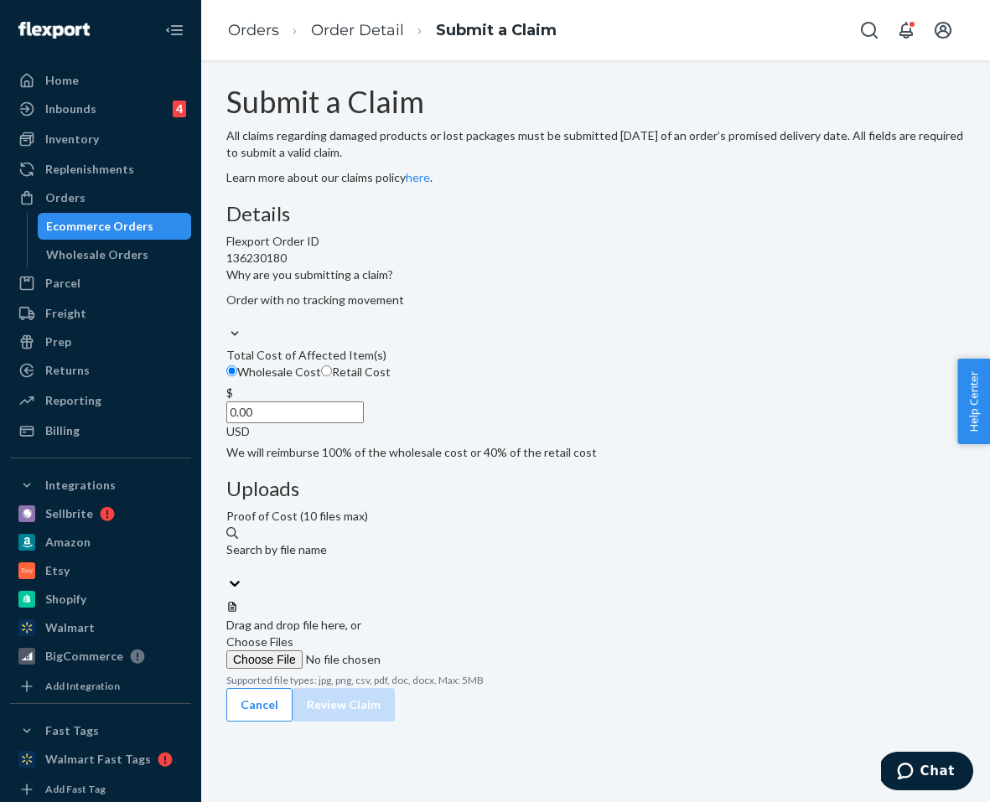
click at [391, 379] on span "Retail Cost" at bounding box center [361, 372] width 59 height 14
click at [332, 377] on input "Retail Cost" at bounding box center [326, 371] width 11 height 11
radio input "true"
radio input "false"
click at [364, 423] on input "0.00" at bounding box center [295, 413] width 138 height 22
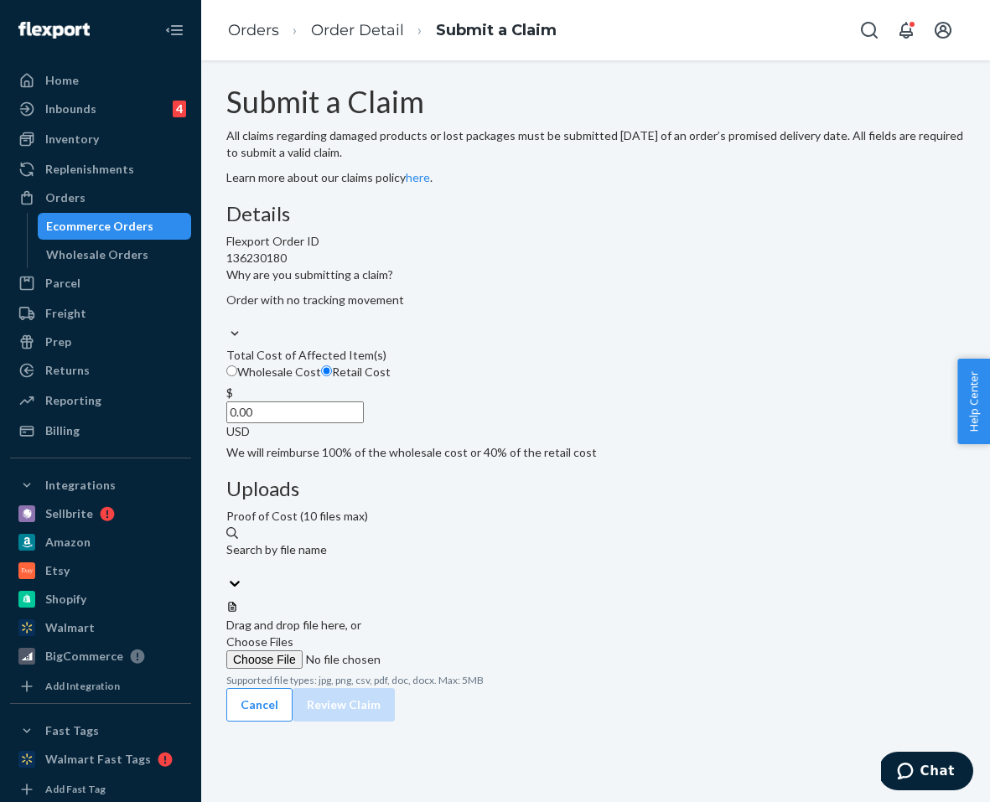
click at [364, 423] on input "0.00" at bounding box center [295, 413] width 138 height 22
drag, startPoint x: 470, startPoint y: 527, endPoint x: 460, endPoint y: 524, distance: 10.4
paste input "62.98"
click at [364, 423] on input "62.98" at bounding box center [295, 413] width 138 height 22
type input "62.98"
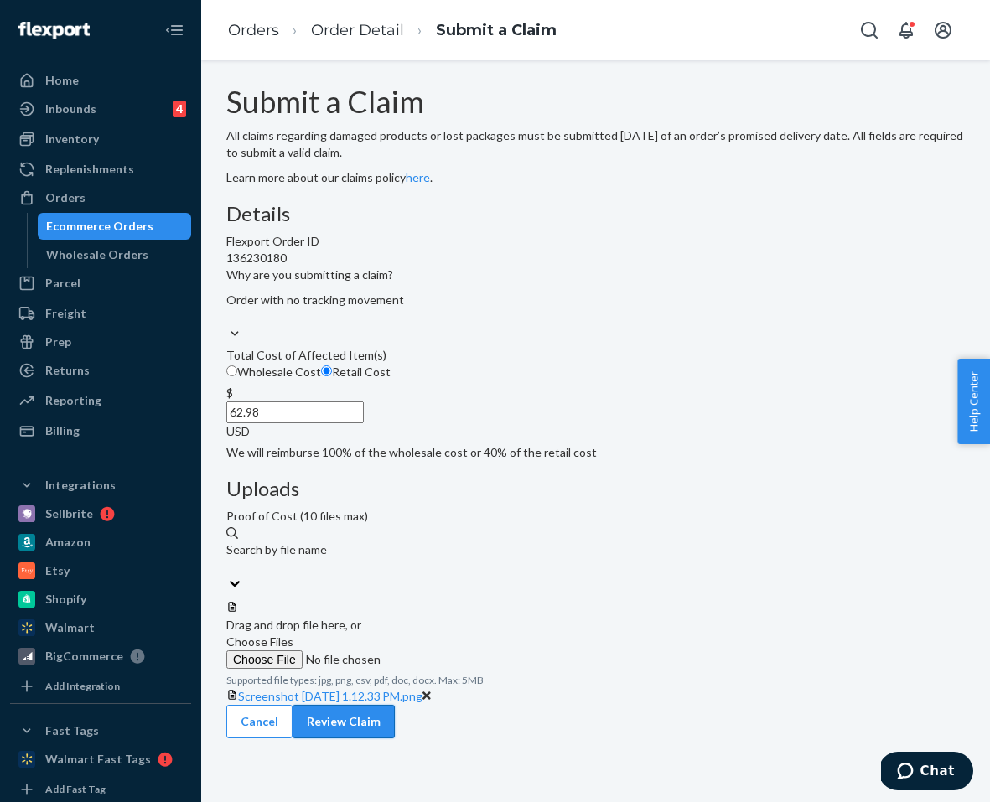
click at [395, 705] on button "Review Claim" at bounding box center [344, 722] width 102 height 34
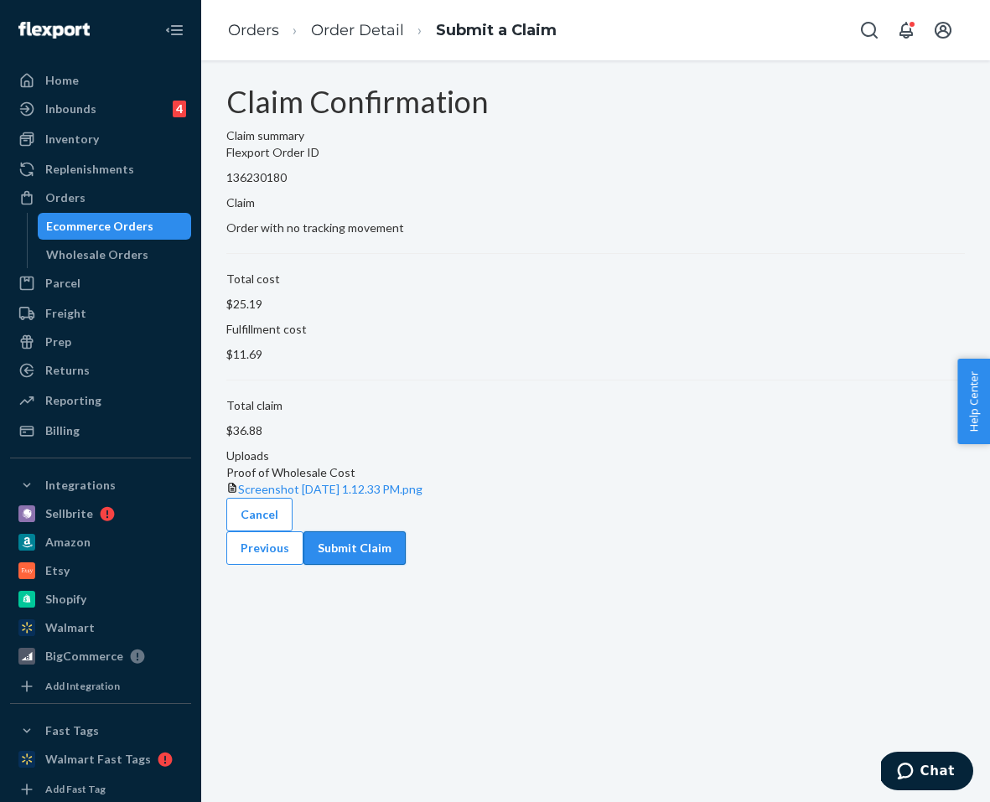
click at [406, 565] on button "Submit Claim" at bounding box center [355, 549] width 102 height 34
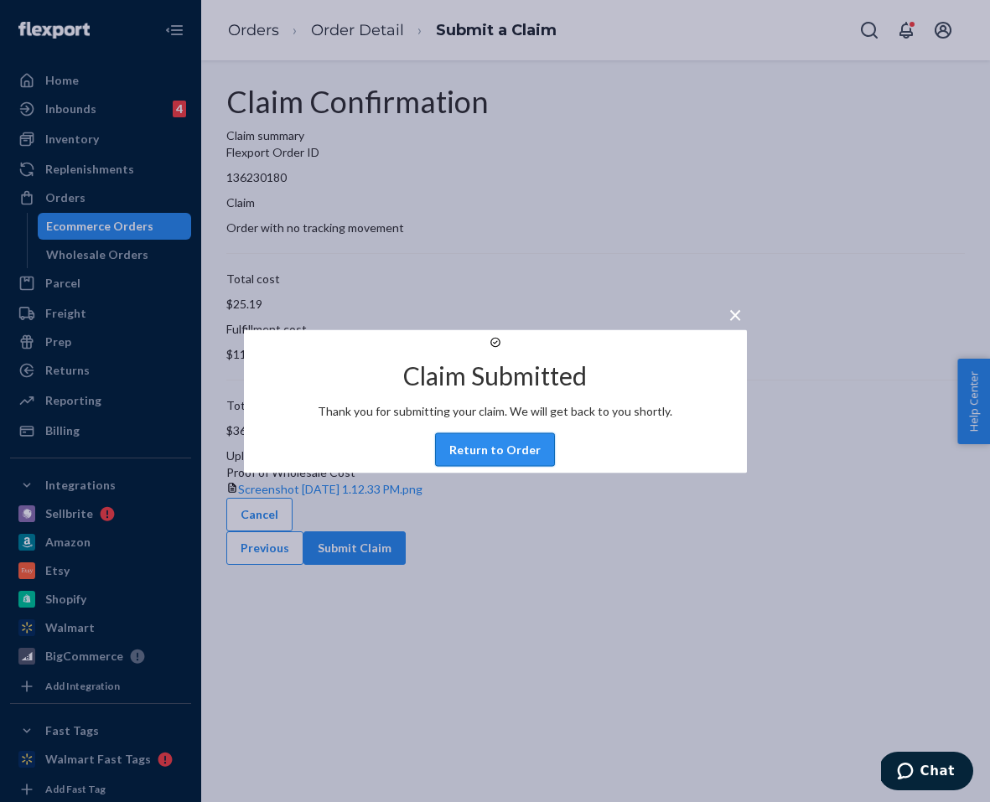
click at [498, 466] on button "Return to Order" at bounding box center [495, 450] width 120 height 34
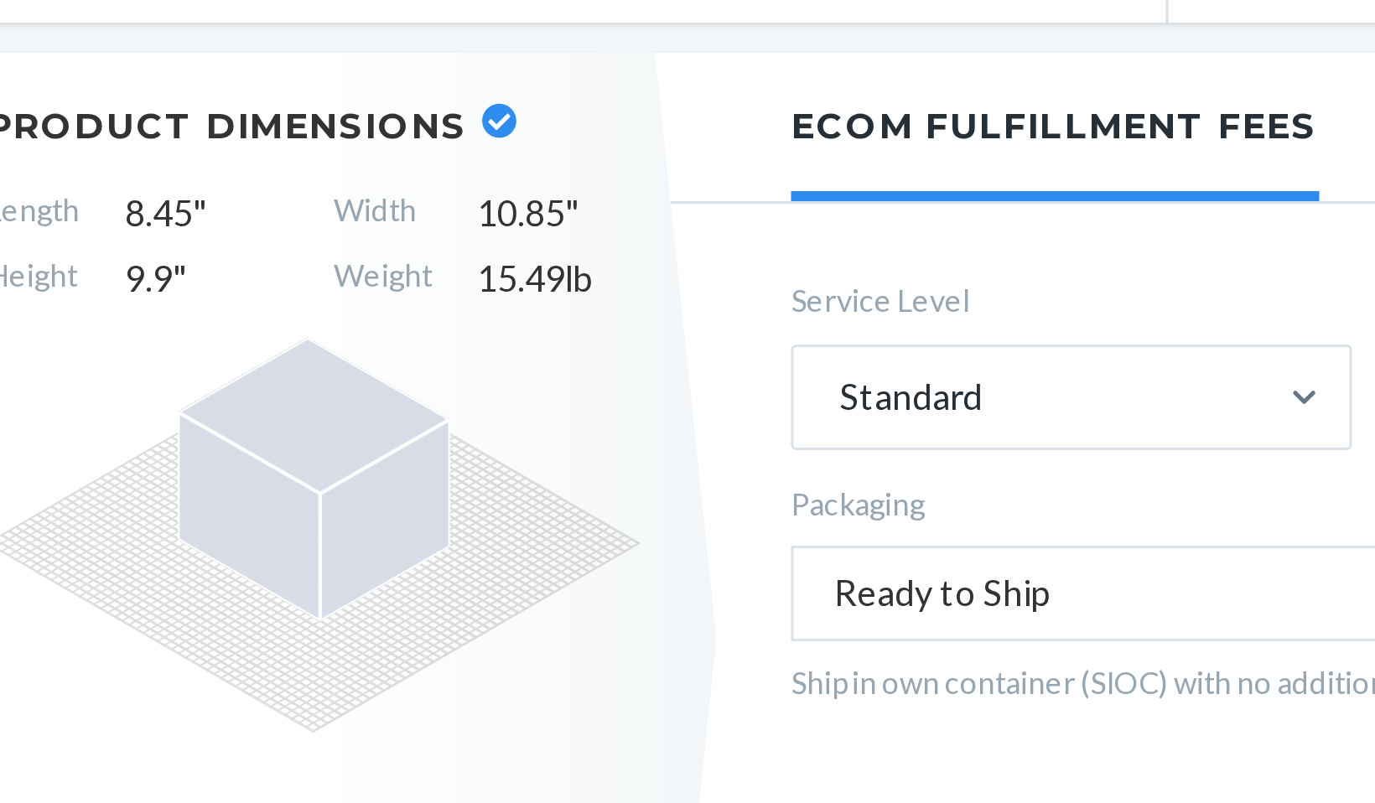
scroll to position [2456, 0]
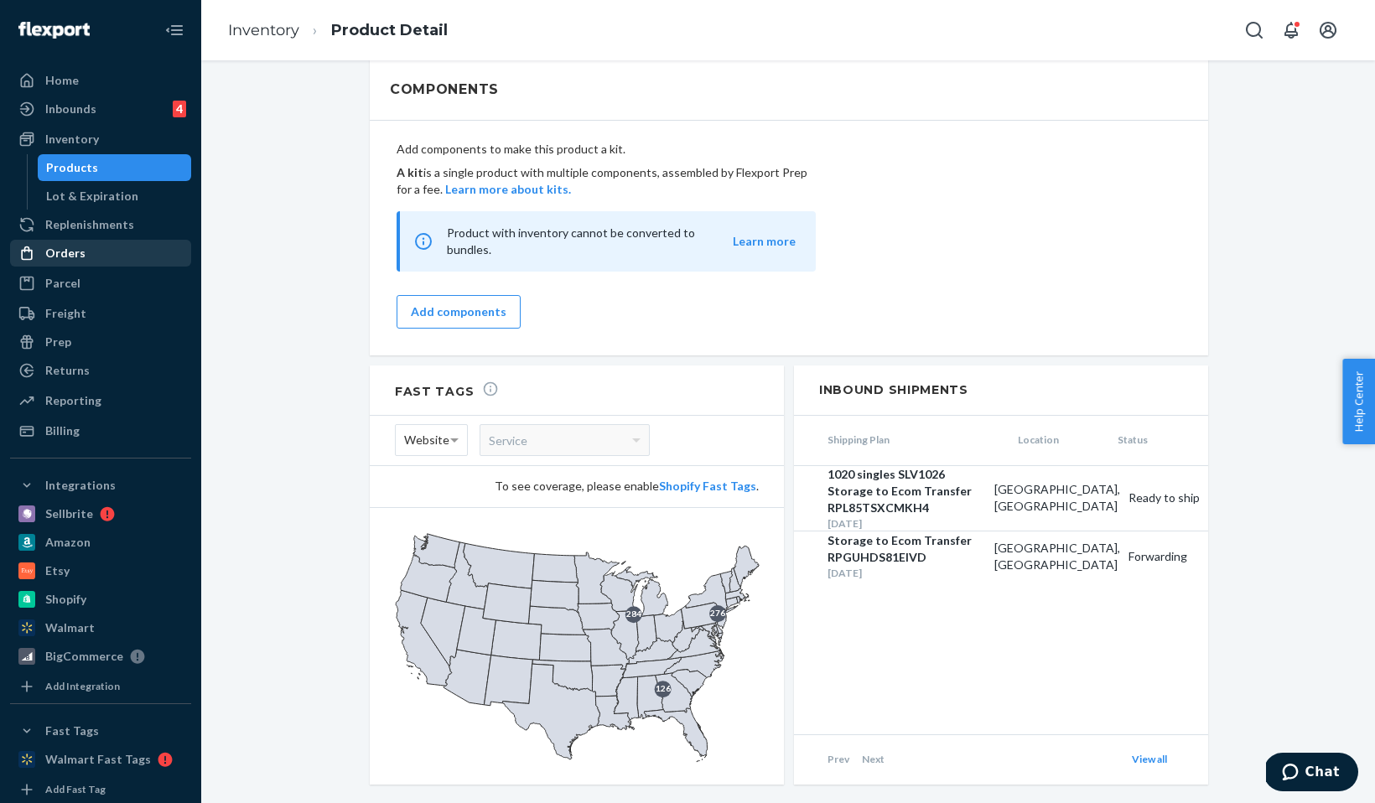
click at [83, 247] on div "Orders" at bounding box center [101, 253] width 178 height 23
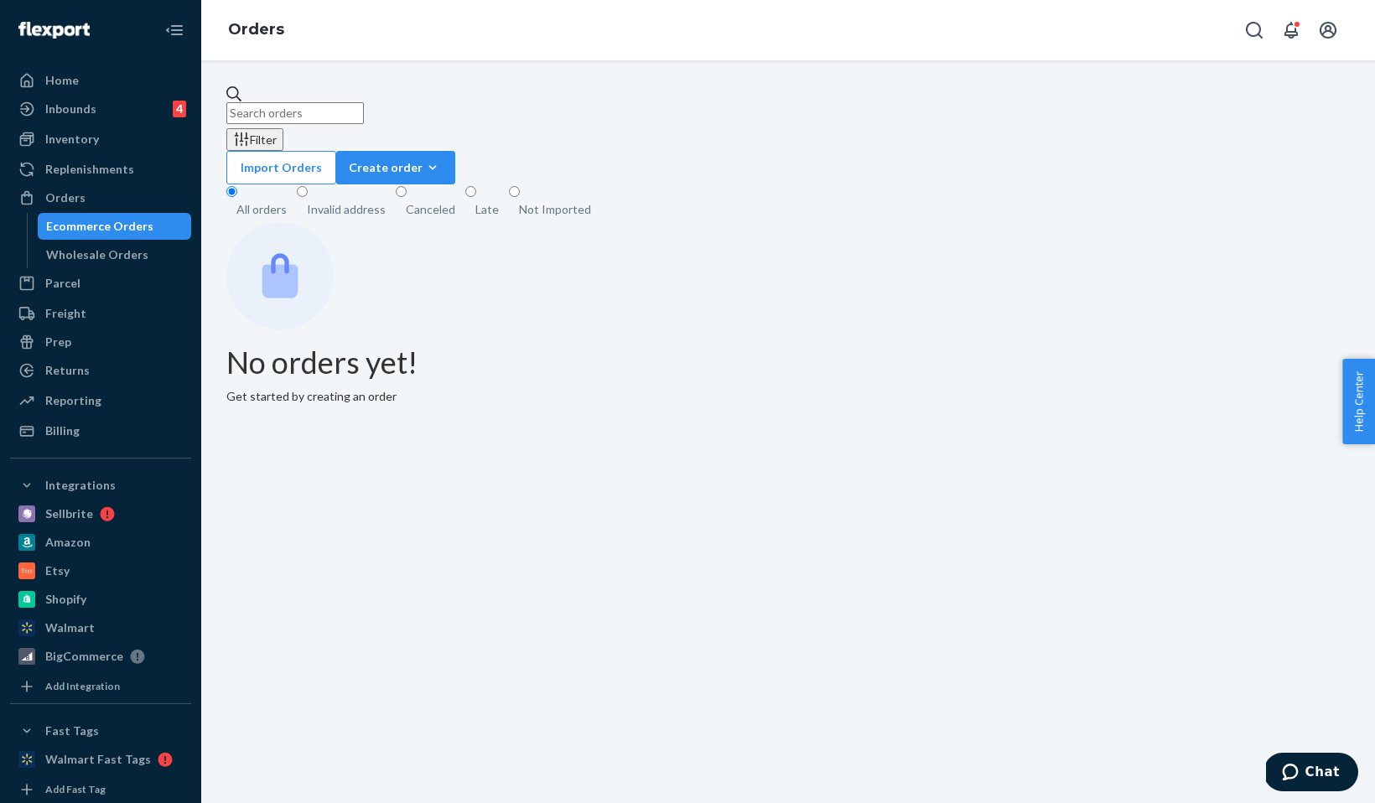
click at [364, 102] on input "text" at bounding box center [295, 113] width 138 height 22
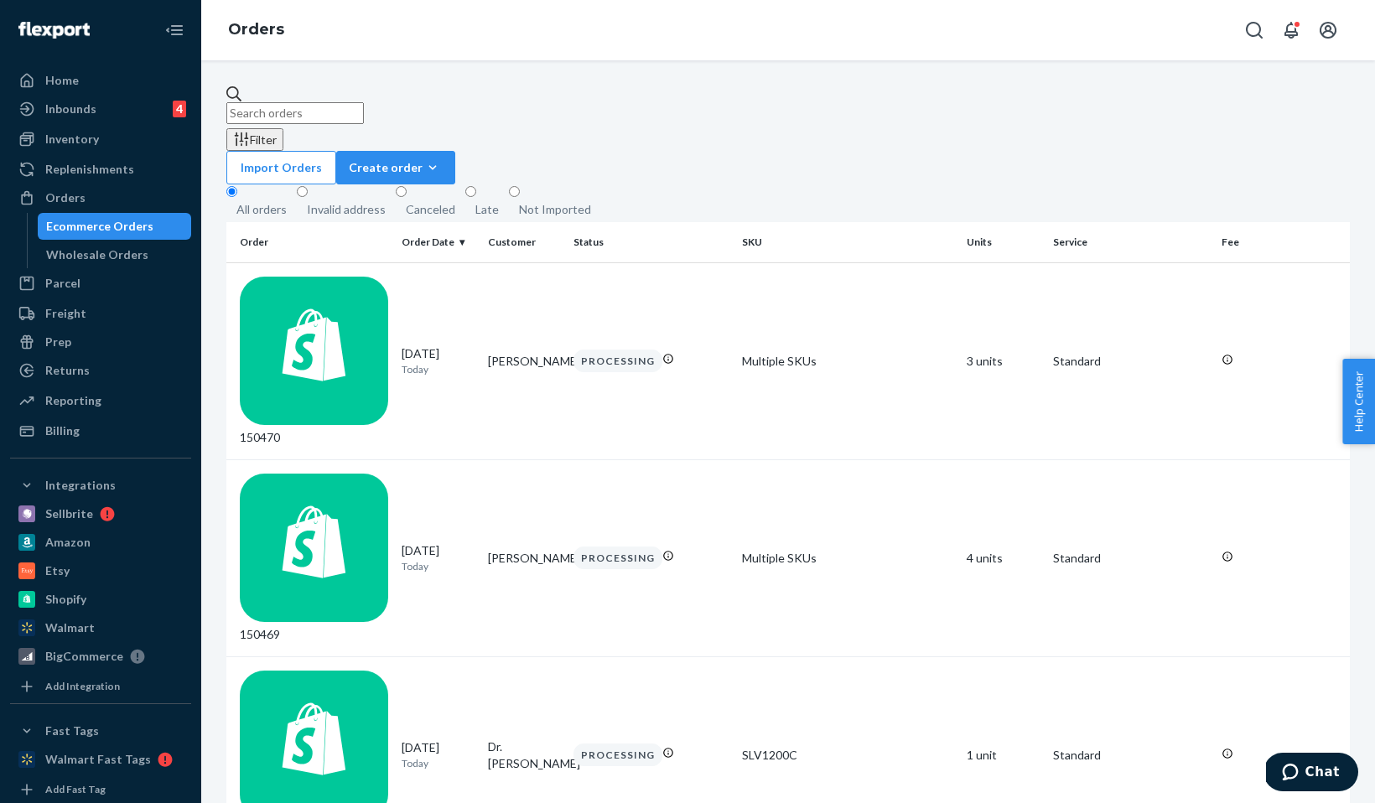
paste input "[PERSON_NAME]"
type input "[PERSON_NAME]"
click at [287, 474] on div "147976" at bounding box center [314, 558] width 148 height 169
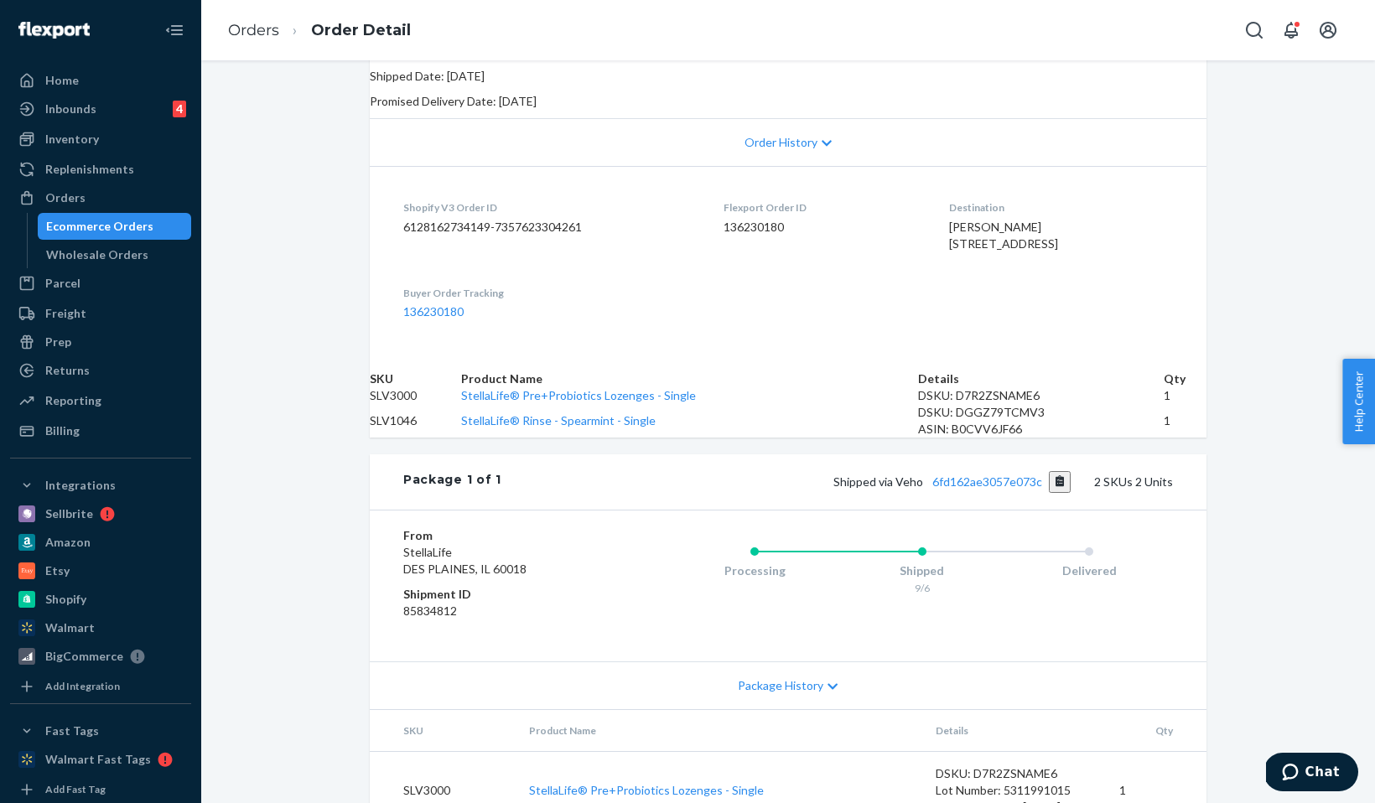
scroll to position [272, 0]
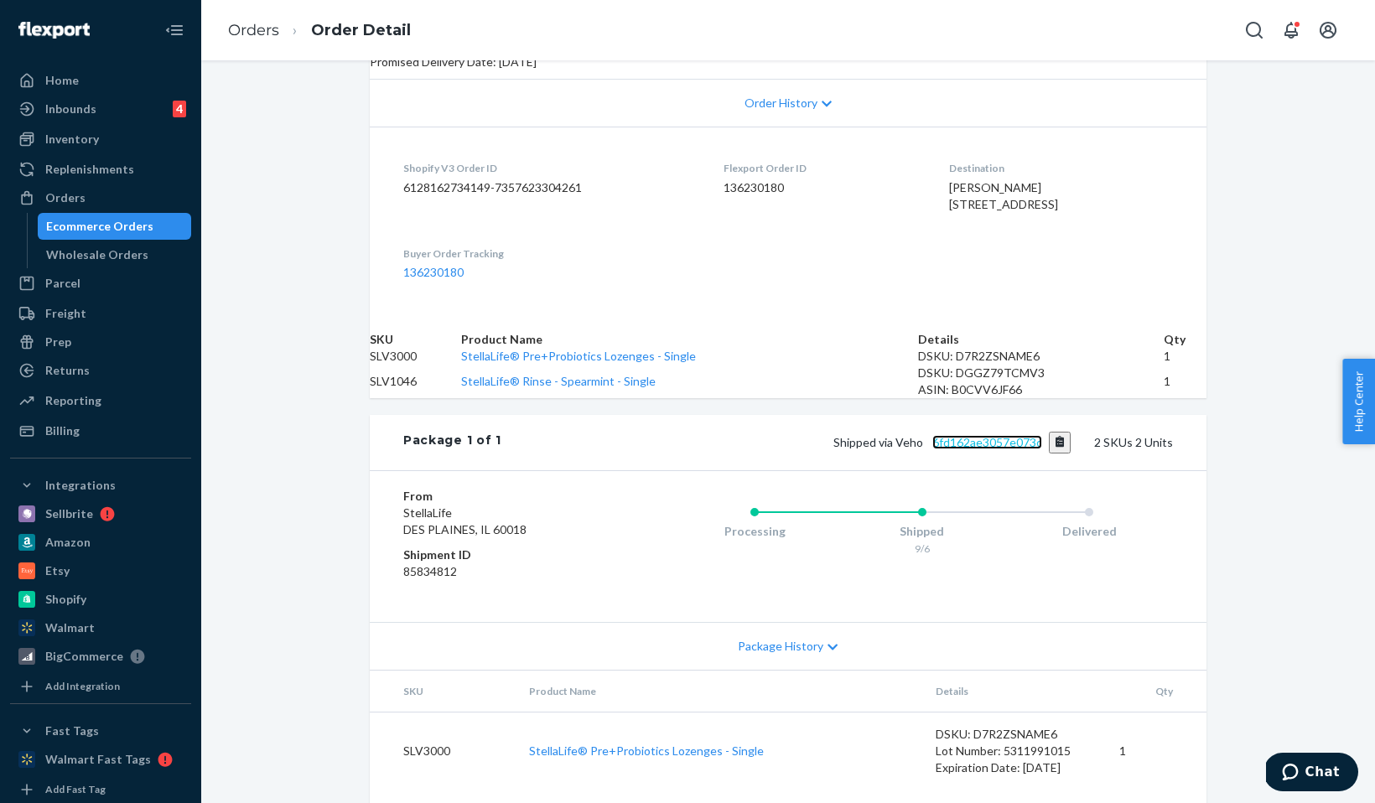
click at [1015, 449] on link "6fd162ae3057e073c" at bounding box center [987, 442] width 110 height 14
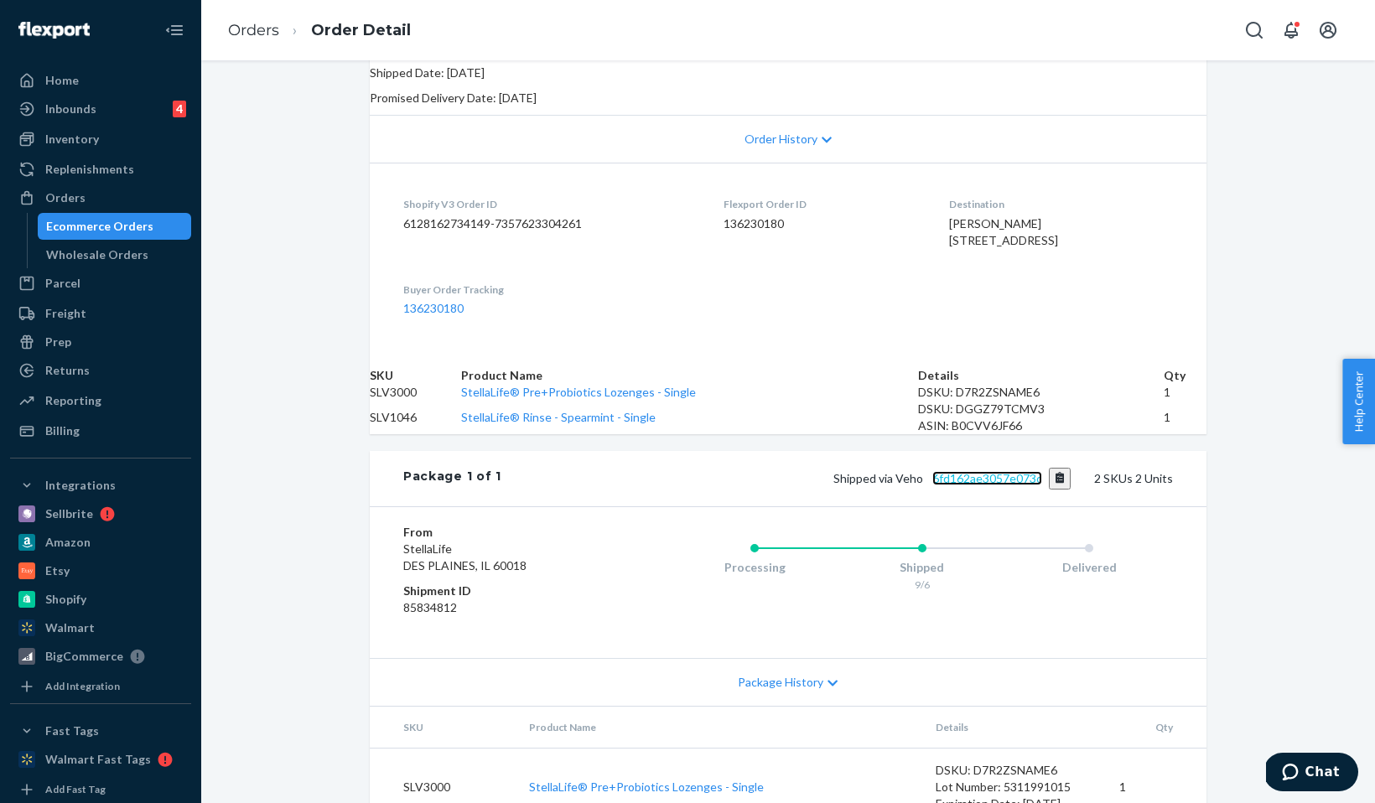
scroll to position [370, 0]
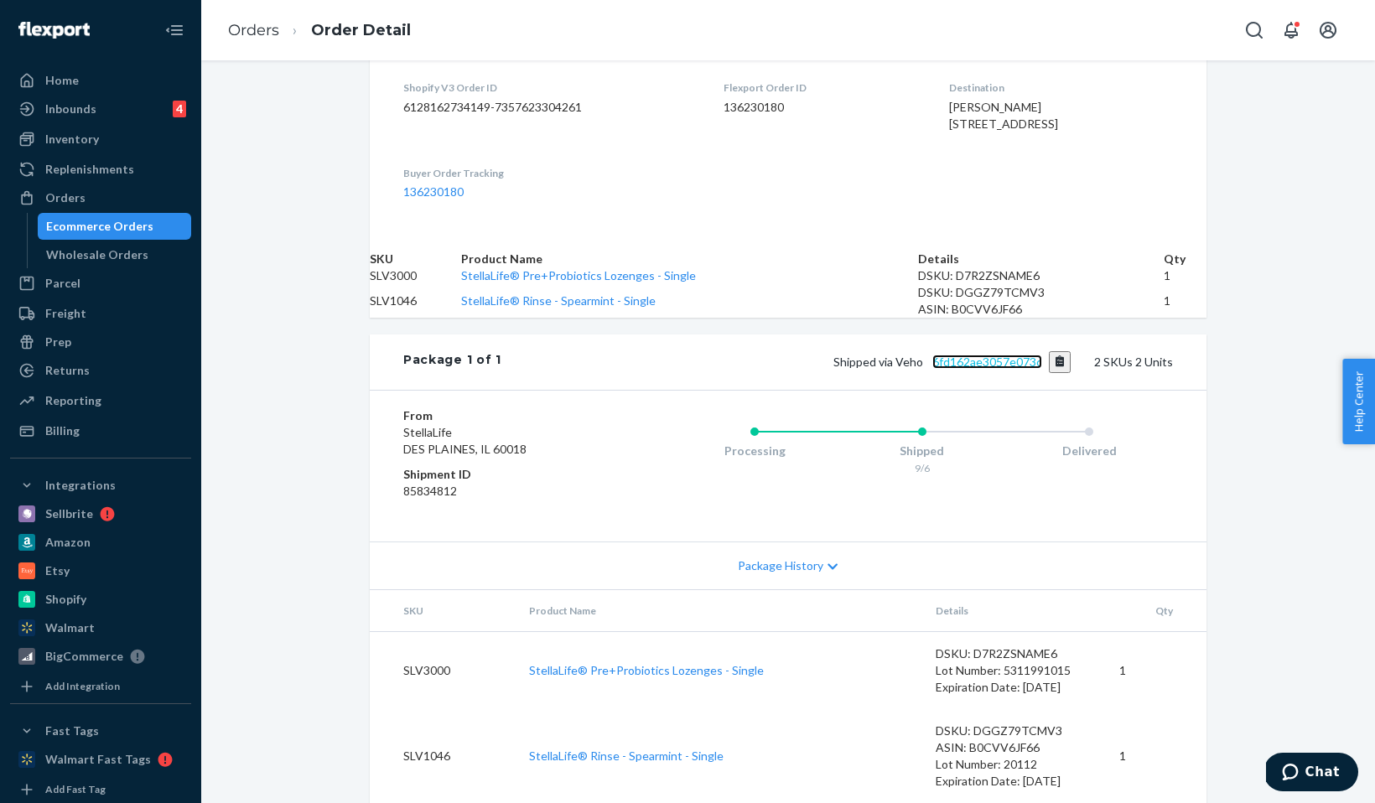
click at [974, 369] on link "6fd162ae3057e073c" at bounding box center [987, 362] width 110 height 14
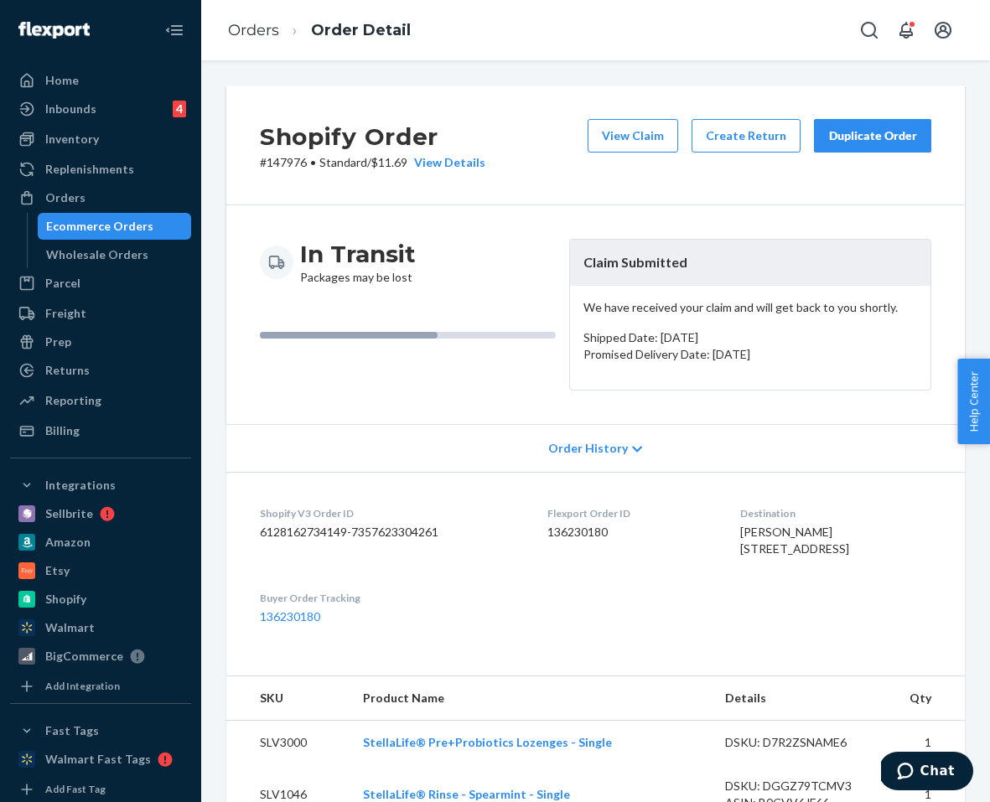
click at [256, 40] on li "Orders" at bounding box center [253, 31] width 51 height 22
drag, startPoint x: 792, startPoint y: 532, endPoint x: 708, endPoint y: 532, distance: 84.7
click at [708, 532] on dl "Shopify V3 Order ID 6128162734149-7357623304261 Flexport Order ID 136230180 Des…" at bounding box center [595, 565] width 739 height 187
copy span "[PERSON_NAME]"
drag, startPoint x: 604, startPoint y: 534, endPoint x: 533, endPoint y: 534, distance: 70.4
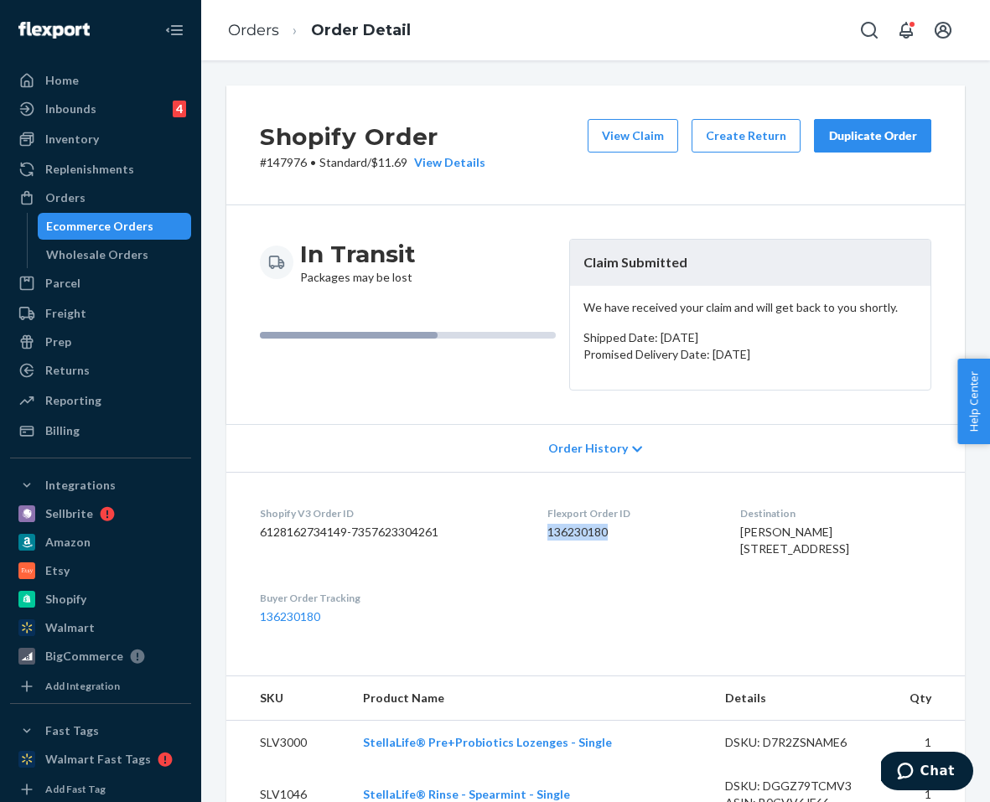
click at [533, 534] on dl "Shopify V3 Order ID 6128162734149-7357623304261 Flexport Order ID 136230180 Des…" at bounding box center [595, 565] width 739 height 187
copy dd "136230180"
click at [260, 31] on link "Orders" at bounding box center [253, 30] width 51 height 18
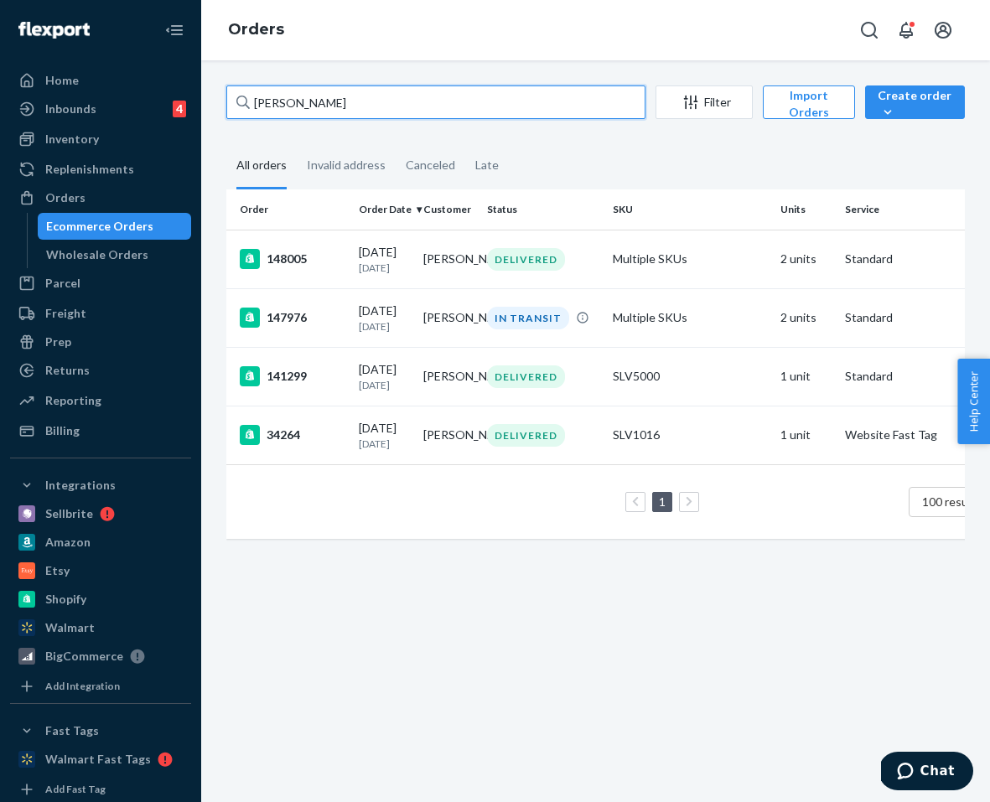
drag, startPoint x: 415, startPoint y: 106, endPoint x: 113, endPoint y: 39, distance: 309.1
click at [113, 39] on div "Home Inbounds 4 Shipping Plans Problems 4 Inventory Products Lot & Expiration R…" at bounding box center [495, 401] width 990 height 802
paste input "[PERSON_NAME]"
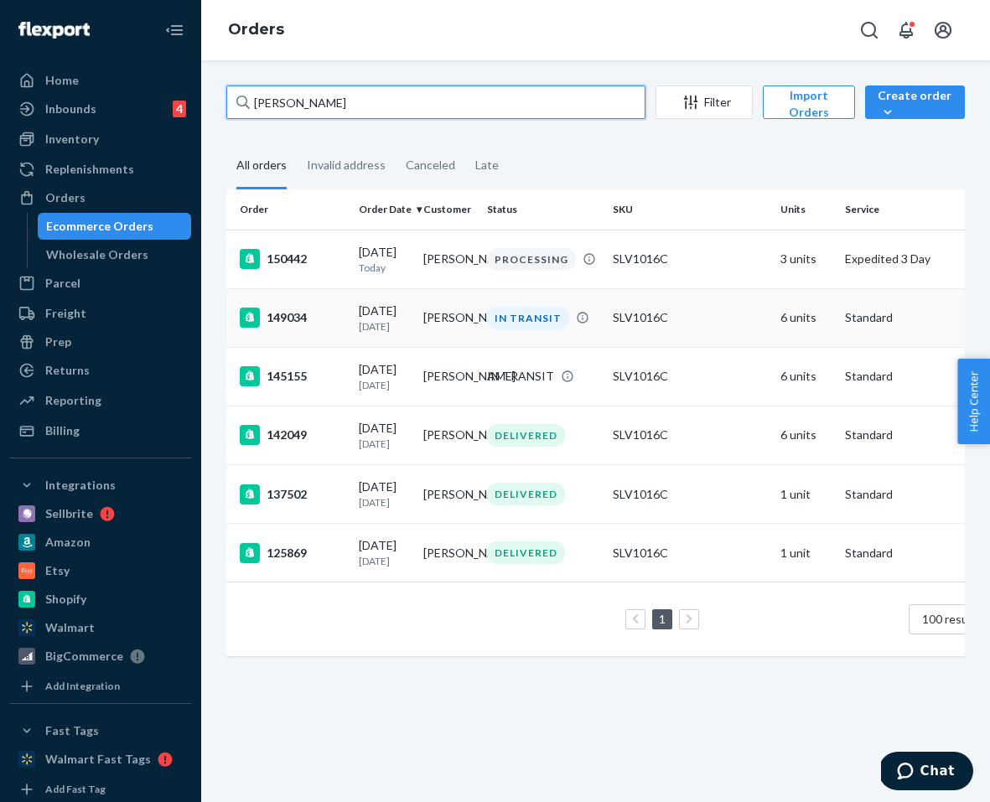
type input "[PERSON_NAME]"
click at [278, 328] on div "149034" at bounding box center [293, 318] width 106 height 20
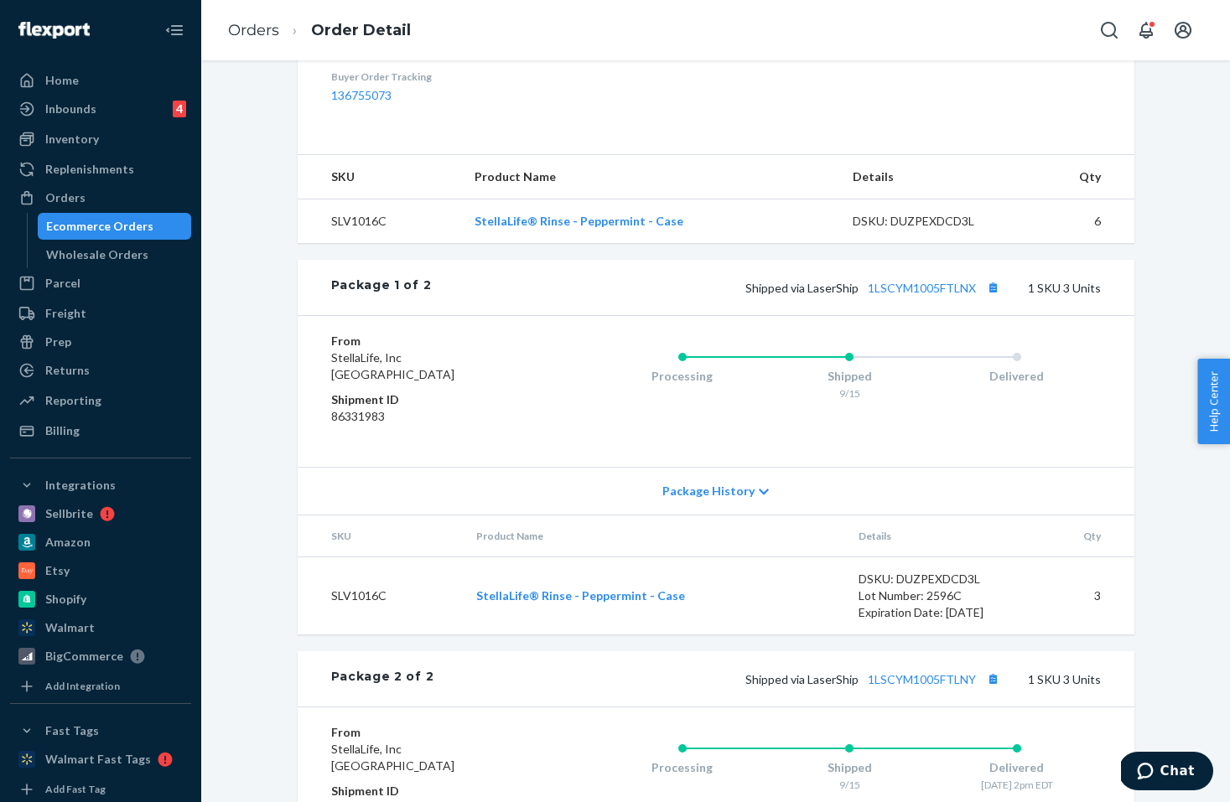
scroll to position [429, 0]
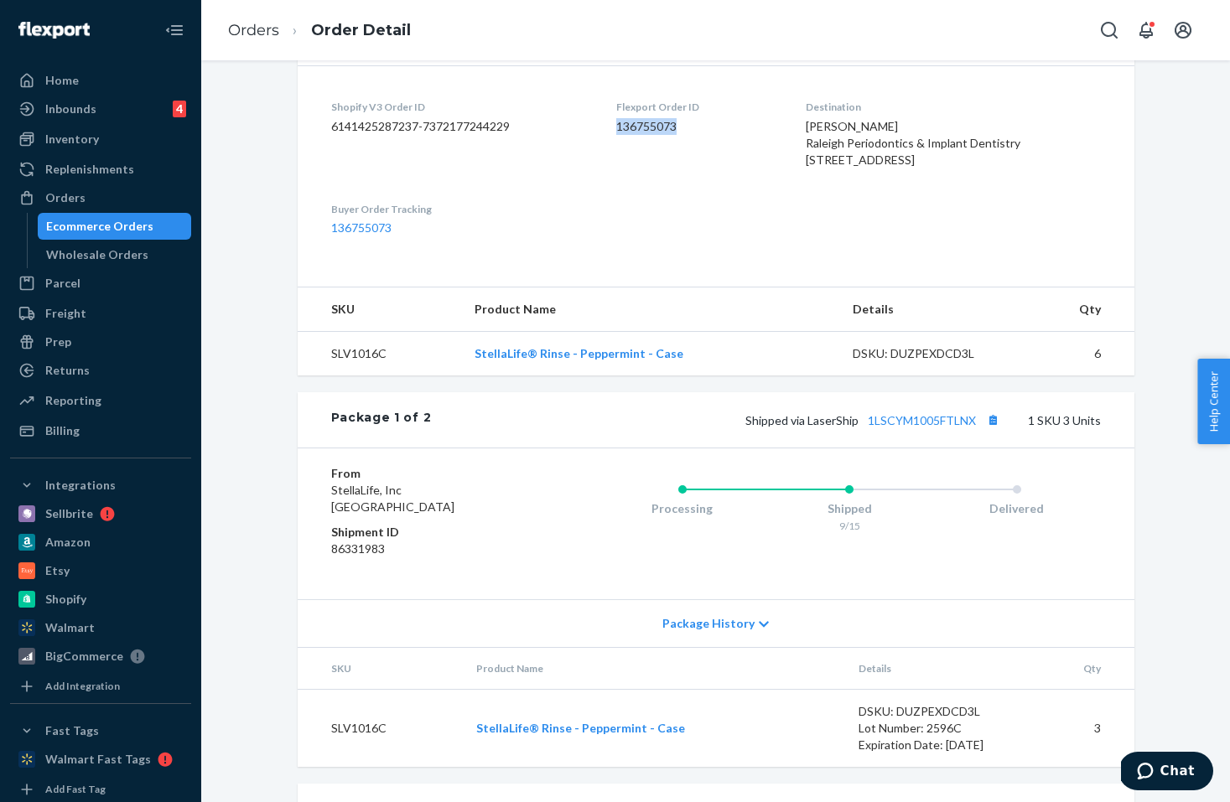
drag, startPoint x: 692, startPoint y: 100, endPoint x: 618, endPoint y: 101, distance: 73.8
click at [618, 101] on dl "Shopify V3 Order ID 6141425287237-7372177244229 Flexport Order ID 136755073 Des…" at bounding box center [716, 167] width 837 height 204
copy dd "136755073"
click at [913, 467] on div "From StellaLife, Inc [GEOGRAPHIC_DATA] Shipment ID 86331983 Processing Shipped …" at bounding box center [716, 524] width 837 height 152
click at [913, 428] on link "1LSCYM1005FTLNX" at bounding box center [922, 420] width 108 height 14
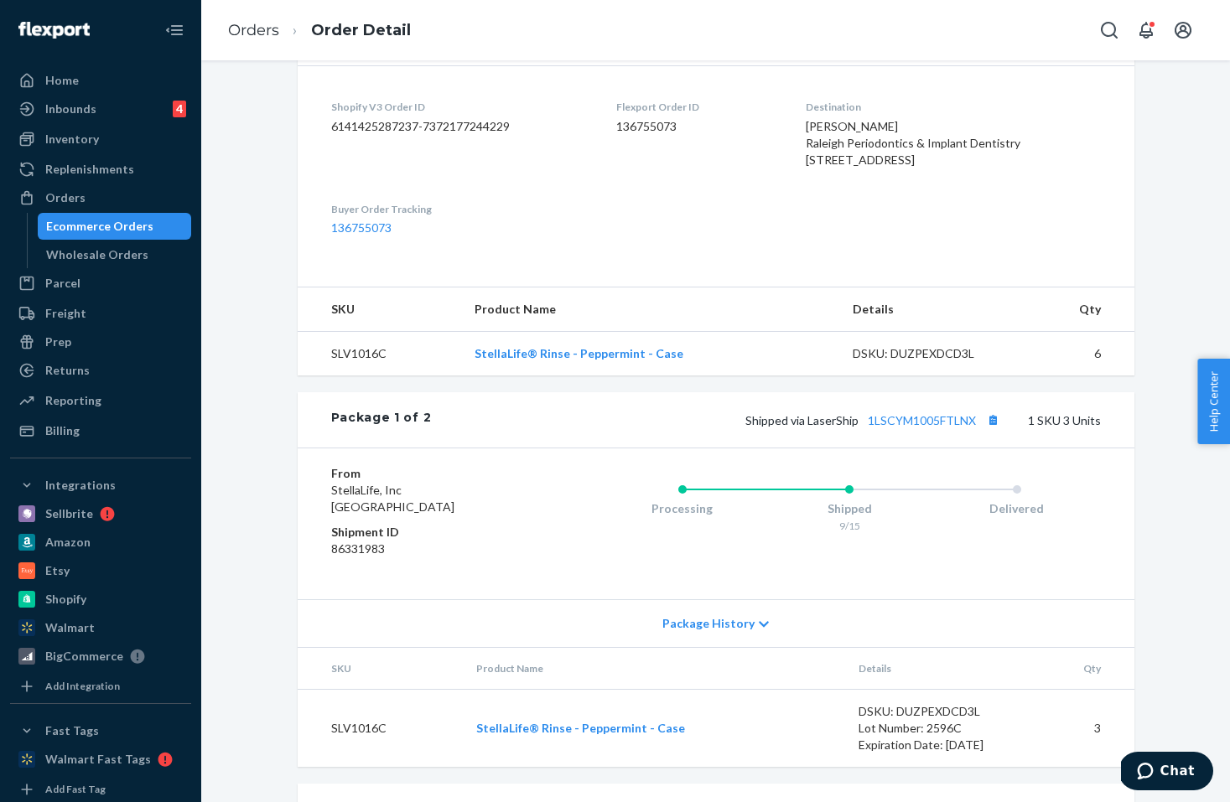
click at [989, 758] on button "Chat" at bounding box center [1166, 771] width 95 height 39
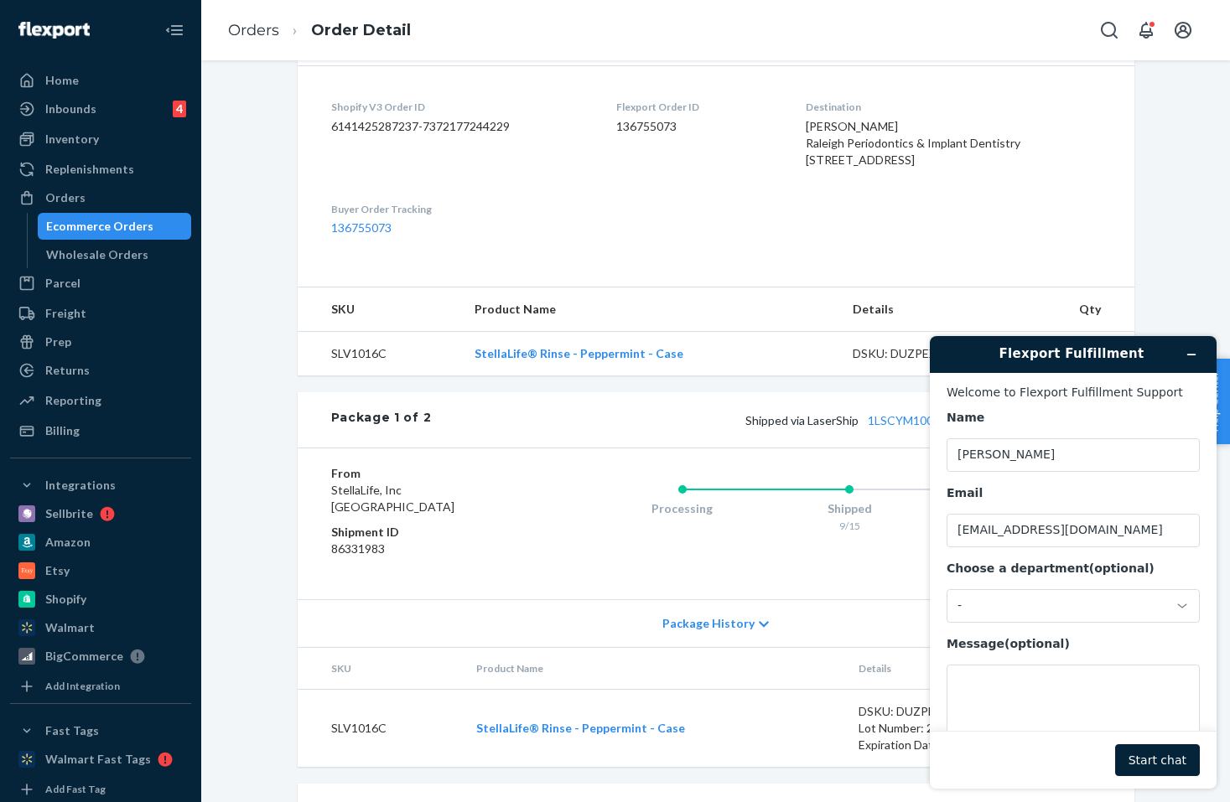
scroll to position [0, 0]
click at [989, 678] on textarea "Message (optional)" at bounding box center [1073, 712] width 253 height 94
paste textarea "136755073"
type textarea "HI support team could you please help me with order no 136755073"
click at [989, 761] on button "Start chat" at bounding box center [1157, 761] width 85 height 32
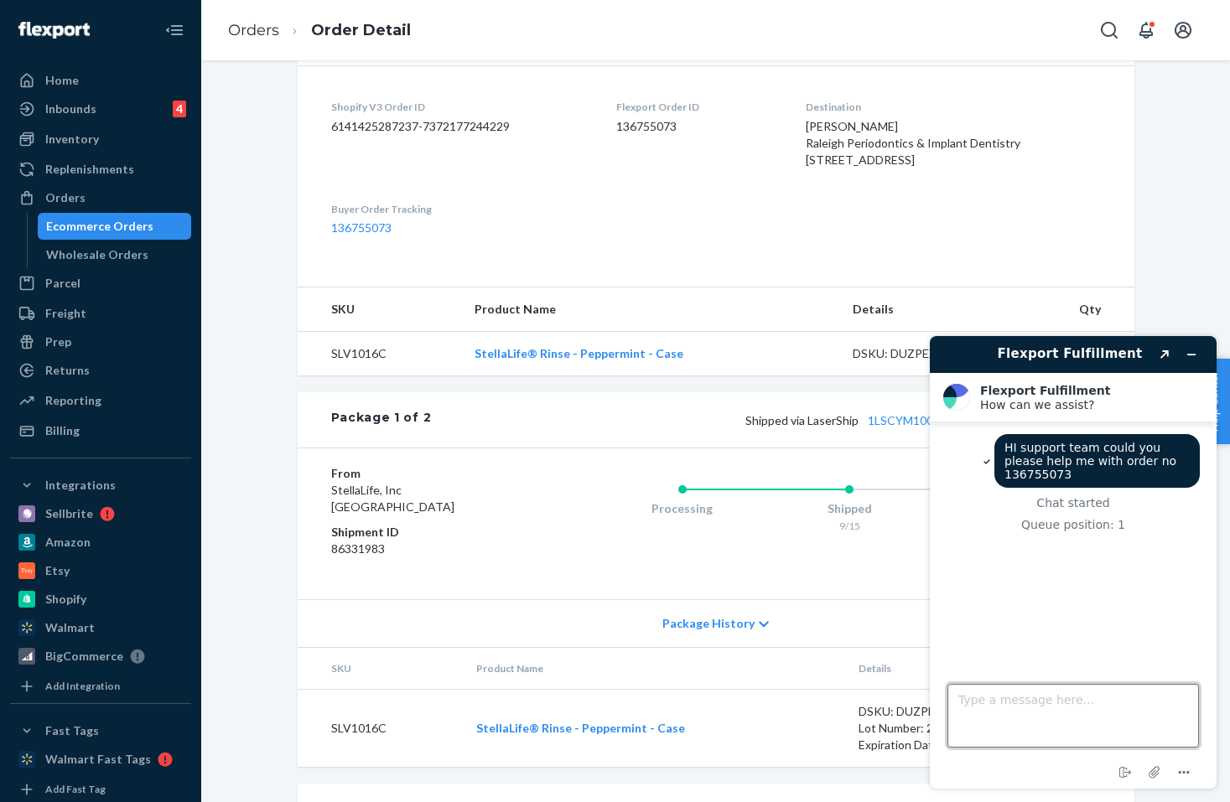
click at [989, 703] on textarea "Type a message here..." at bounding box center [1074, 716] width 252 height 64
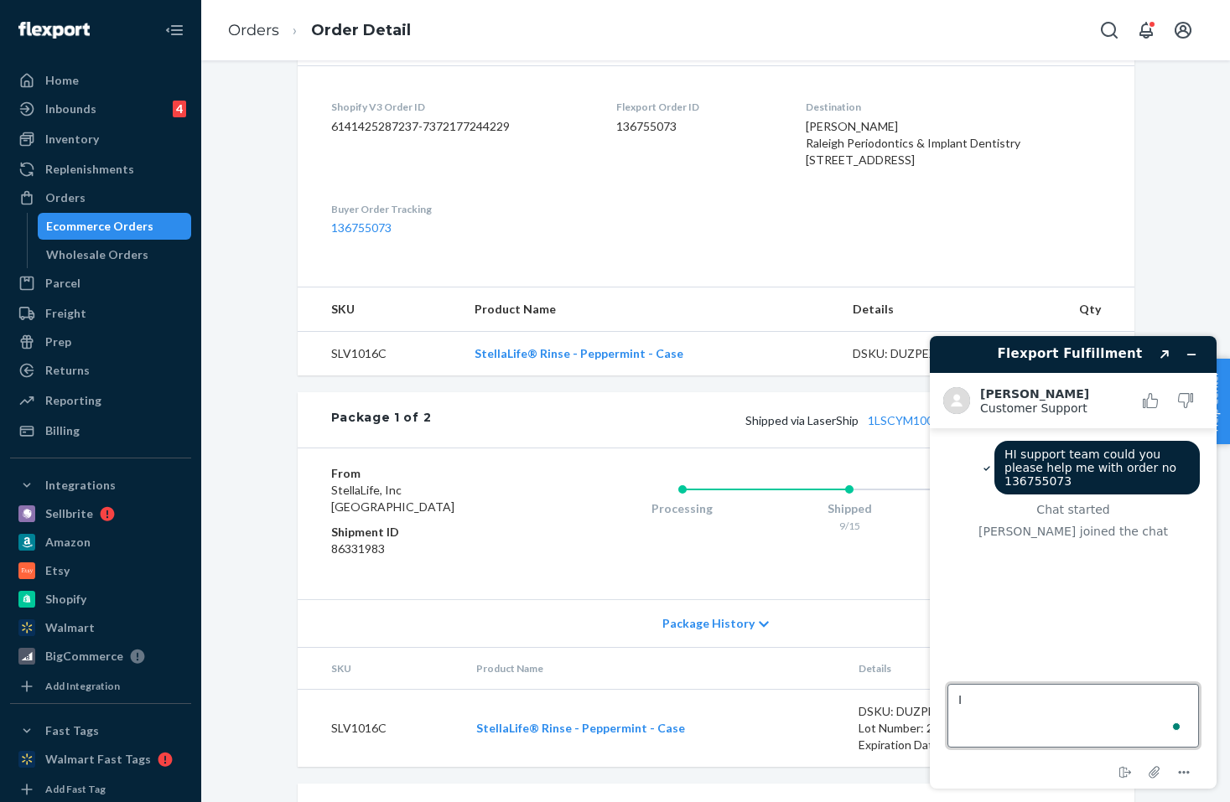
type textarea "I"
drag, startPoint x: 1124, startPoint y: 718, endPoint x: 921, endPoint y: 691, distance: 204.7
click at [920, 691] on div "Flexport Fulfillment Created with Sketch. [PERSON_NAME] Customer Support Custom…" at bounding box center [1074, 563] width 314 height 480
click at [989, 704] on textarea "Customer was wondering if the will receive the remaining order." at bounding box center [1074, 716] width 252 height 64
drag, startPoint x: 1116, startPoint y: 717, endPoint x: 935, endPoint y: 669, distance: 187.3
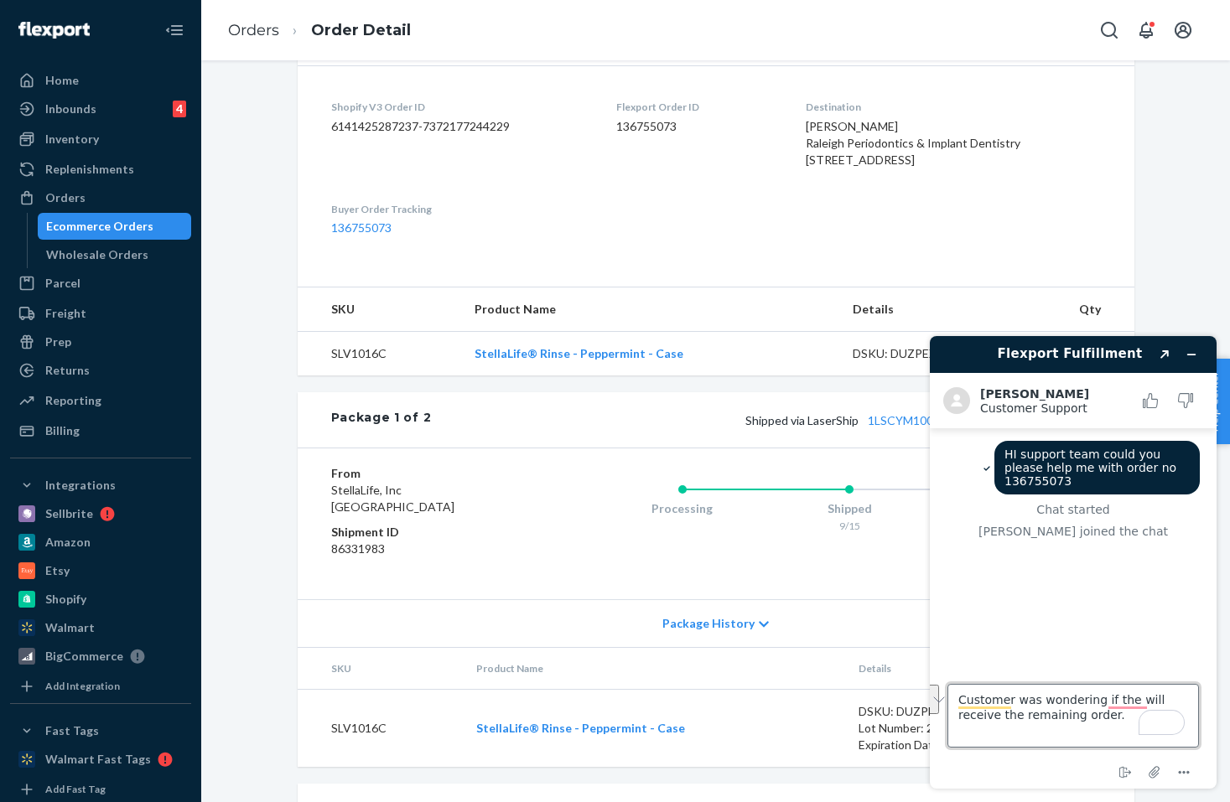
click at [935, 669] on footer "Type a message here... Customer was wondering if the will receive the remaining…" at bounding box center [1073, 727] width 287 height 124
paste textarea "The customer was wondering if they would receive the remaining items in their"
type textarea "The customer was wondering if they would receive the remaining items in their o…"
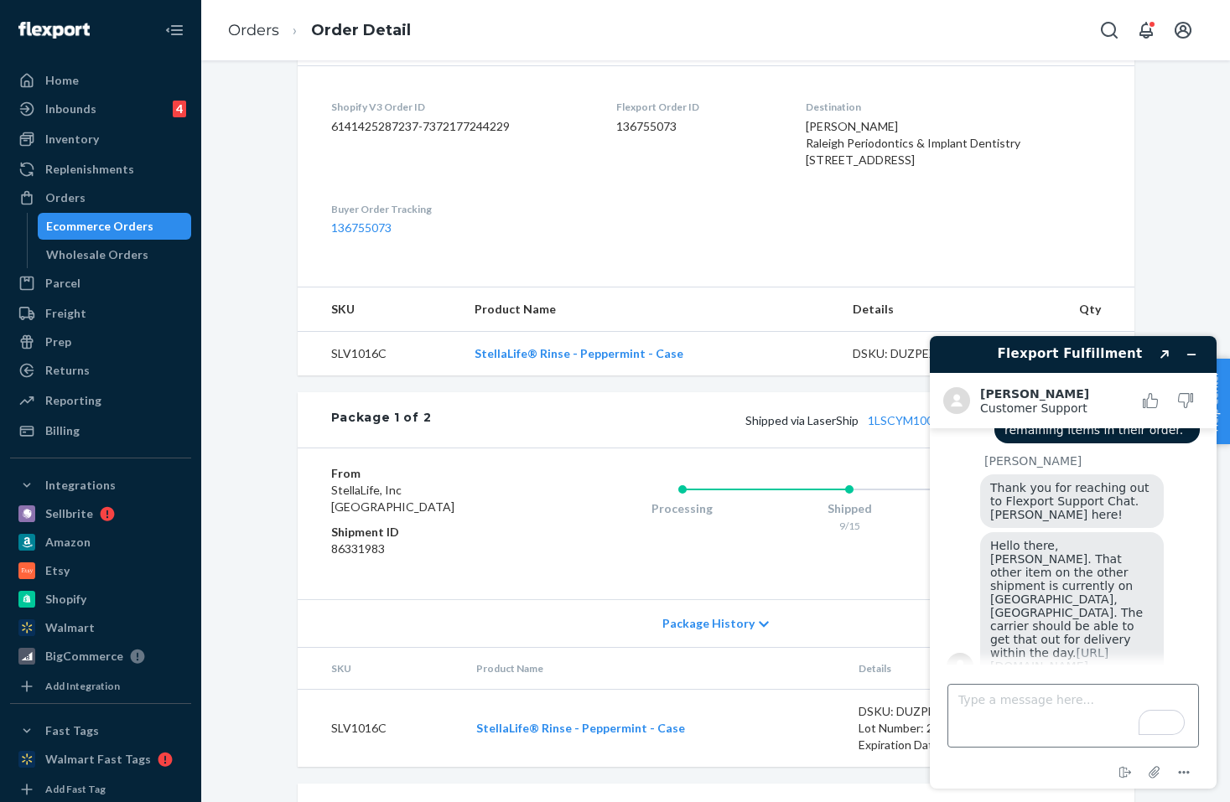
scroll to position [156, 0]
click at [964, 471] on div "[PERSON_NAME] Thank you for reaching out to Flexport Support Chat. [PERSON_NAME…" at bounding box center [1073, 570] width 253 height 230
click at [989, 712] on textarea "Type a message here..." at bounding box center [1074, 716] width 252 height 64
paste textarea "The customer informed us that it has been like this for a while."
type textarea "The customer informed us that it has been like this for a while."
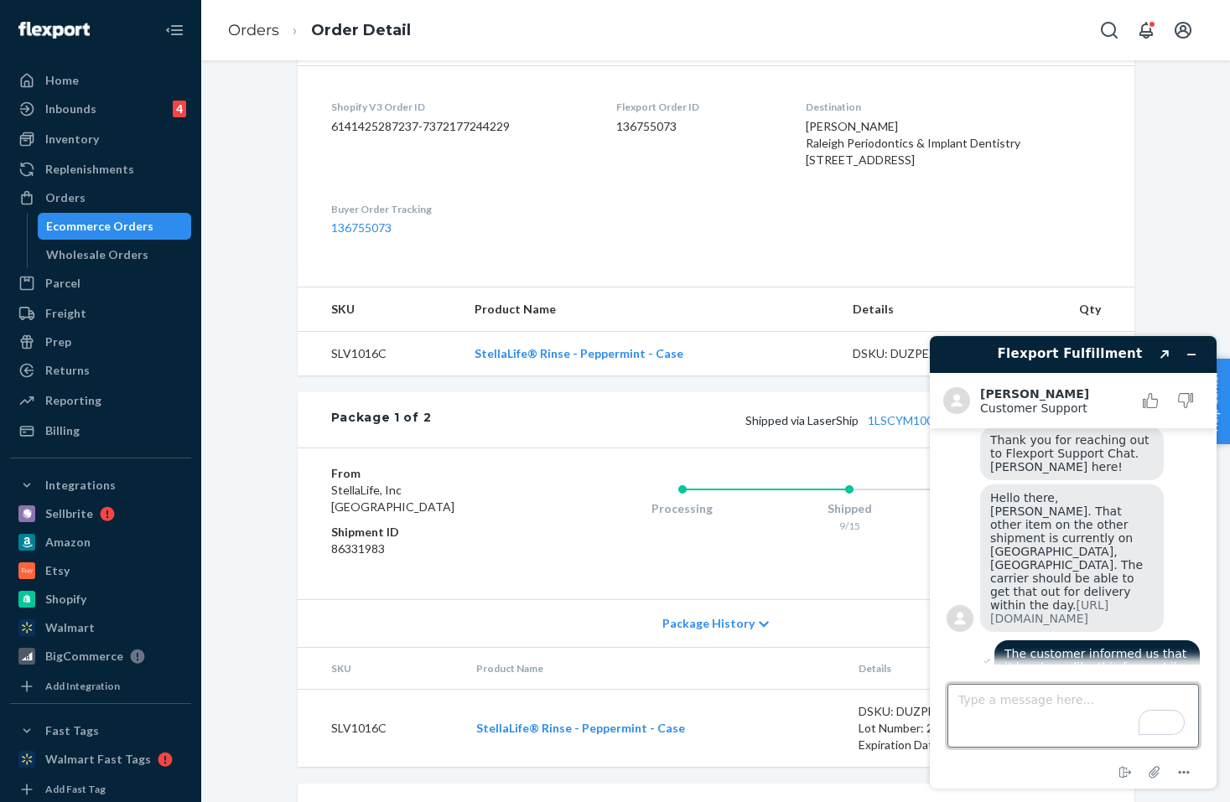
scroll to position [209, 0]
click at [989, 718] on textarea "Type a message here..." at bounding box center [1074, 716] width 252 height 64
type textarea "its already 3 pm in [GEOGRAPHIC_DATA]"
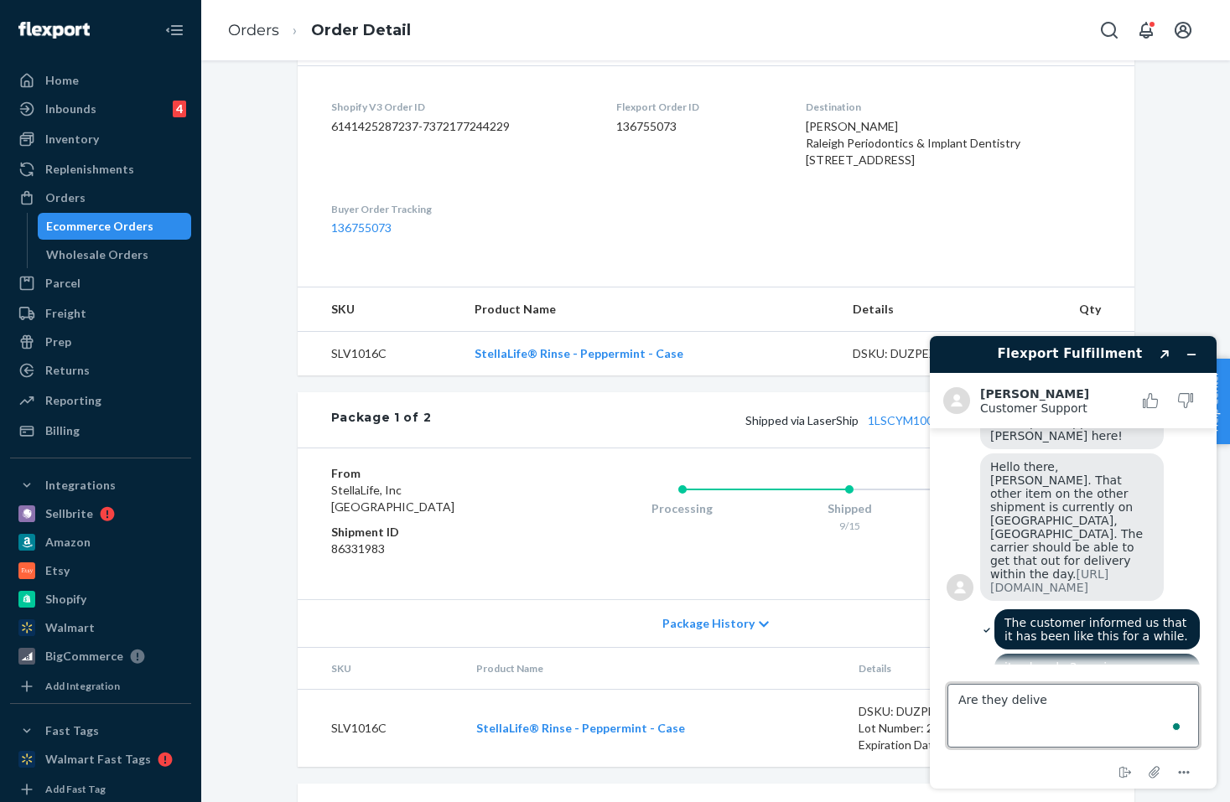
scroll to position [267, 0]
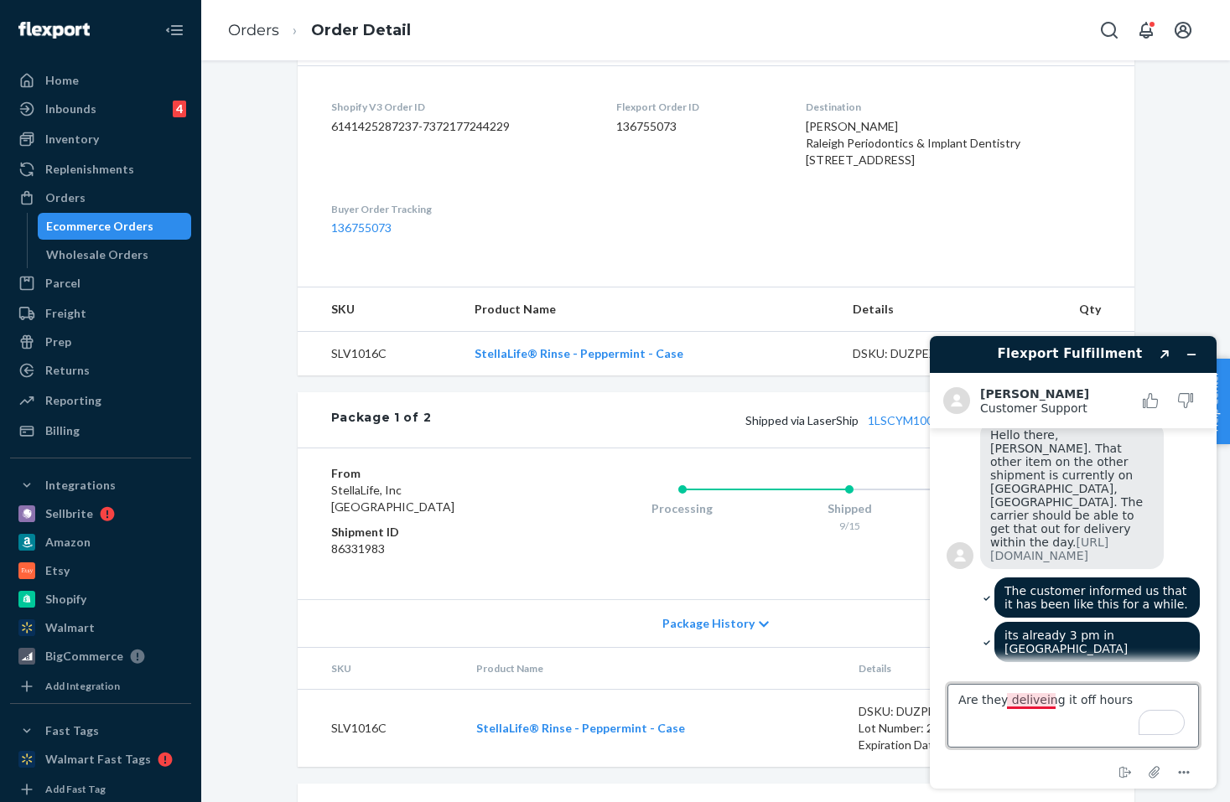
click at [989, 700] on textarea "Are they deliveing it off hours" at bounding box center [1074, 716] width 252 height 64
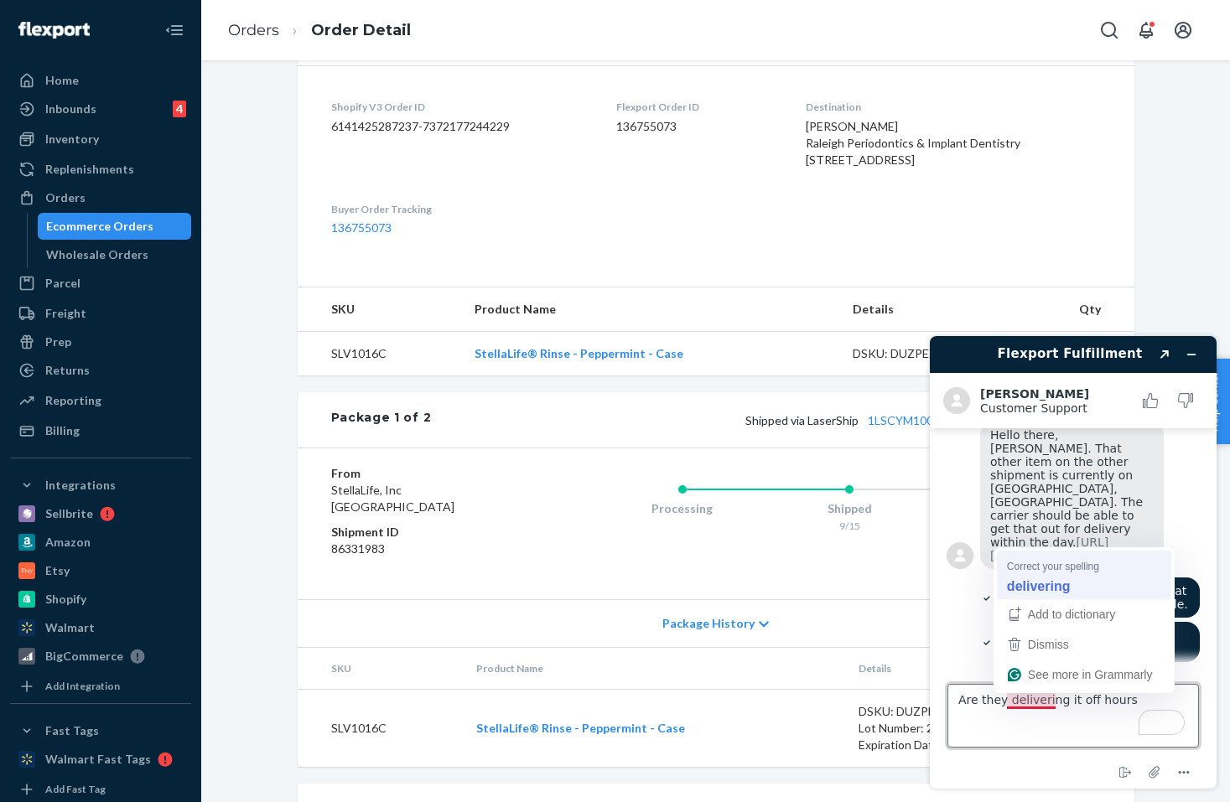
click at [989, 587] on strong "delivering" at bounding box center [1039, 586] width 64 height 18
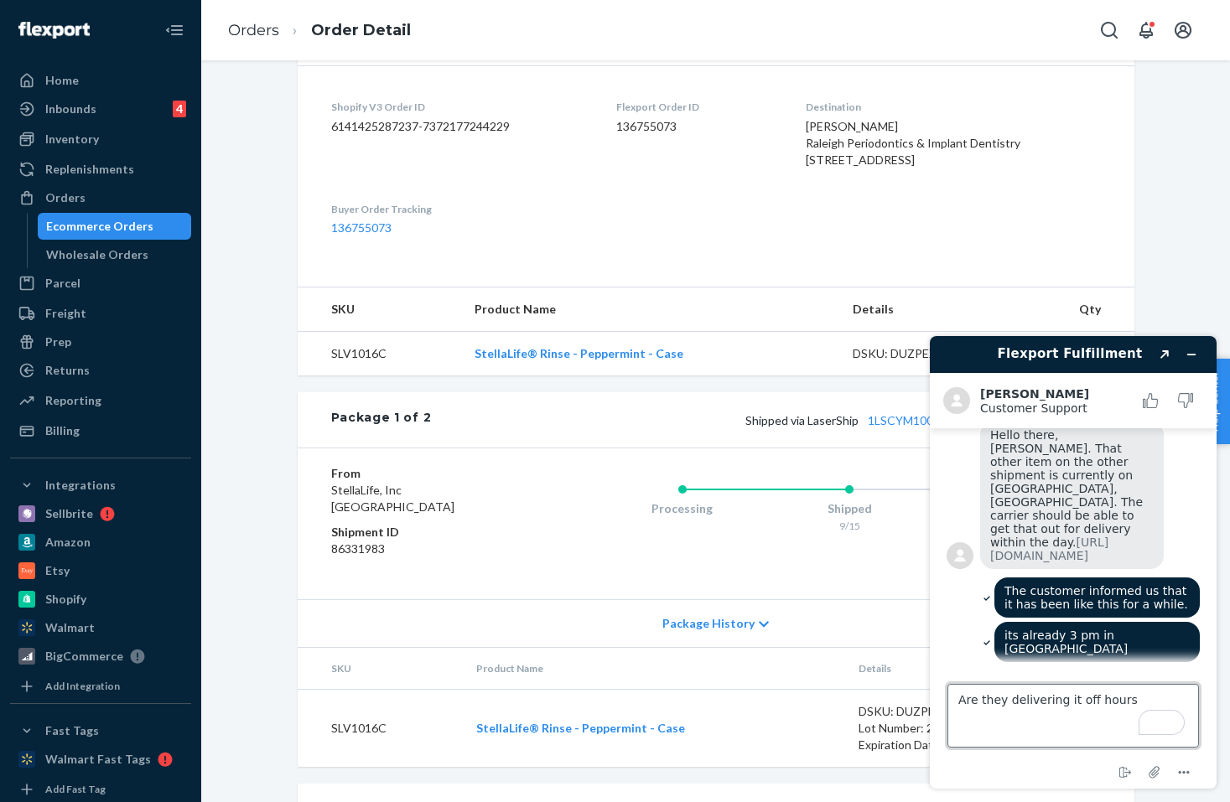
click at [989, 700] on textarea "Are they delivering it off hours" at bounding box center [1074, 716] width 252 height 64
click at [989, 697] on textarea "Are they delivering these off hours" at bounding box center [1074, 716] width 252 height 64
type textarea "Are they delivering these off hours?"
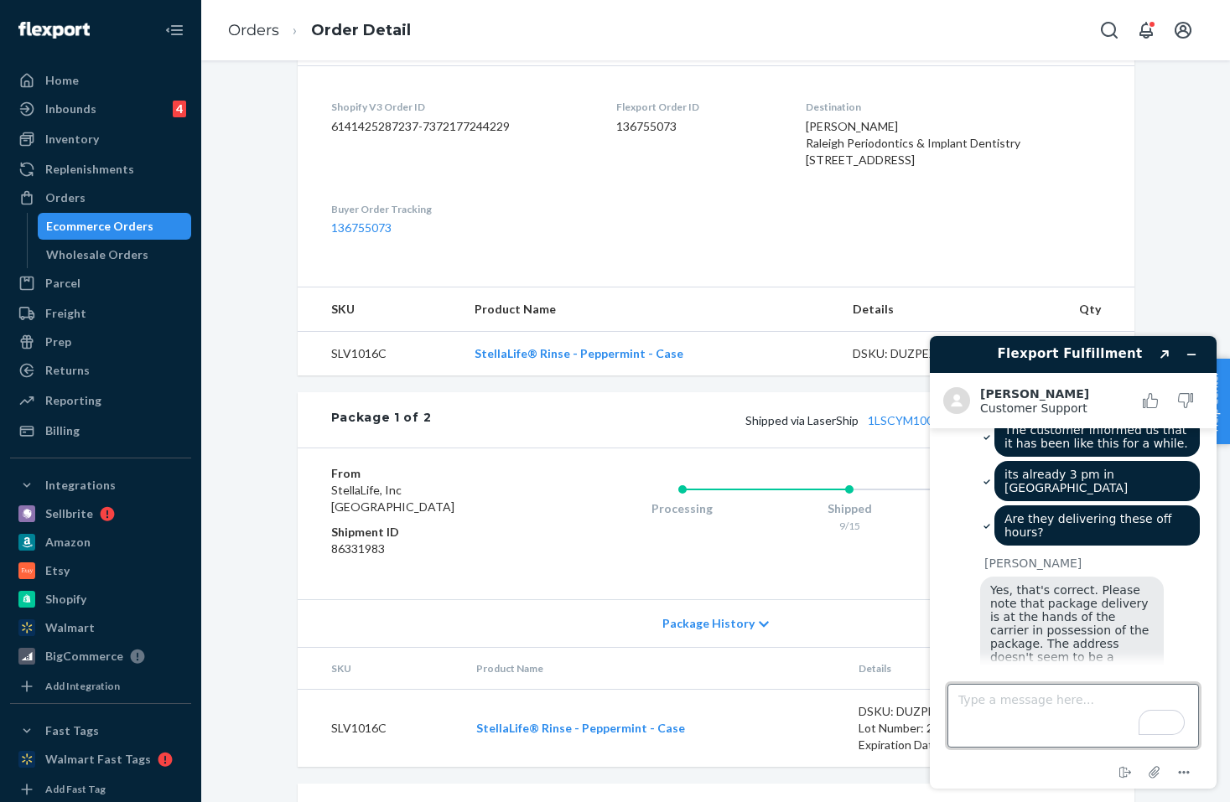
scroll to position [432, 0]
click at [989, 685] on textarea "Type a message here..." at bounding box center [1074, 716] width 252 height 64
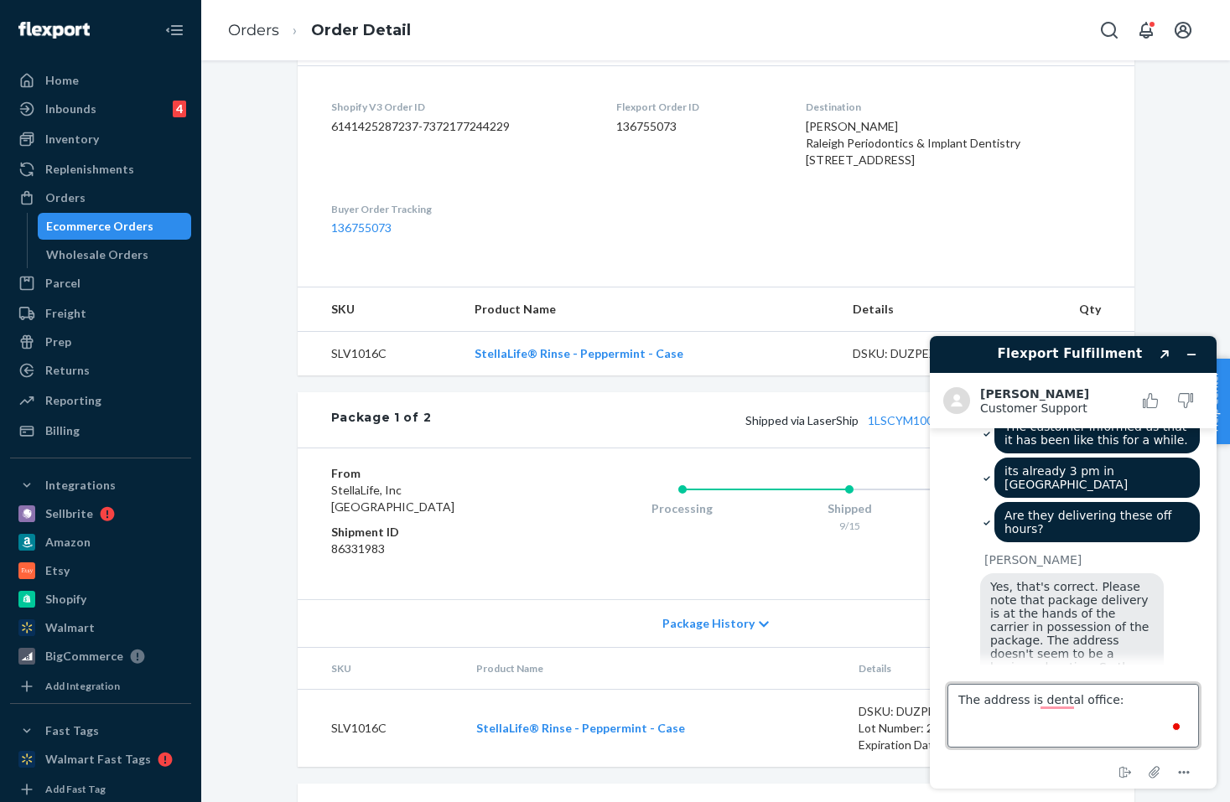
paste textarea "[PERSON_NAME] Raleigh Periodontics & Implant Dentistry [STREET_ADDRESS]"
type textarea "The address is dental office: [PERSON_NAME] Raleigh Periodontics & Implant Dent…"
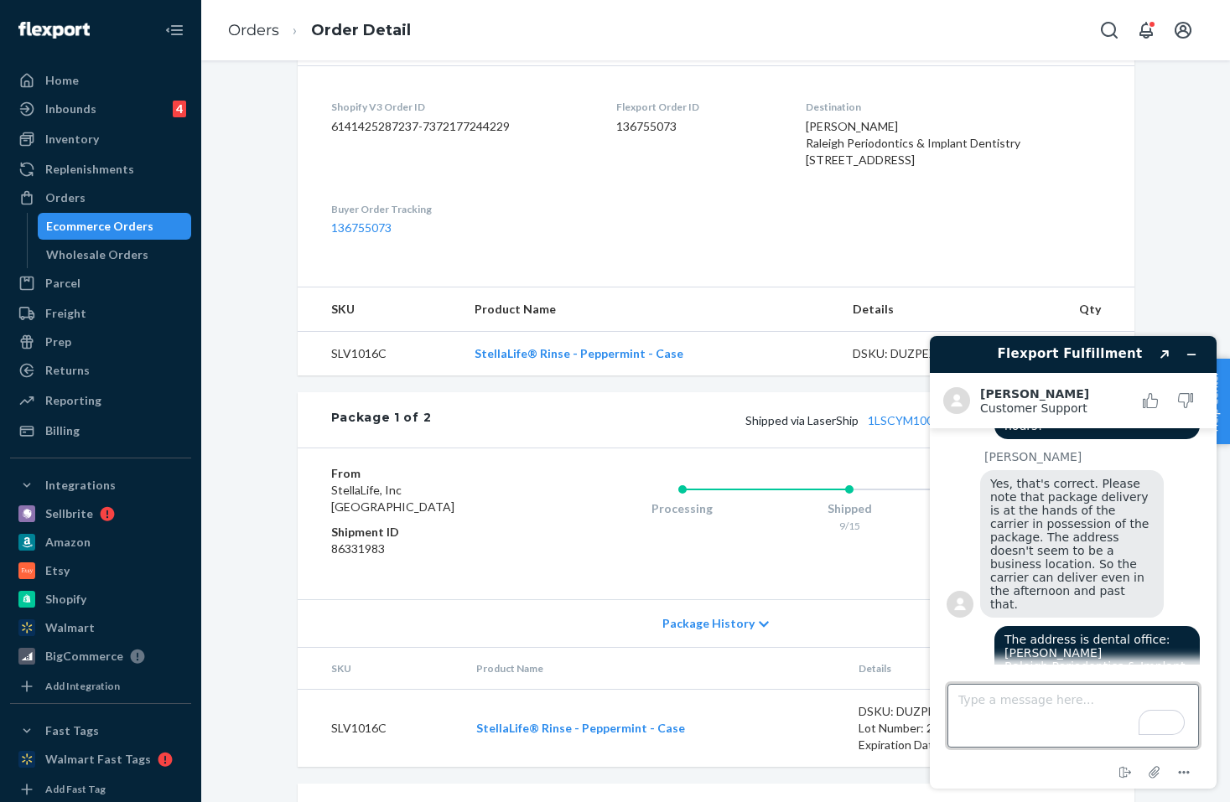
click at [989, 709] on textarea "Type a message here..." at bounding box center [1074, 716] width 252 height 64
type textarea "this is not a home address"
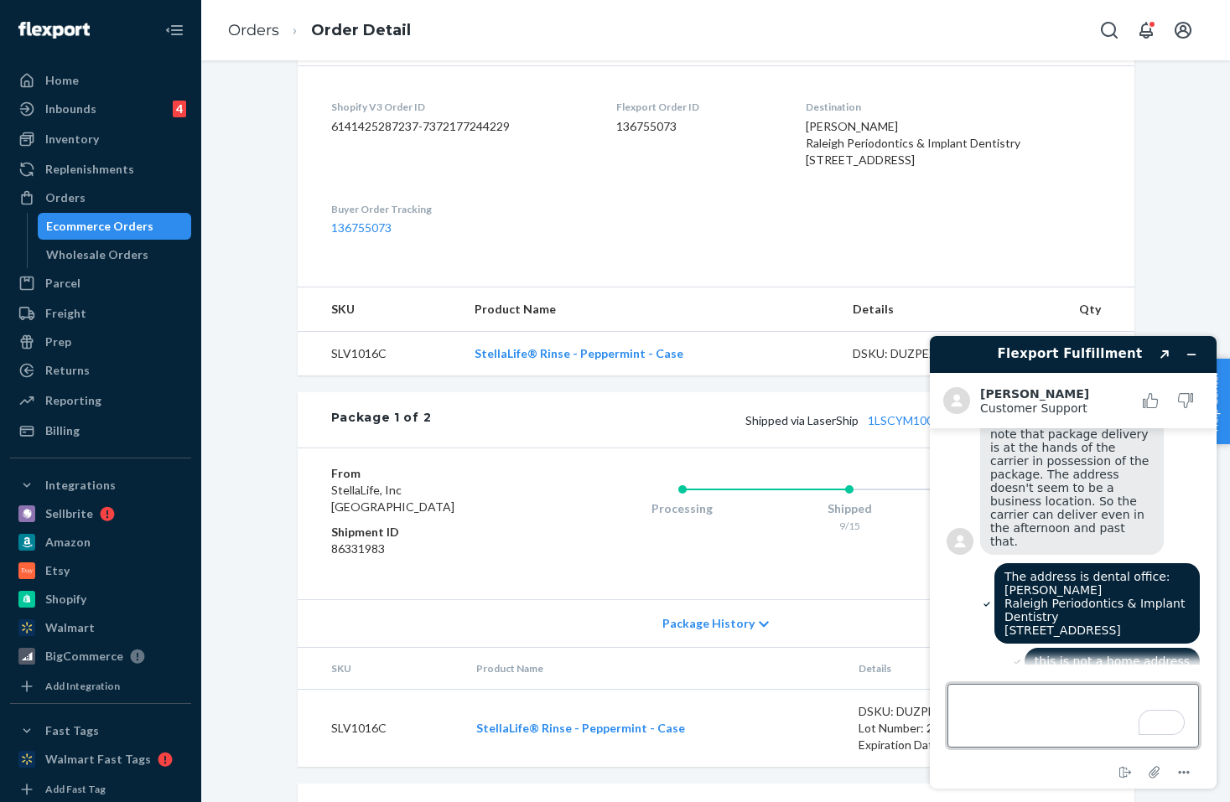
scroll to position [566, 0]
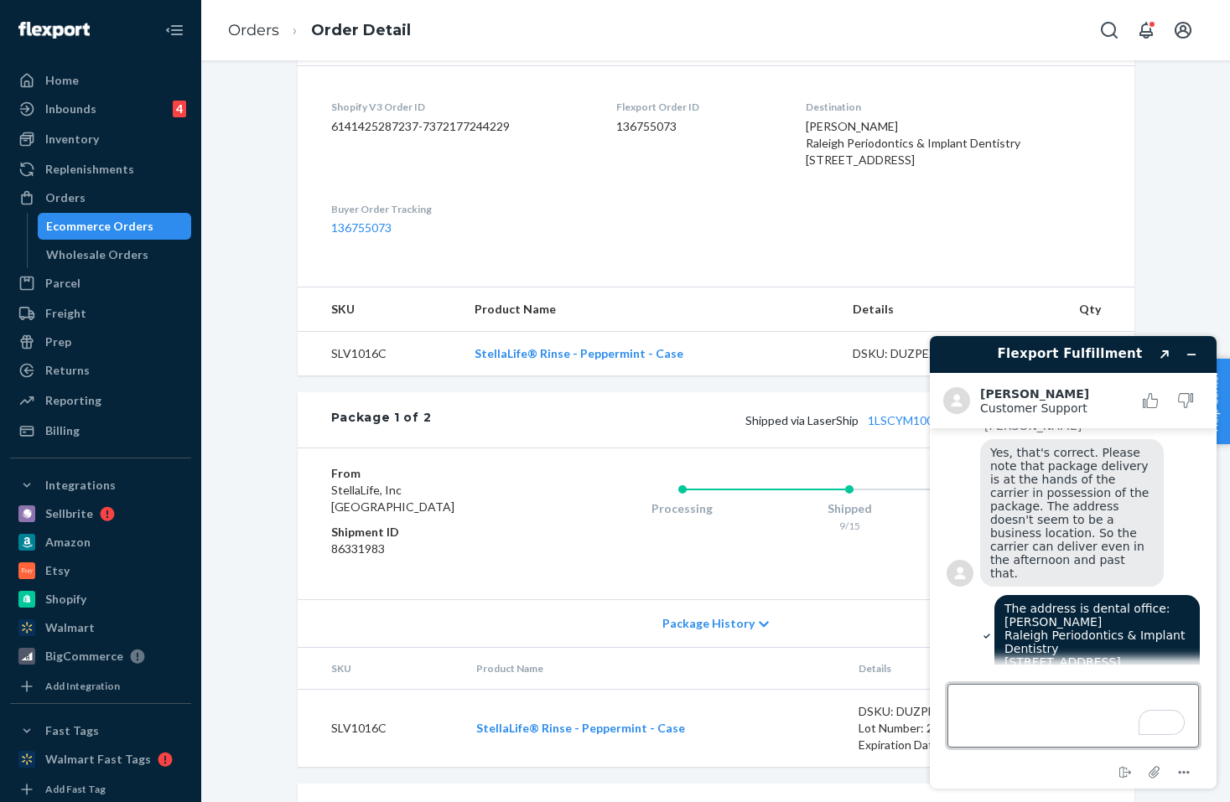
click at [989, 716] on textarea "Type a message here..." at bounding box center [1074, 716] width 252 height 64
click at [801, 203] on dl "Shopify V3 Order ID 6141425287237-7372177244229 Flexport Order ID 136755073 Des…" at bounding box center [716, 167] width 837 height 204
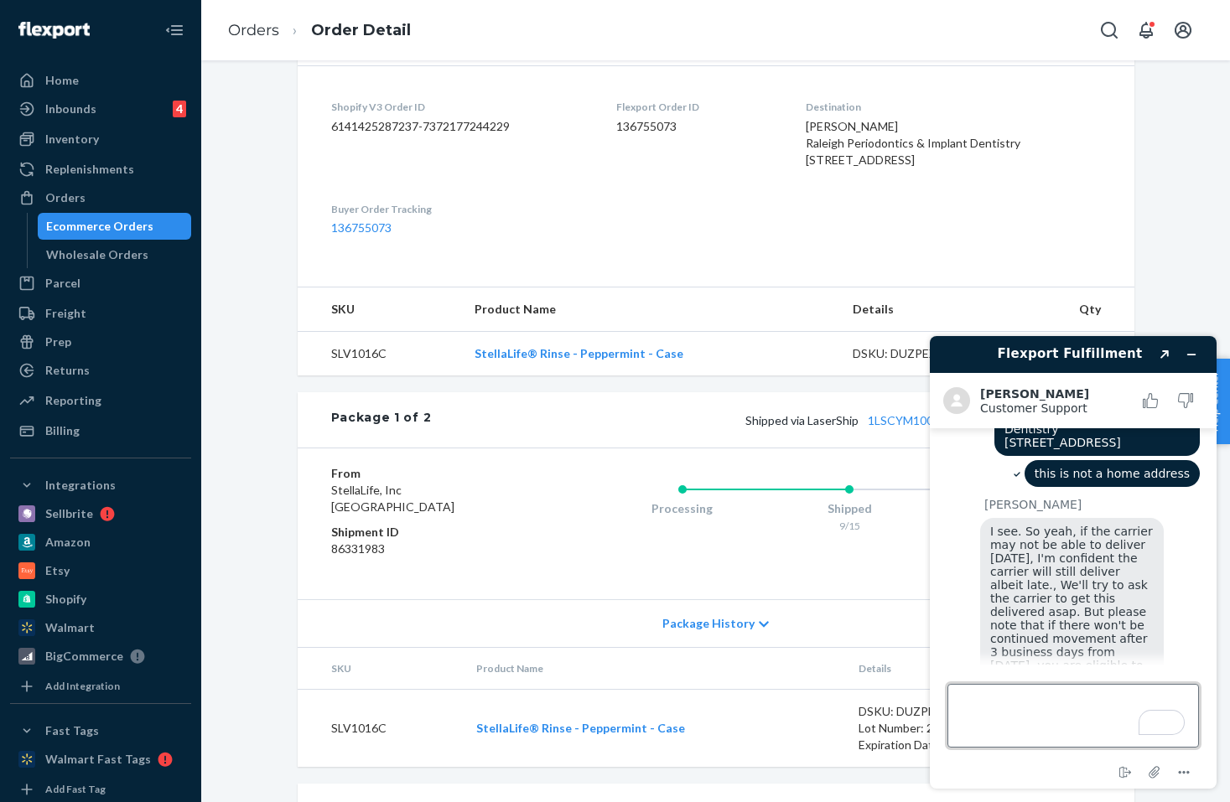
click at [989, 707] on textarea "Type a message here..." at bounding box center [1074, 716] width 252 height 64
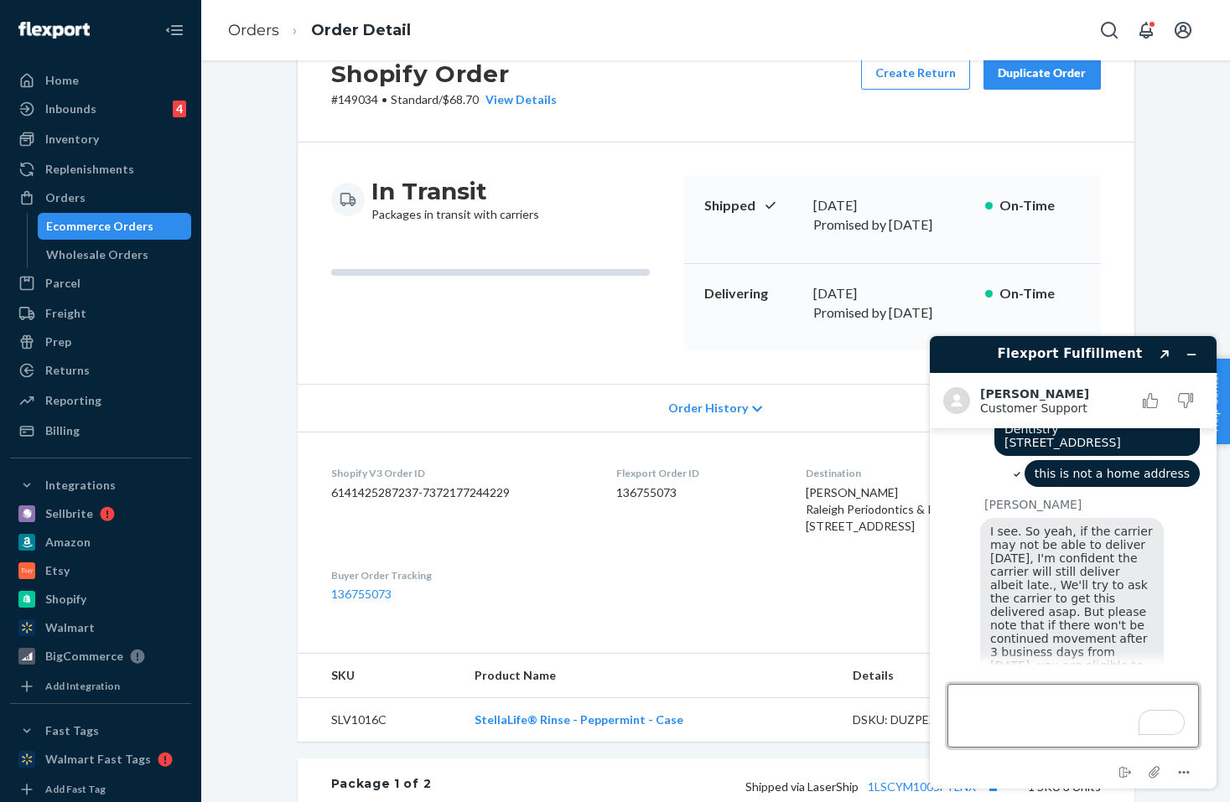
scroll to position [81, 0]
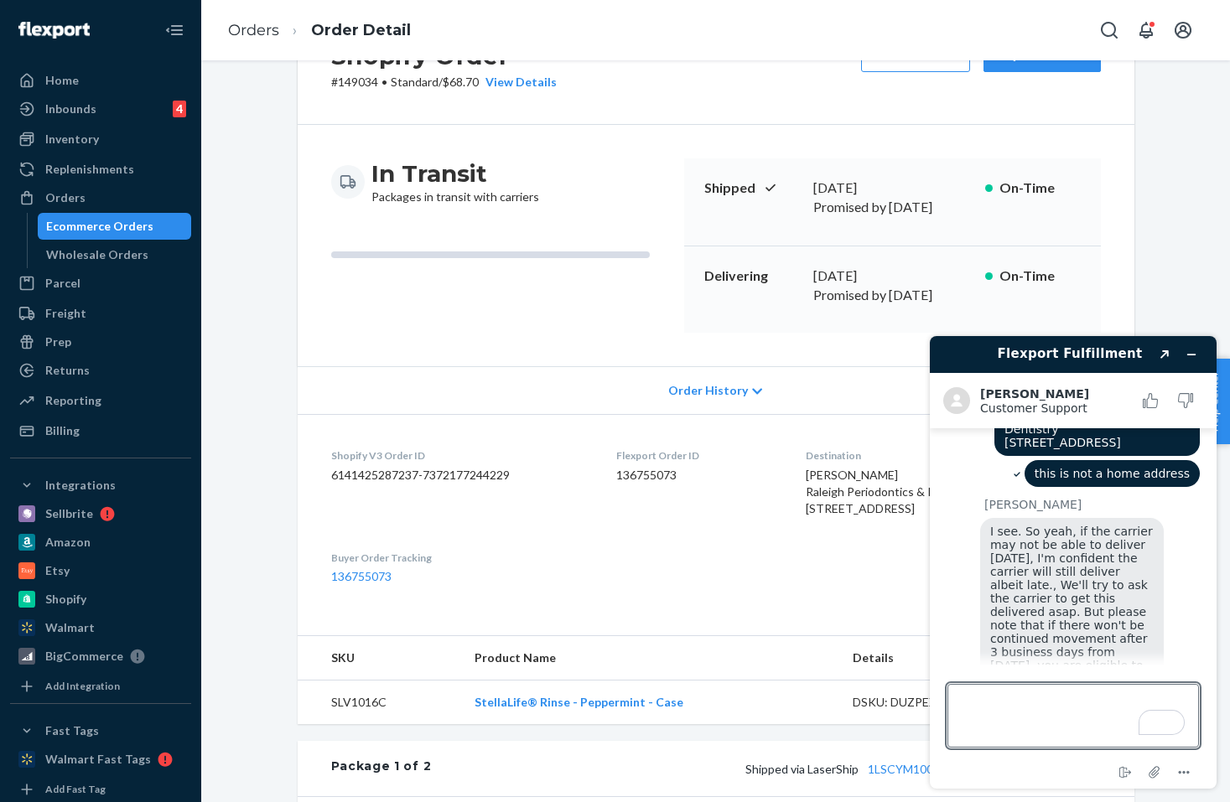
click at [954, 248] on div "Delivering [DATE] Promised by [DATE] On-Time" at bounding box center [892, 290] width 417 height 87
drag, startPoint x: 964, startPoint y: 285, endPoint x: 815, endPoint y: 285, distance: 149.3
click at [815, 286] on p "Promised by [DATE]" at bounding box center [892, 295] width 158 height 19
copy p "Promised by [DATE]"
click at [989, 710] on textarea "Type a message here..." at bounding box center [1074, 716] width 252 height 64
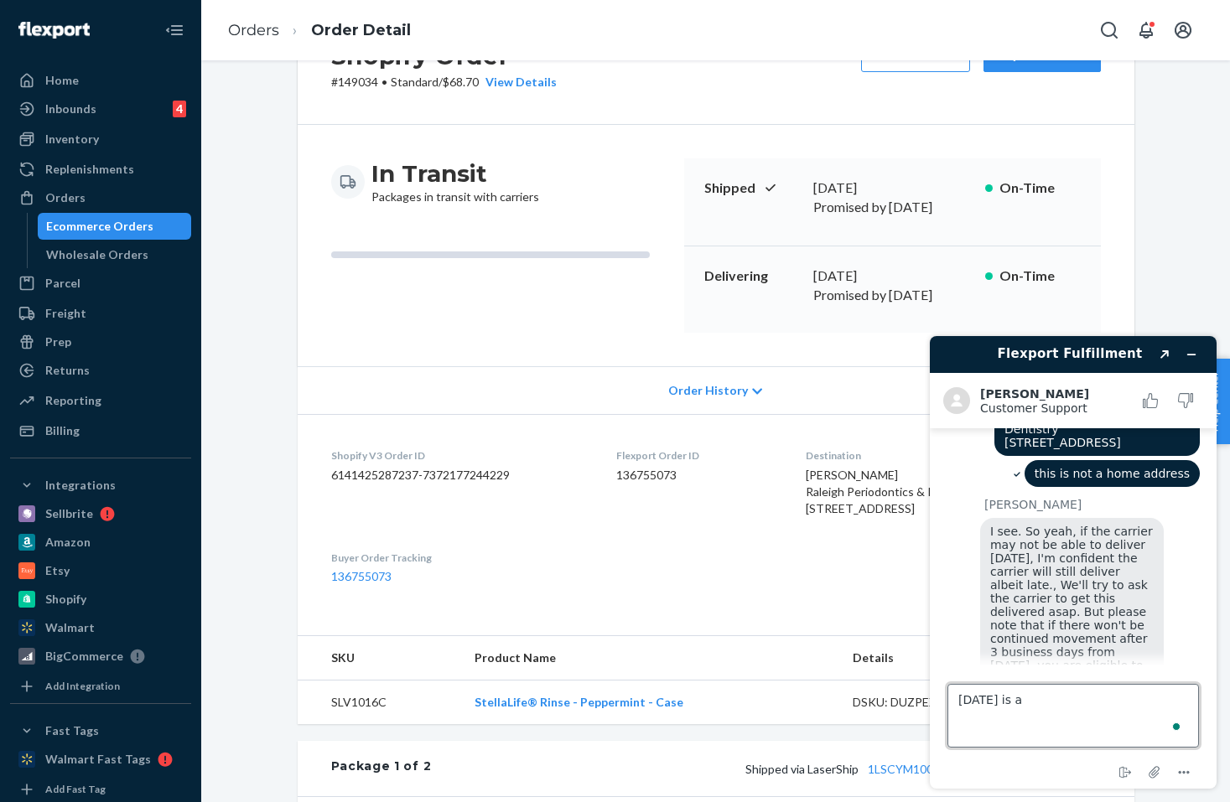
paste textarea "Promised by [DATE]"
type textarea "[DATE] is a Promised by [DATE]"
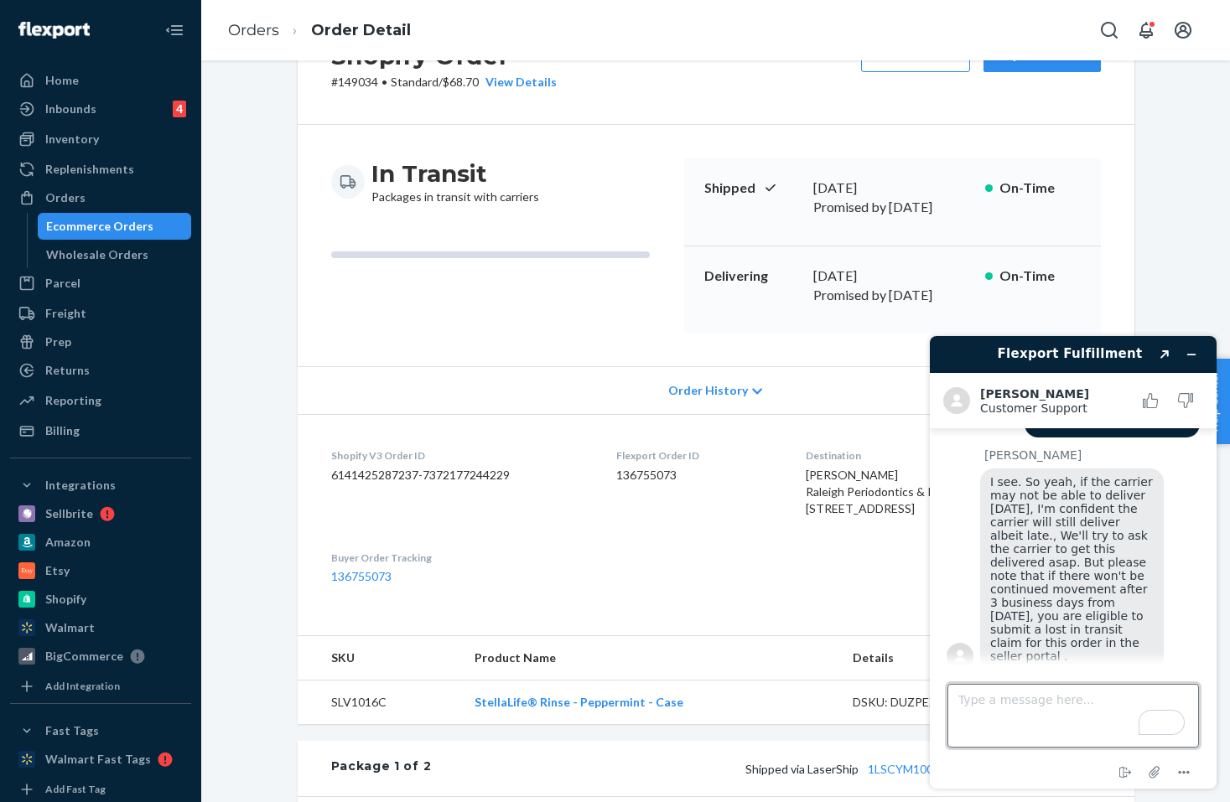
scroll to position [834, 0]
type textarea "T"
type textarea "I"
type textarea "This so frustrating i"
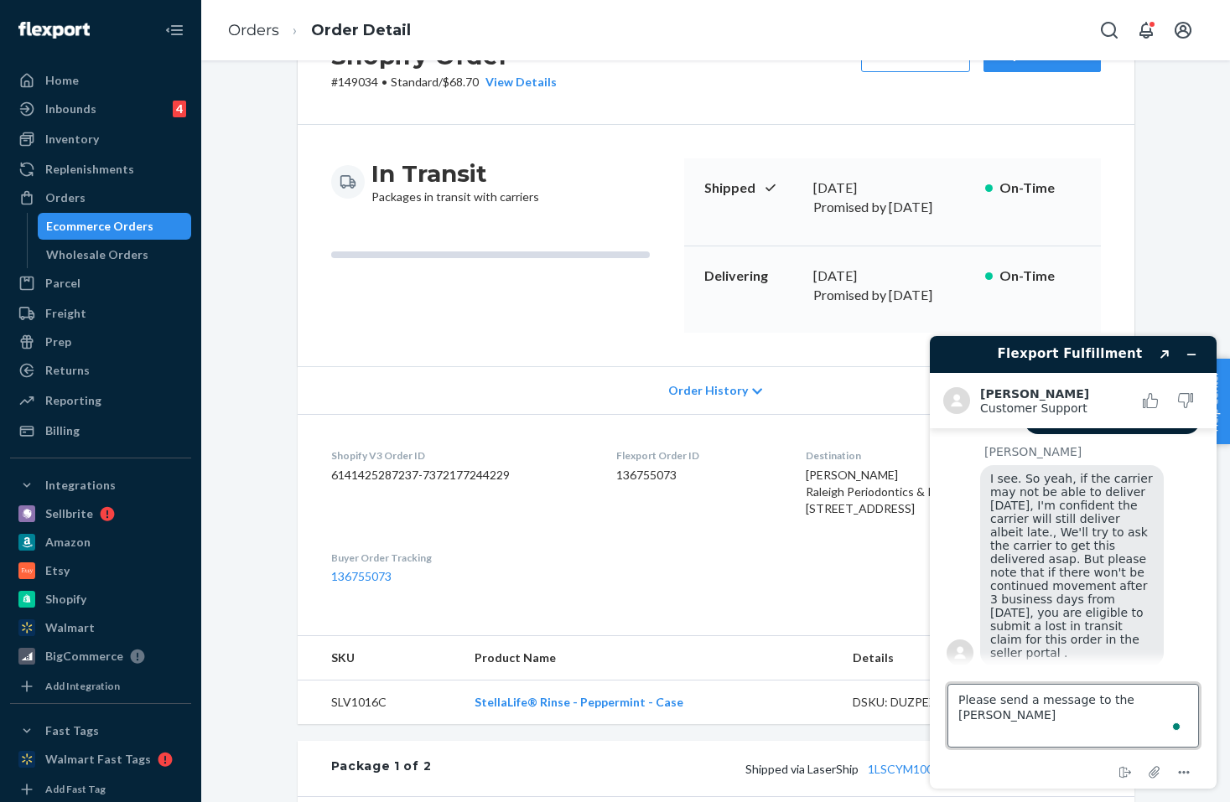
type textarea "Please send a message to the carrier"
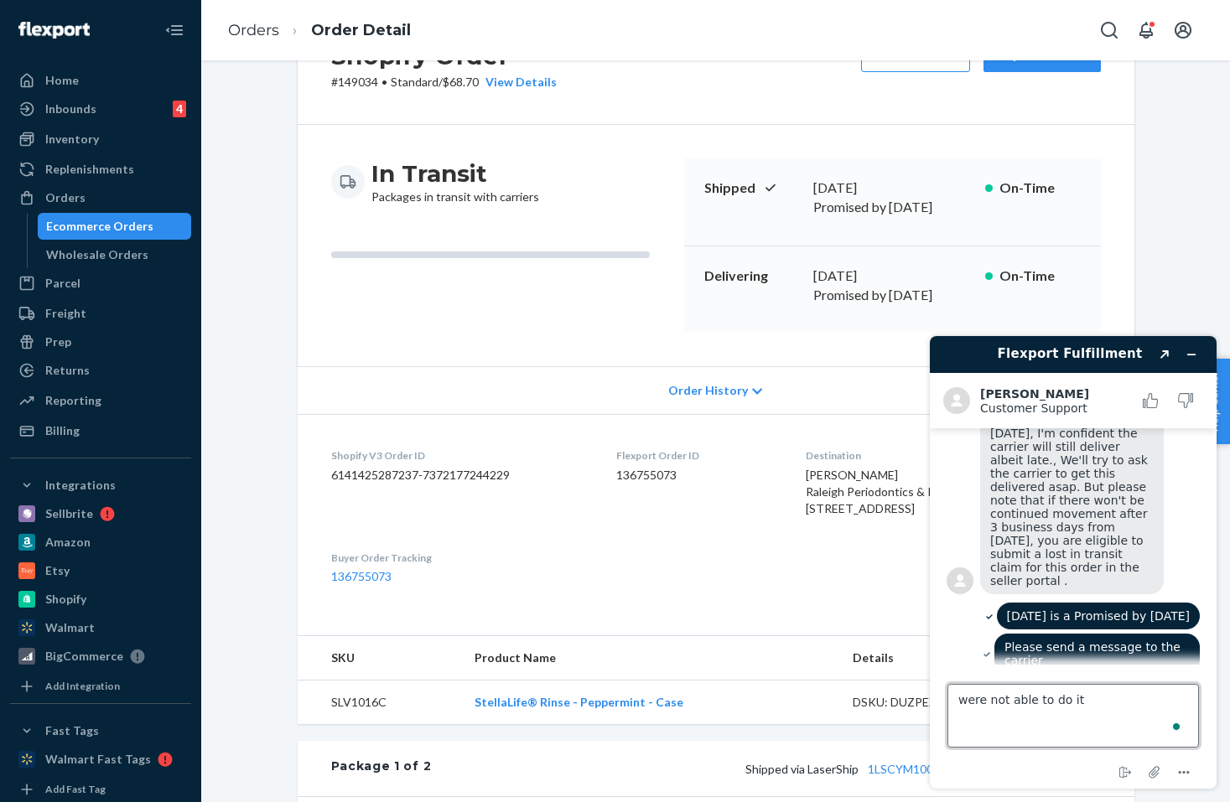
scroll to position [879, 0]
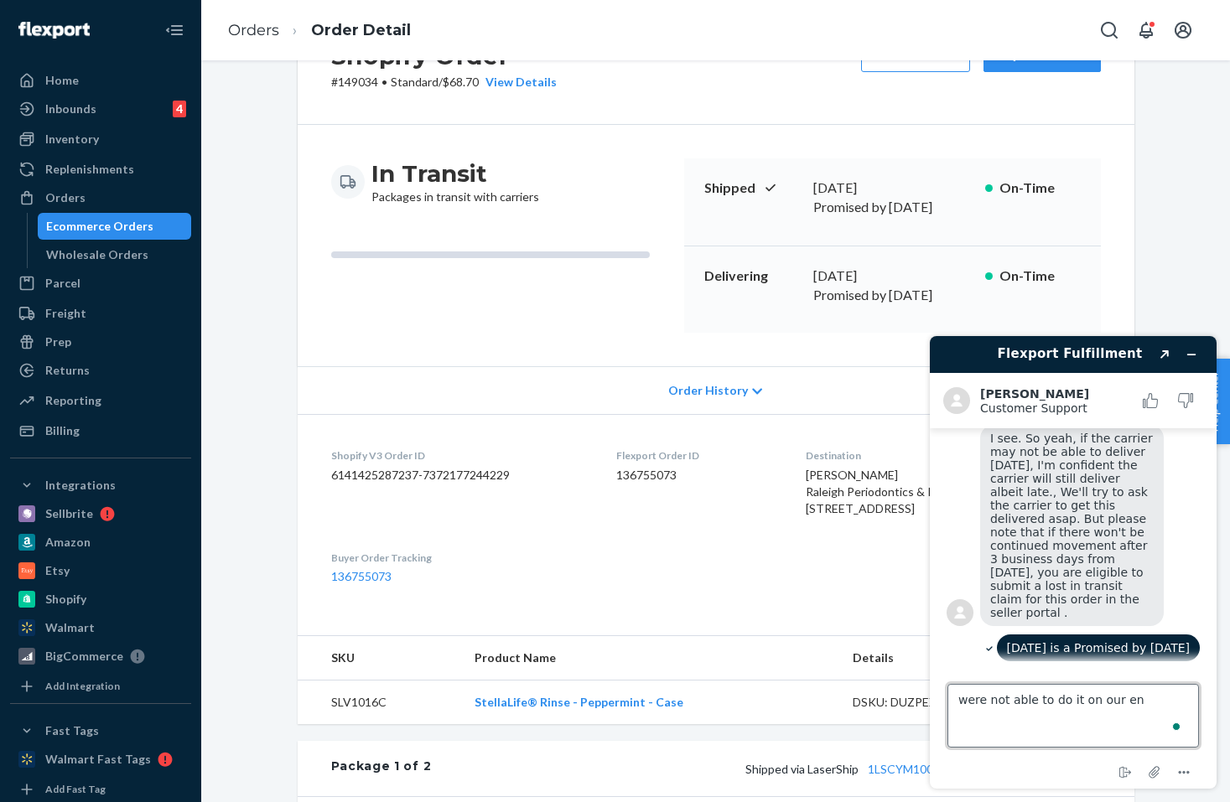
type textarea "were not able to do it on our end"
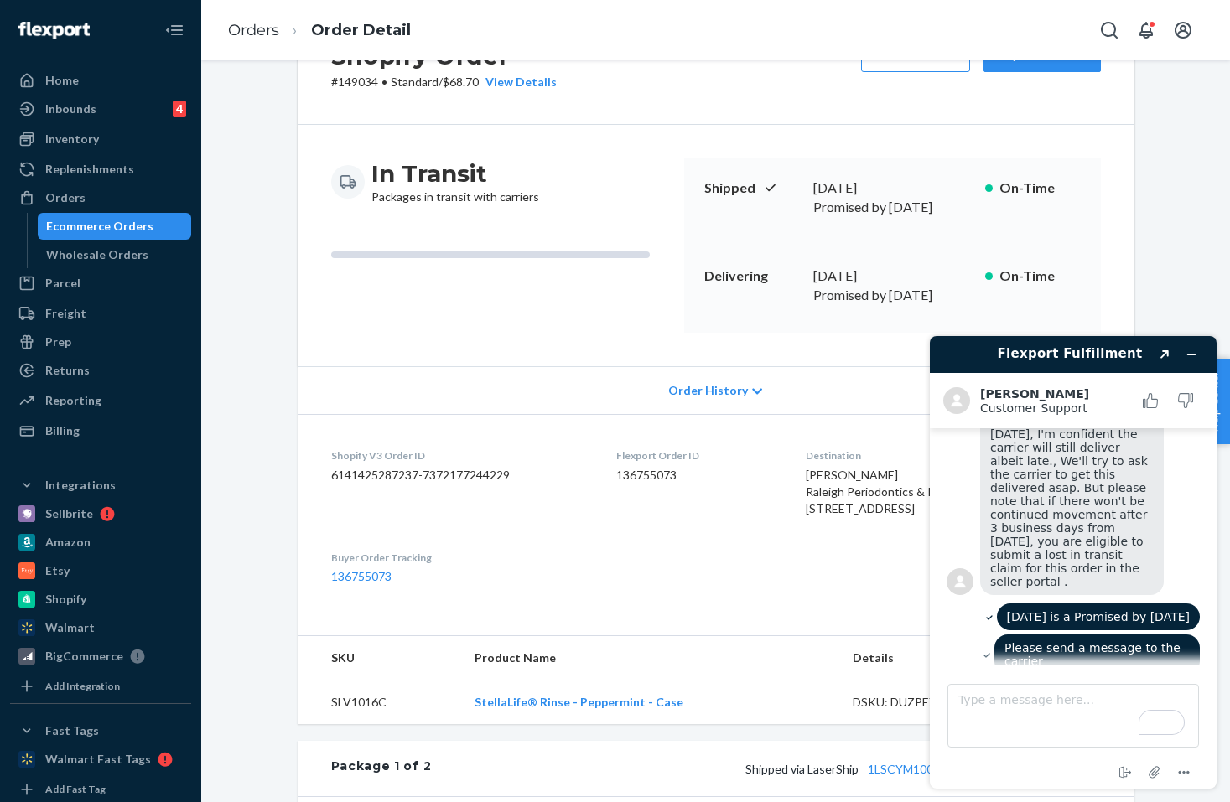
scroll to position [1116, 0]
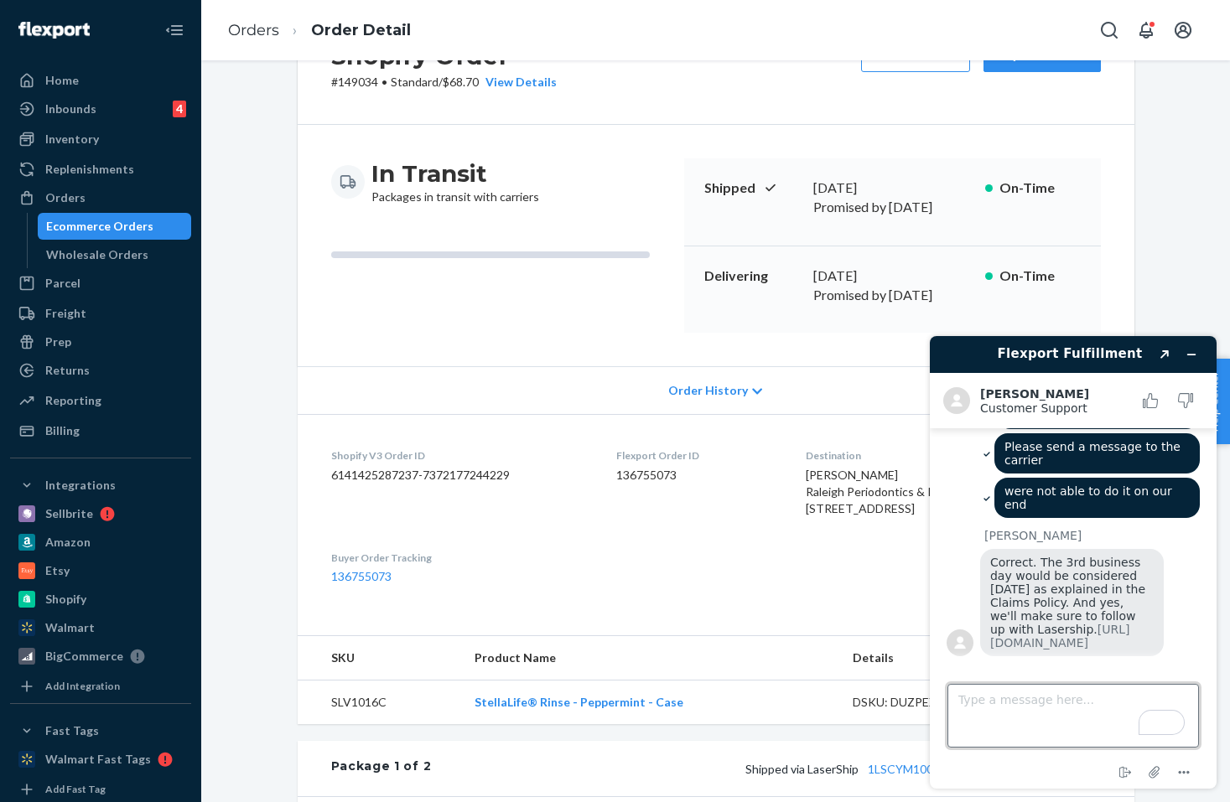
click at [989, 707] on textarea "Type a message here..." at bounding box center [1074, 716] width 252 height 64
type textarea "T"
type textarea "Could you please open a ticket you contact the carrier"
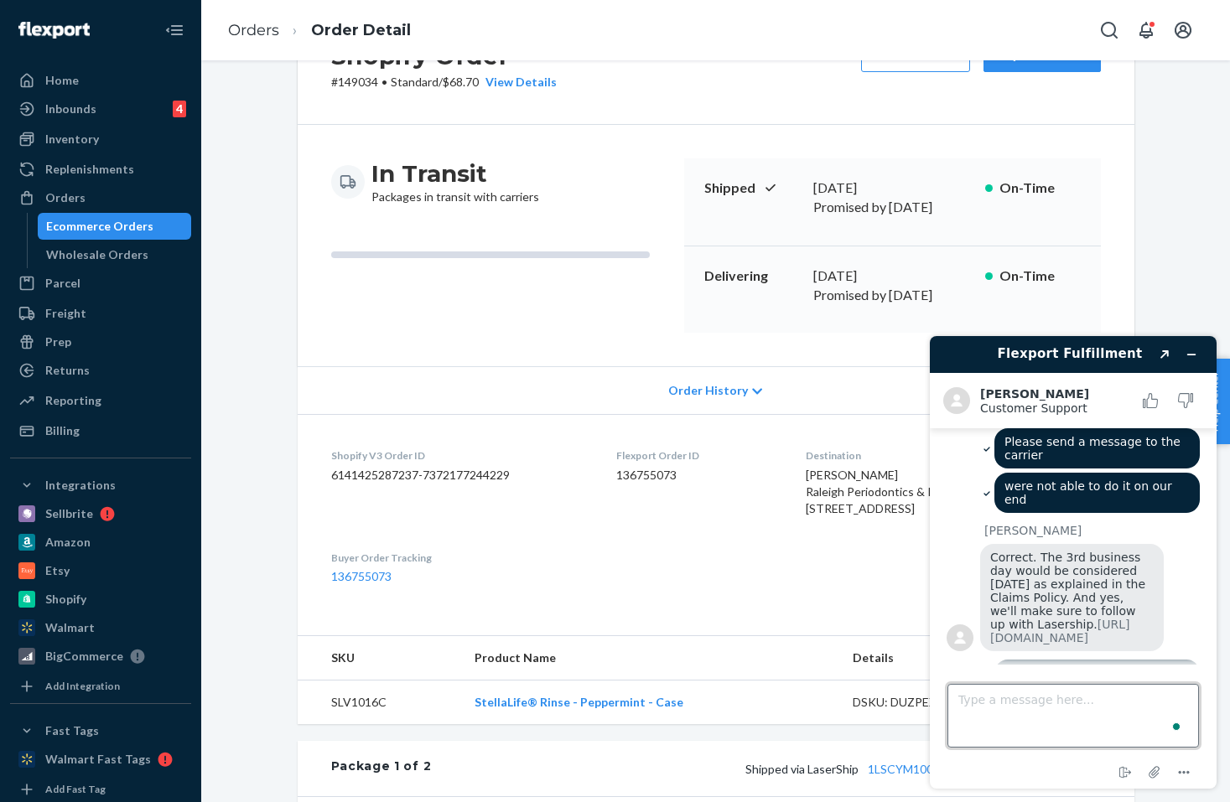
scroll to position [1165, 0]
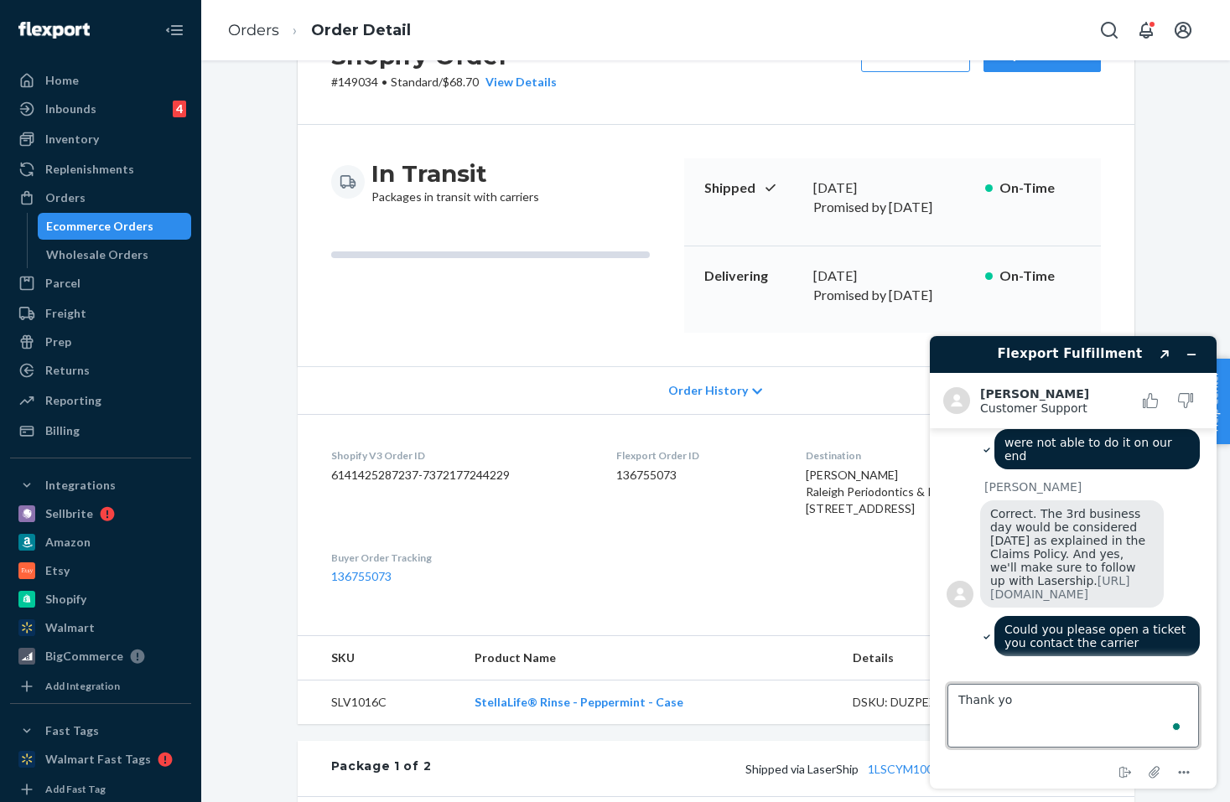
type textarea "Thank you"
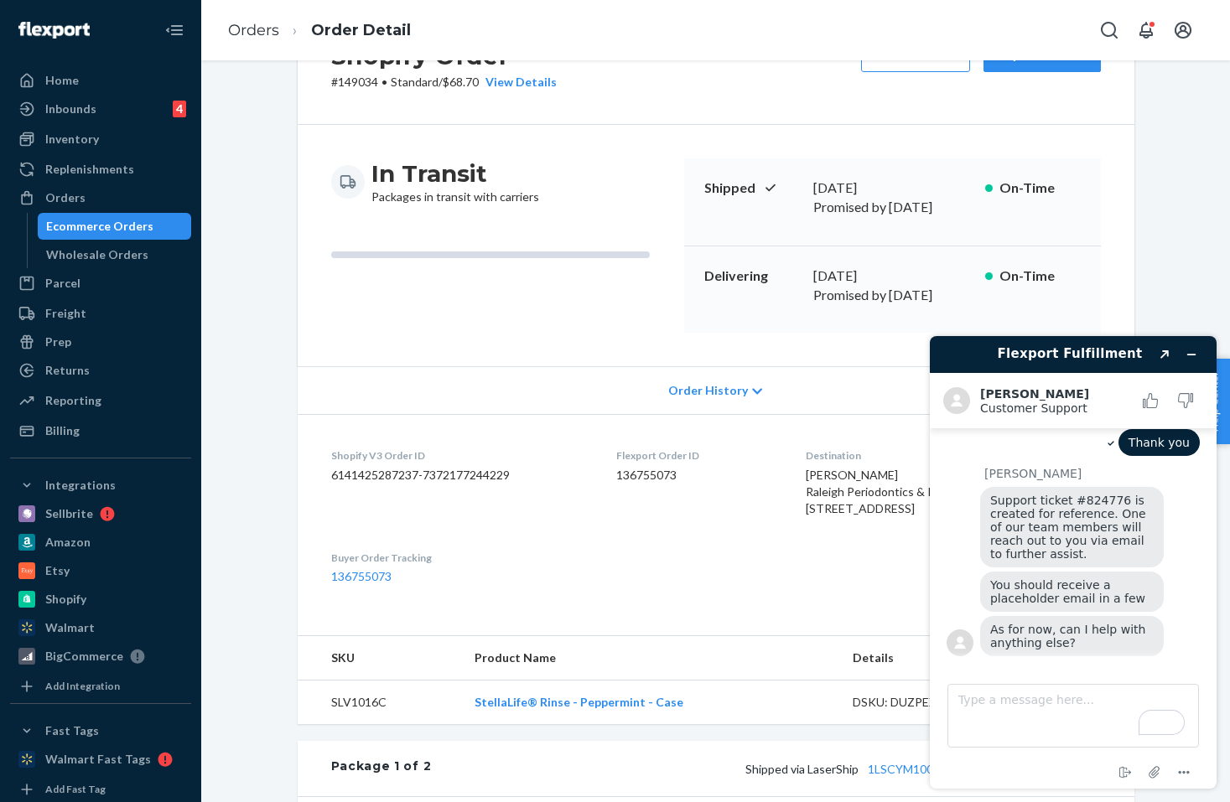
scroll to position [1397, 0]
click at [989, 706] on textarea "Type a message here..." at bounding box center [1074, 716] width 252 height 64
type textarea "Thank you"
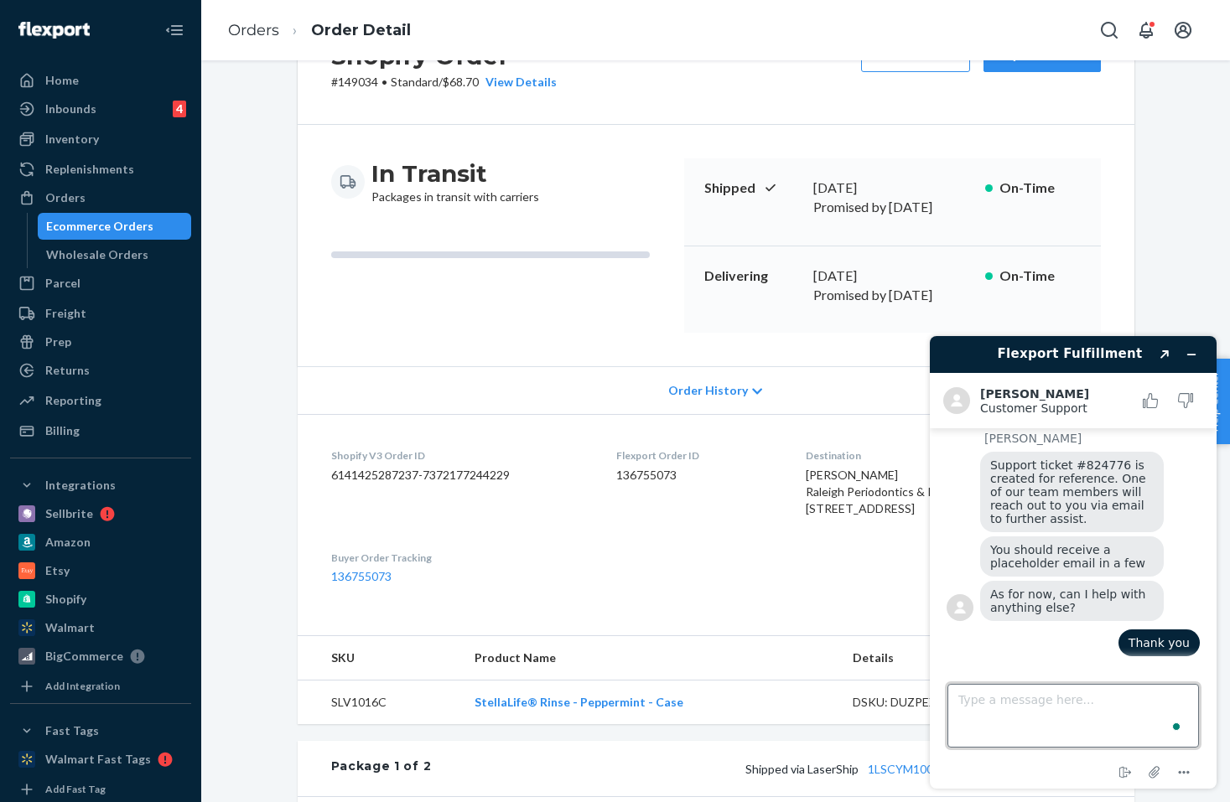
scroll to position [1432, 0]
type textarea "Im allset"
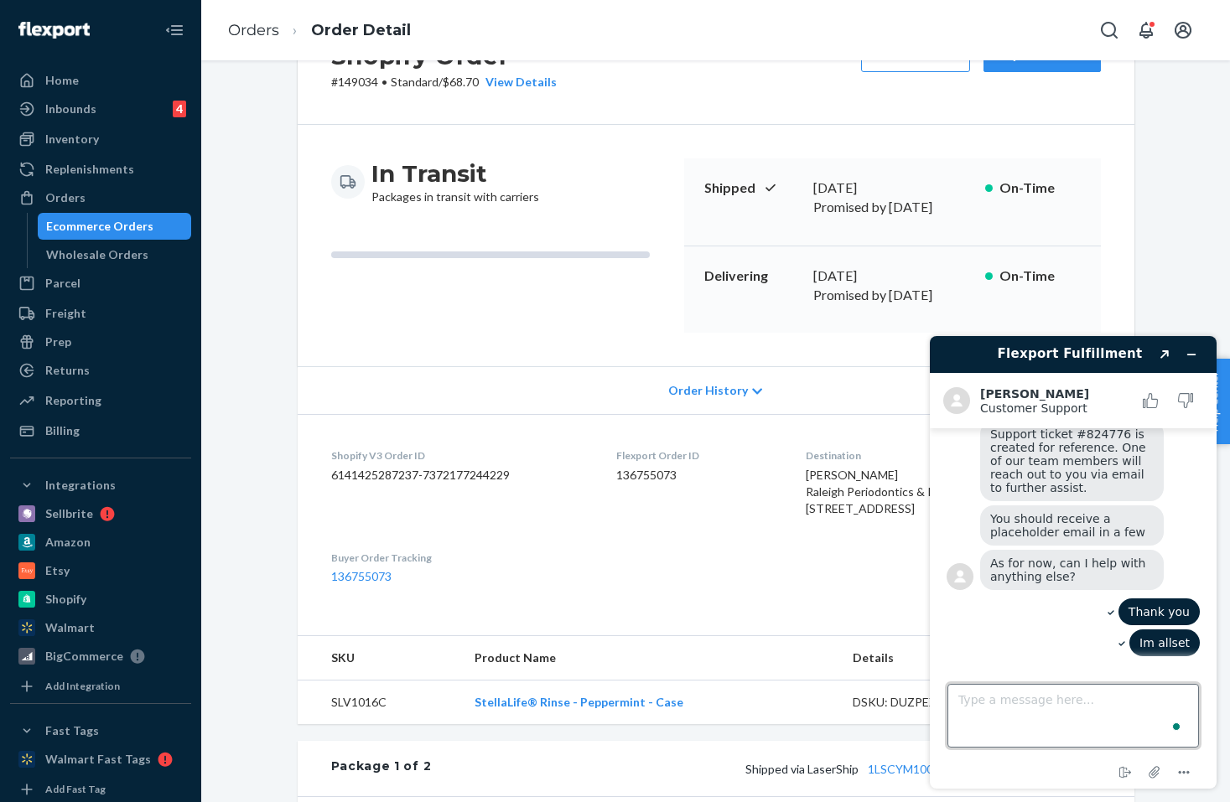
scroll to position [1463, 0]
click at [989, 356] on icon "Minimize widget" at bounding box center [1192, 355] width 12 height 12
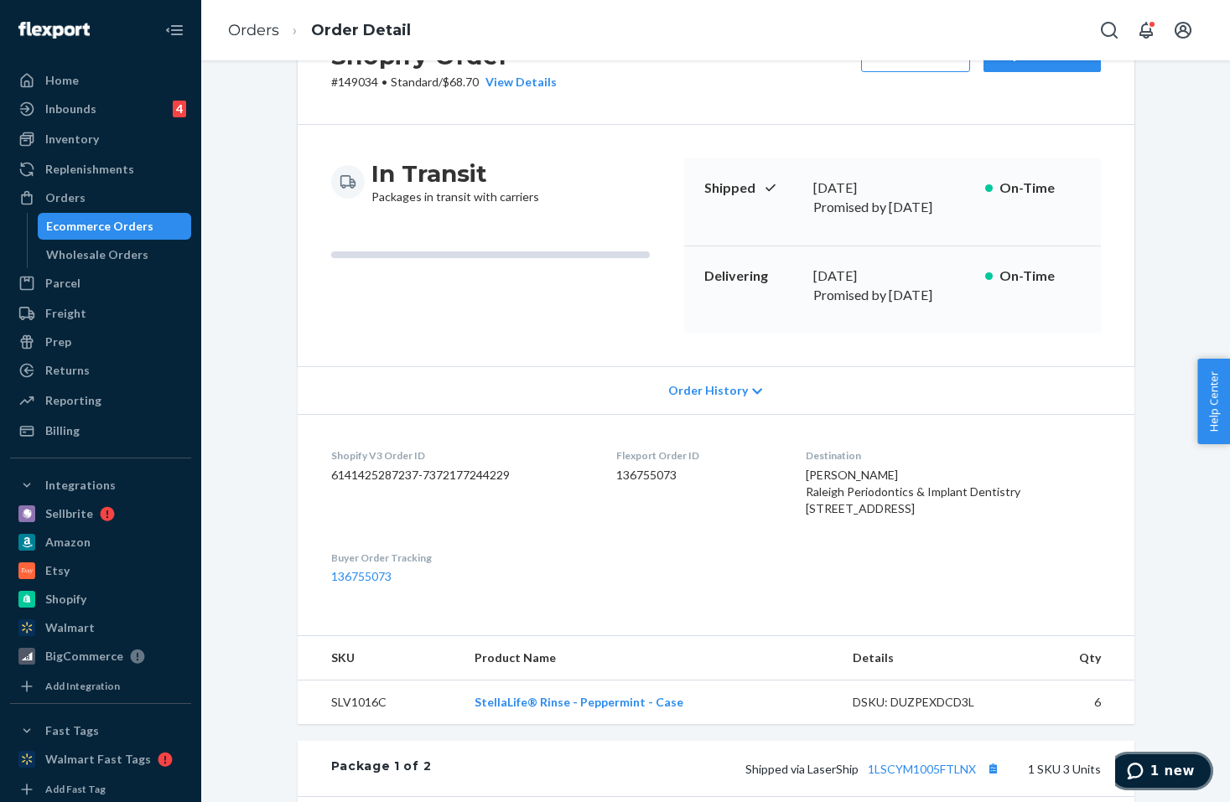
click at [989, 770] on icon "1 new" at bounding box center [1135, 771] width 17 height 17
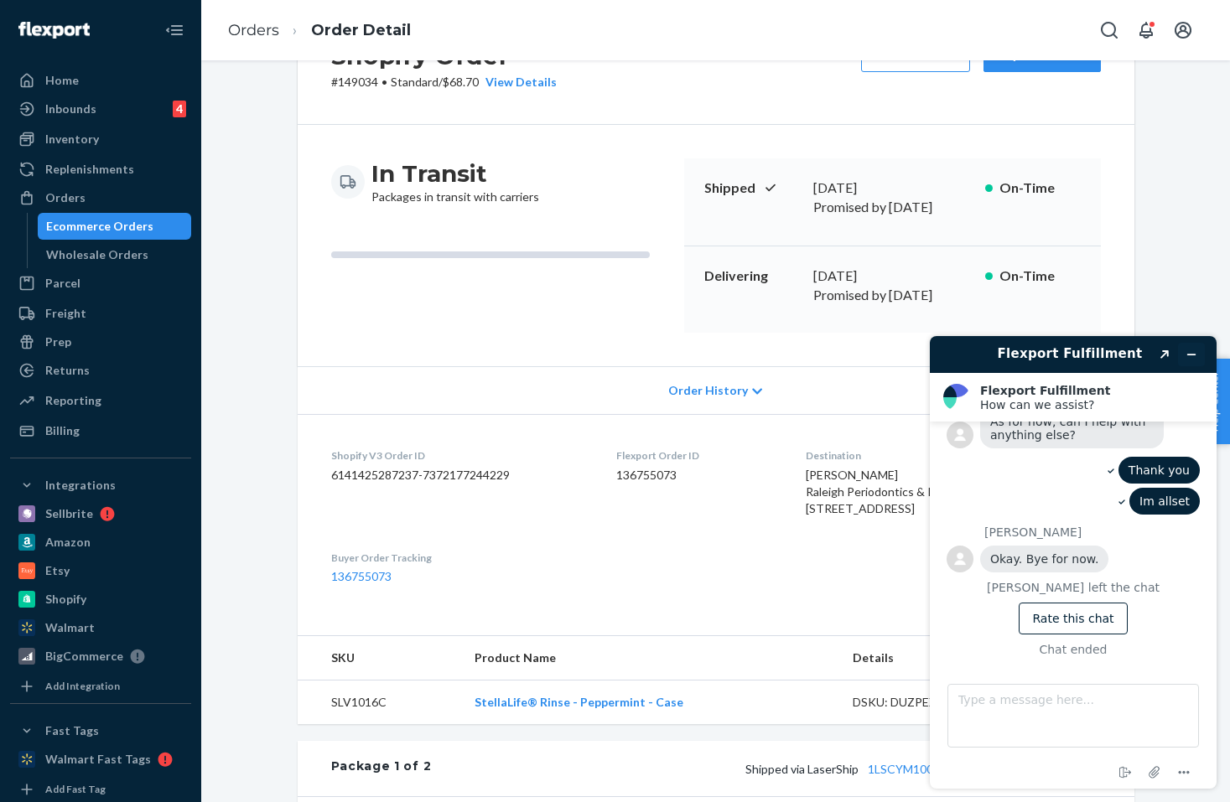
click at [989, 356] on button "Minimize widget" at bounding box center [1191, 354] width 27 height 23
